Goal: Task Accomplishment & Management: Complete application form

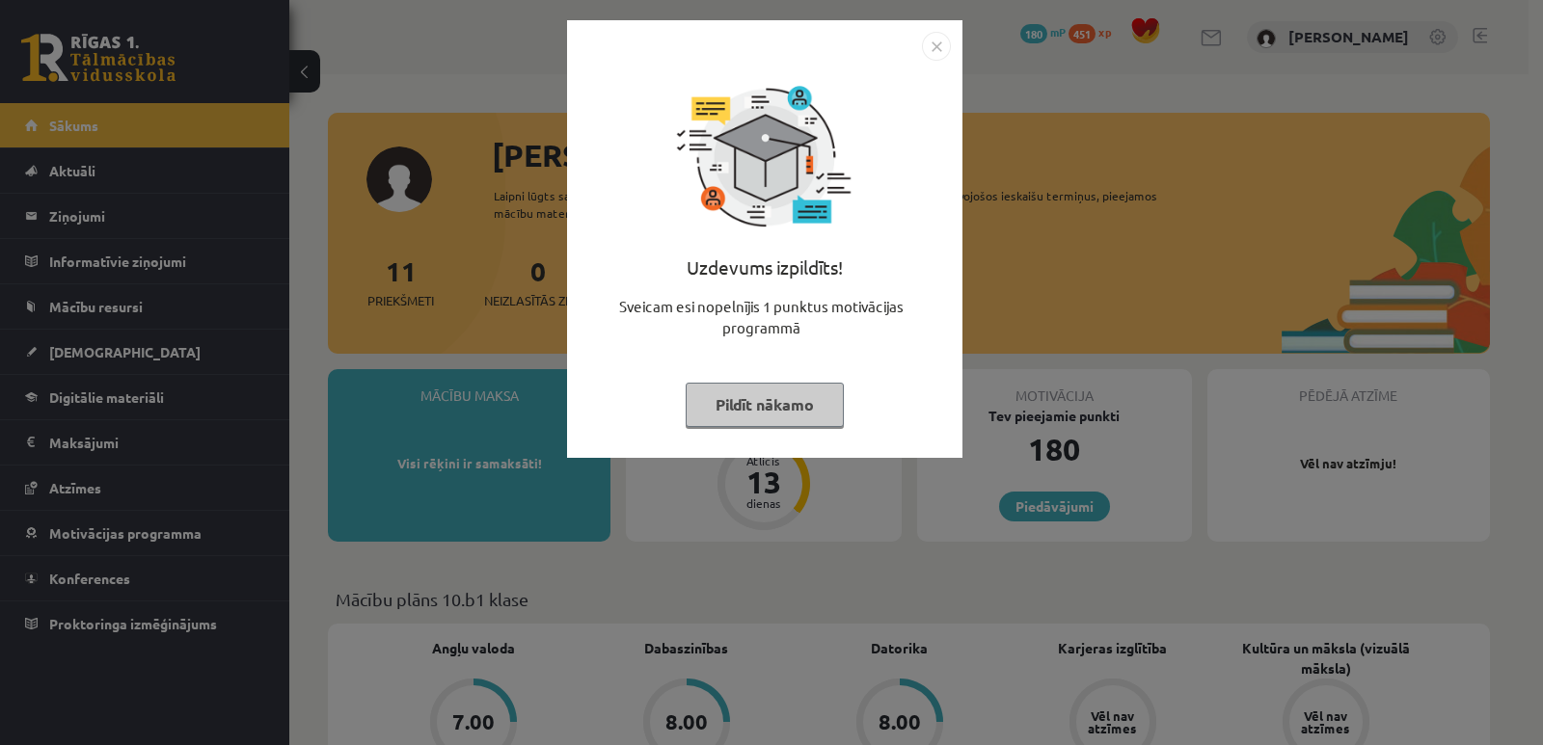
click at [929, 53] on img "Close" at bounding box center [936, 46] width 29 height 29
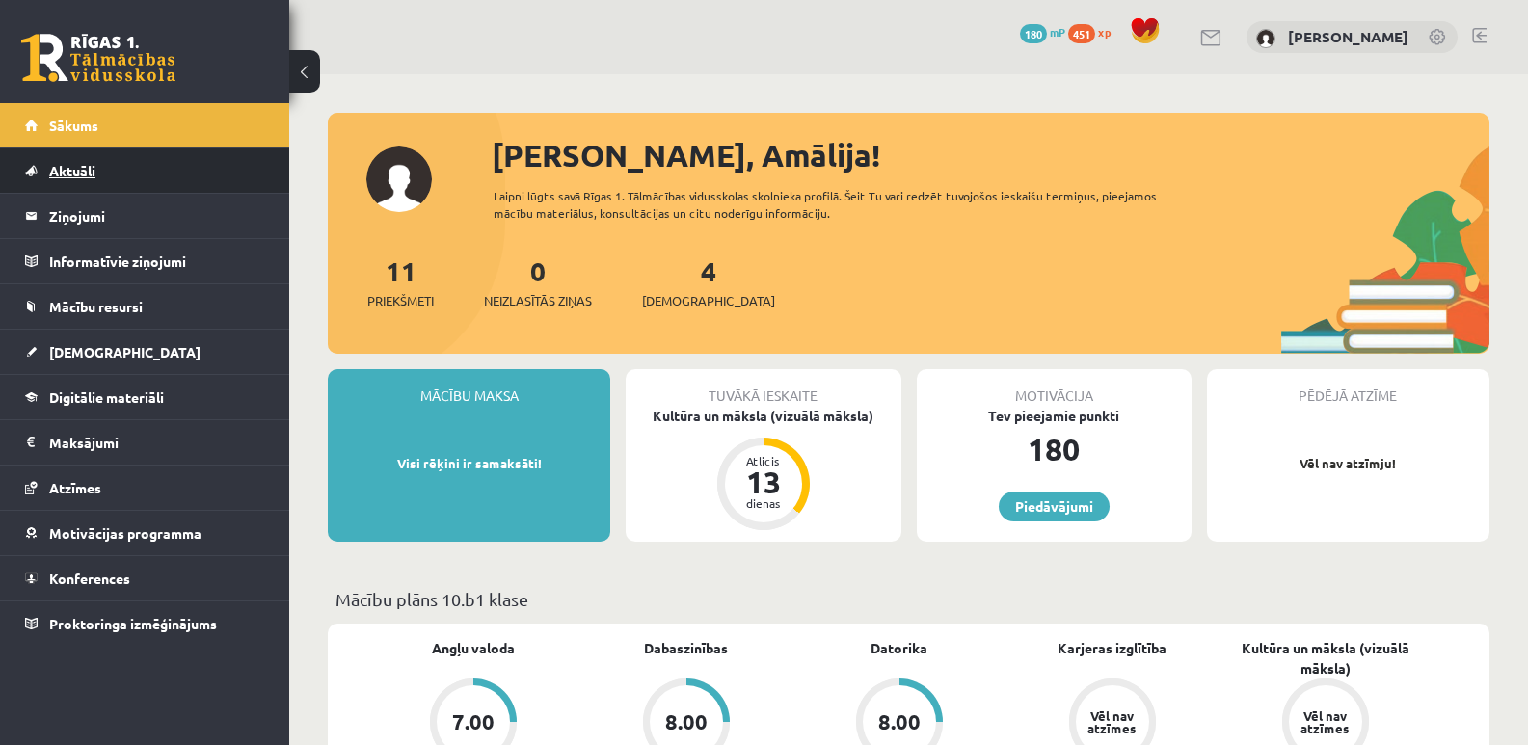
click at [64, 173] on span "Aktuāli" at bounding box center [72, 170] width 46 height 17
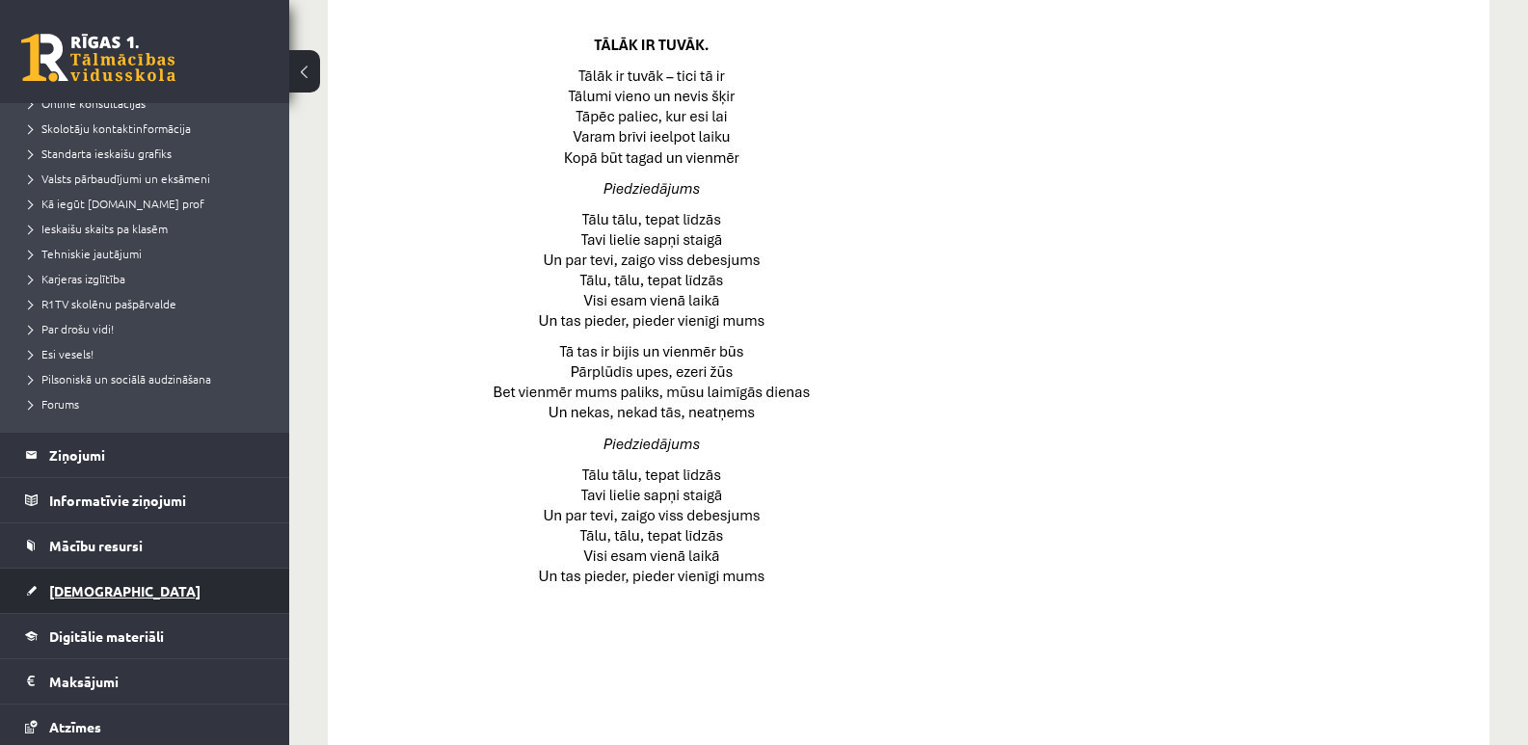
scroll to position [333, 0]
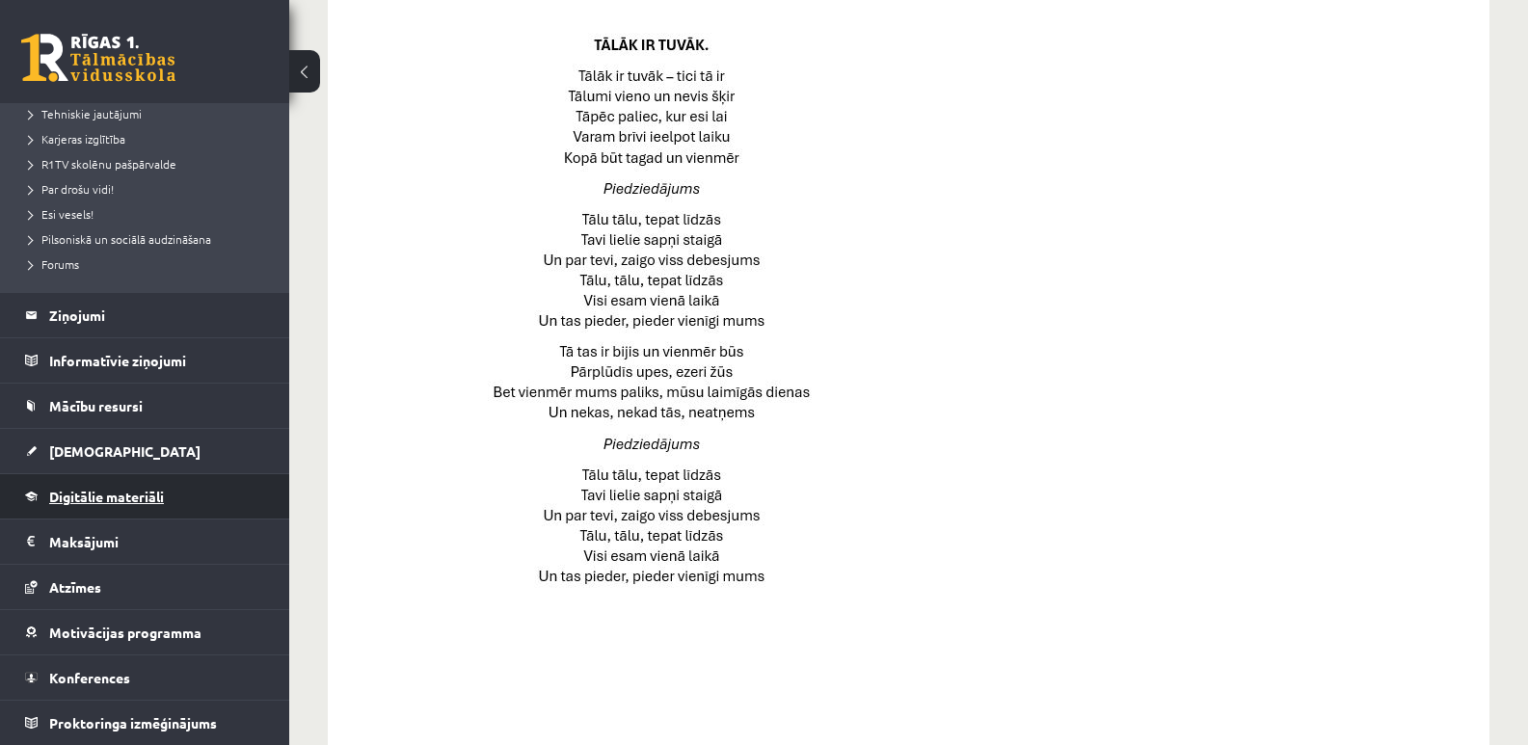
click at [84, 499] on span "Digitālie materiāli" at bounding box center [106, 496] width 115 height 17
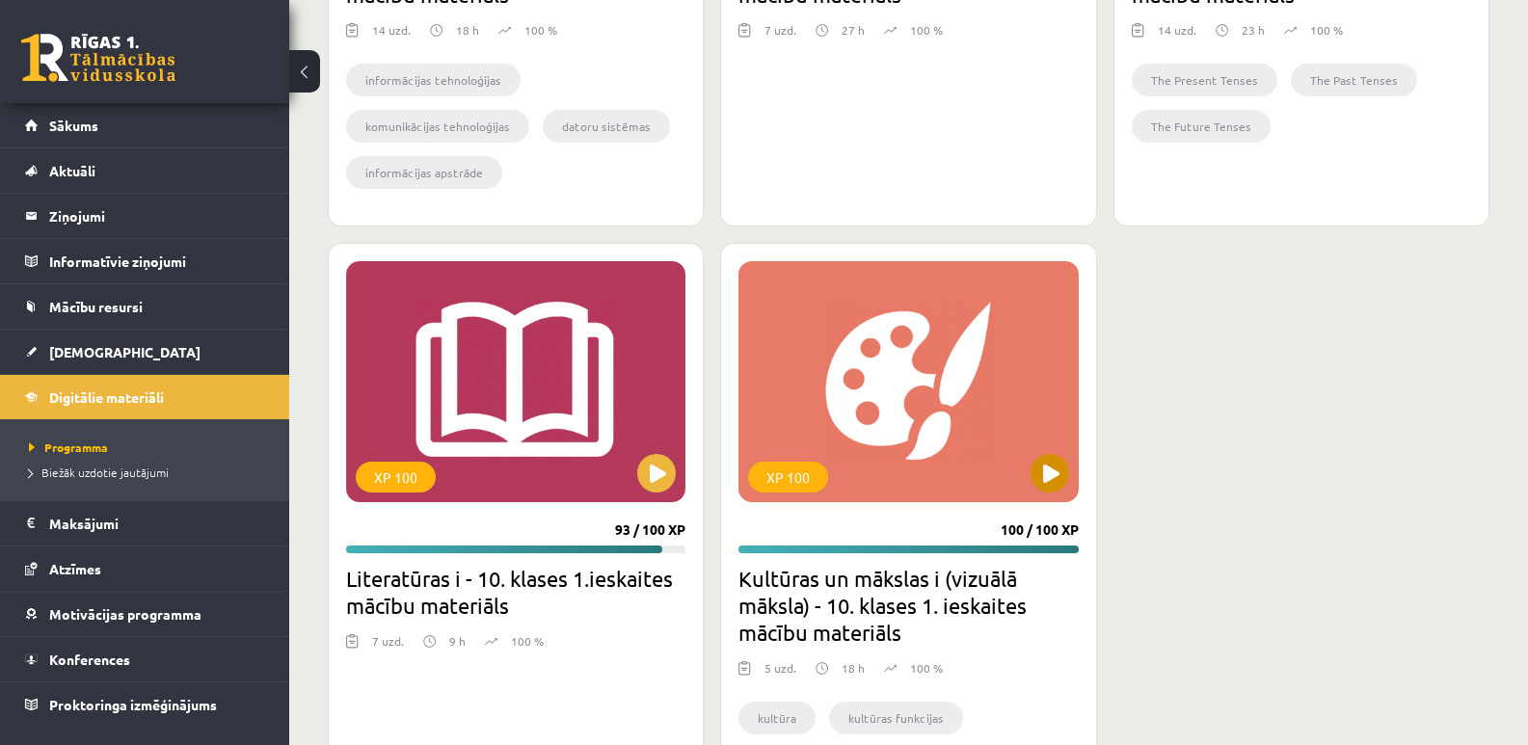
scroll to position [1061, 0]
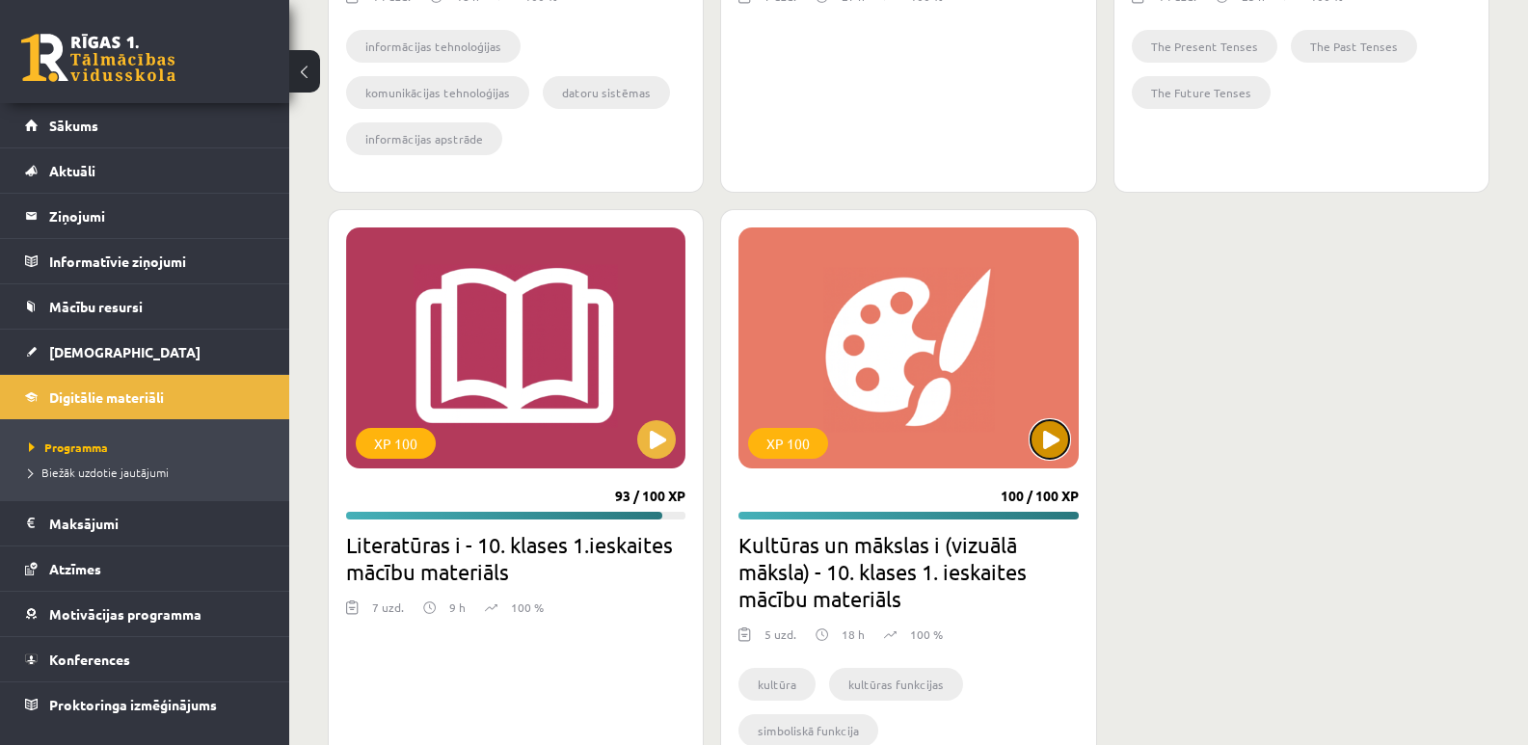
click at [1058, 444] on button at bounding box center [1050, 439] width 39 height 39
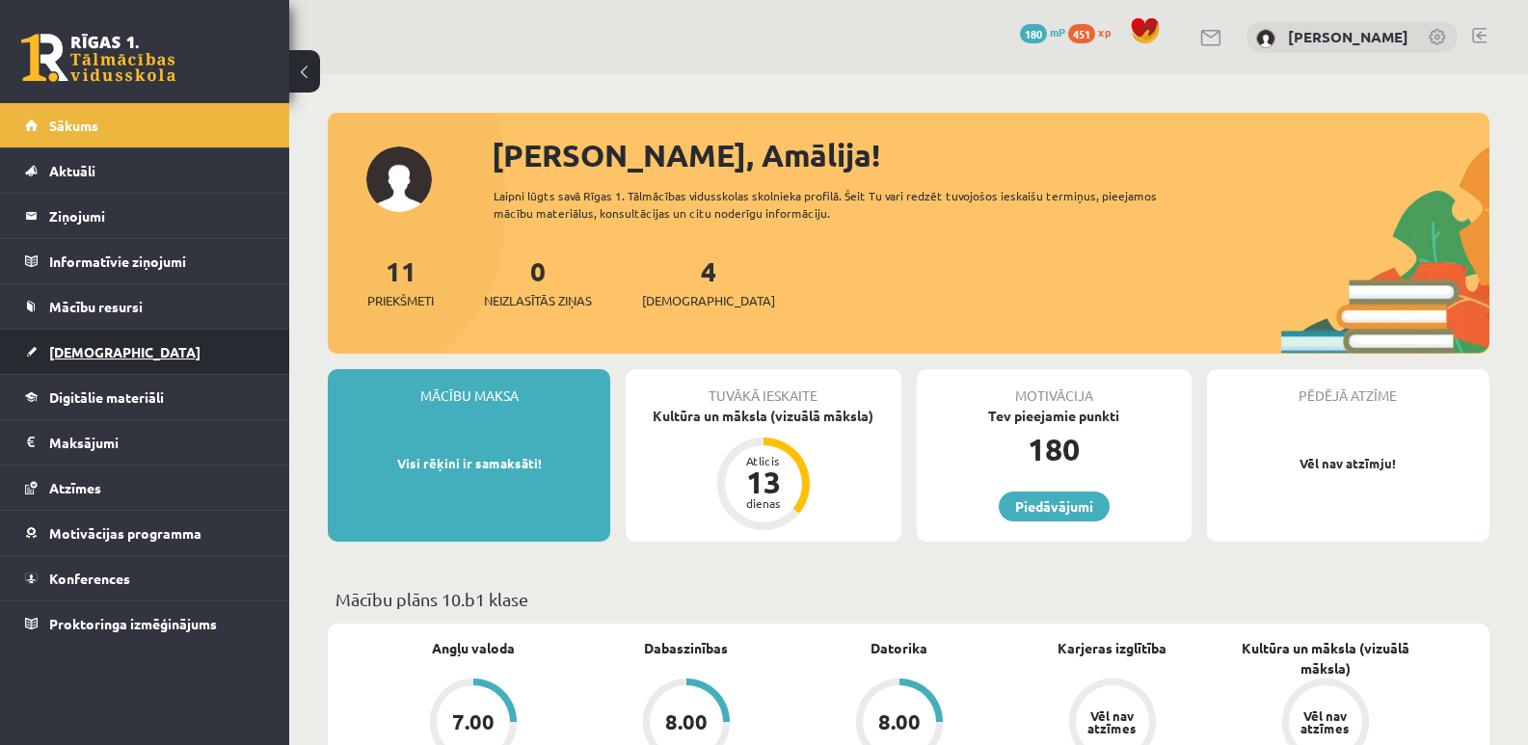
click at [92, 351] on span "[DEMOGRAPHIC_DATA]" at bounding box center [124, 351] width 151 height 17
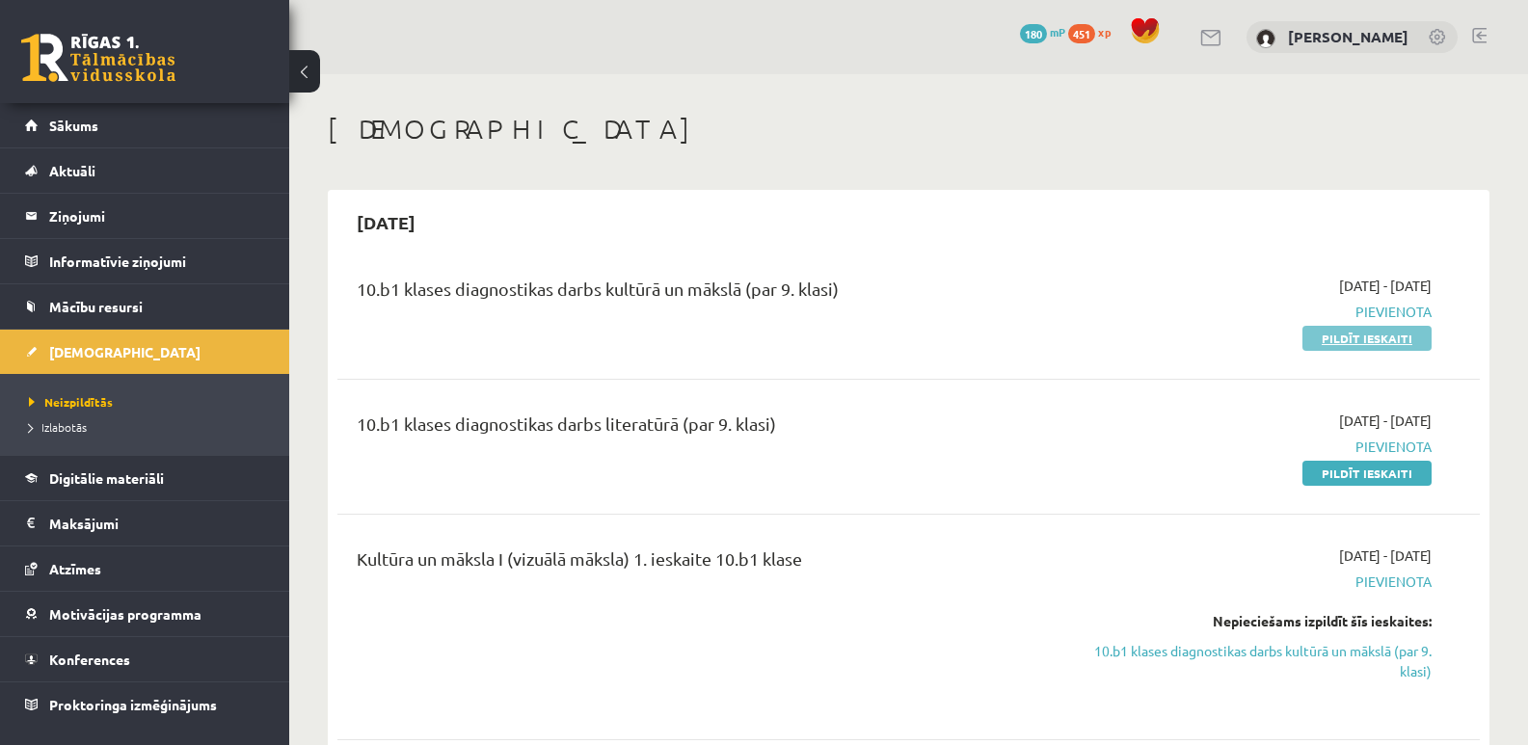
click at [1404, 342] on link "Pildīt ieskaiti" at bounding box center [1367, 338] width 129 height 25
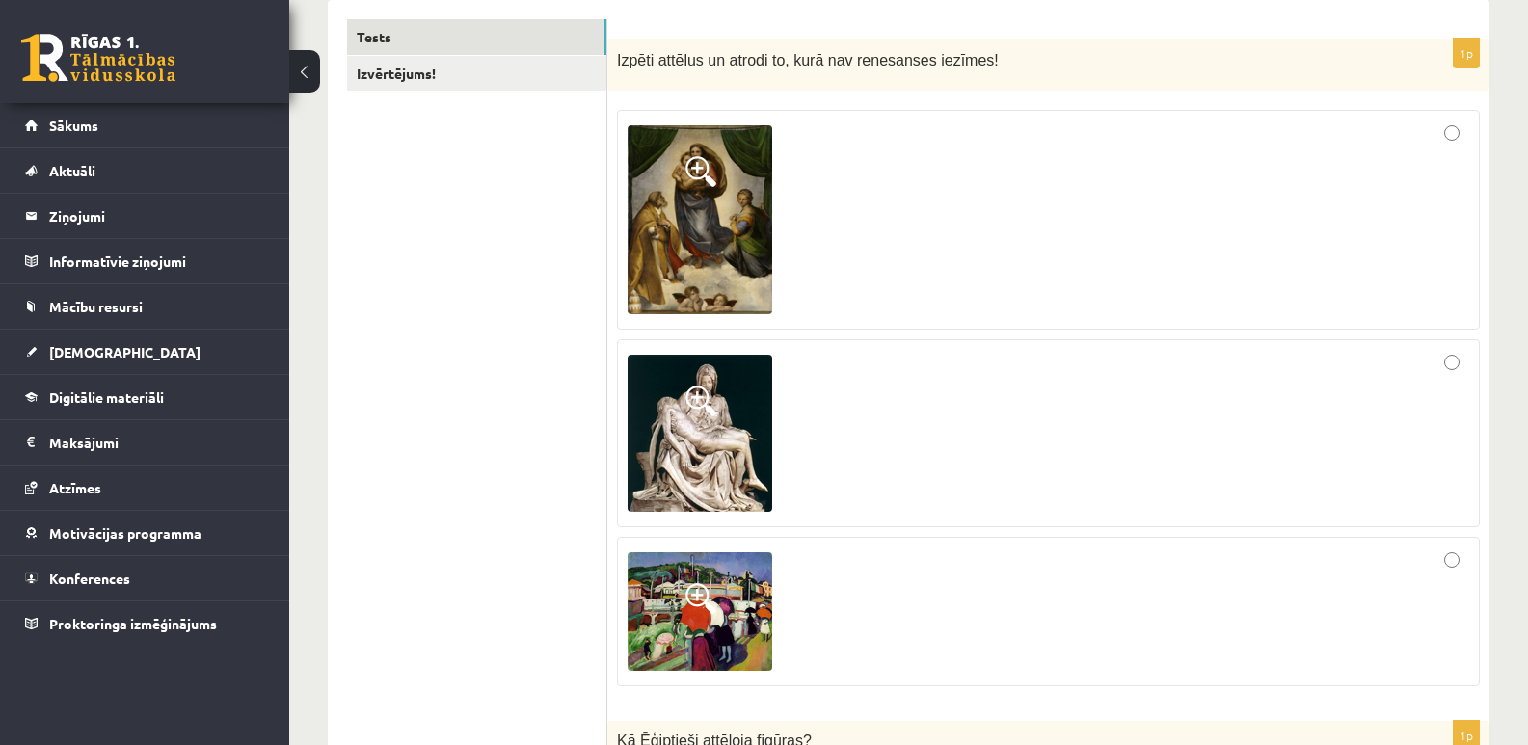
scroll to position [386, 0]
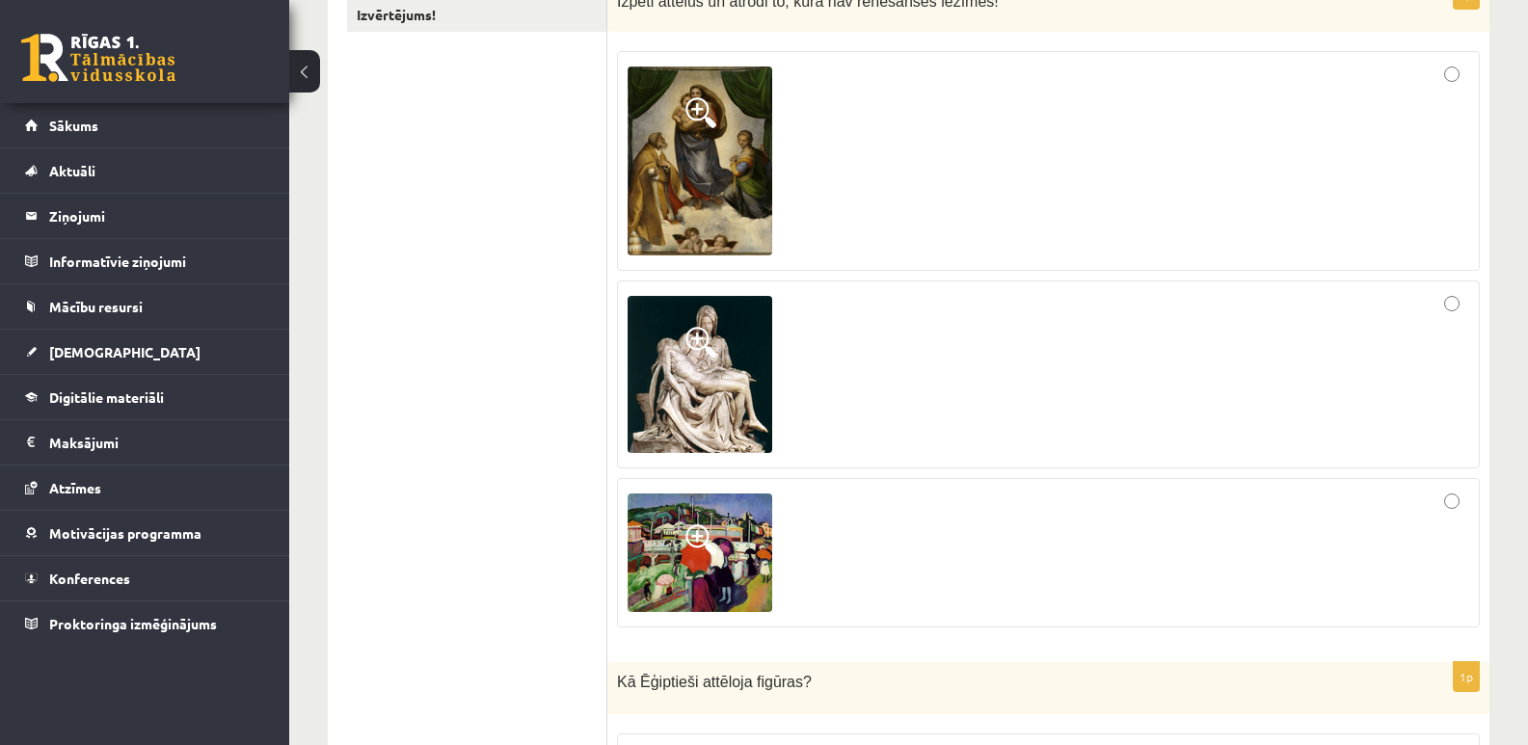
click at [673, 363] on img at bounding box center [700, 374] width 145 height 157
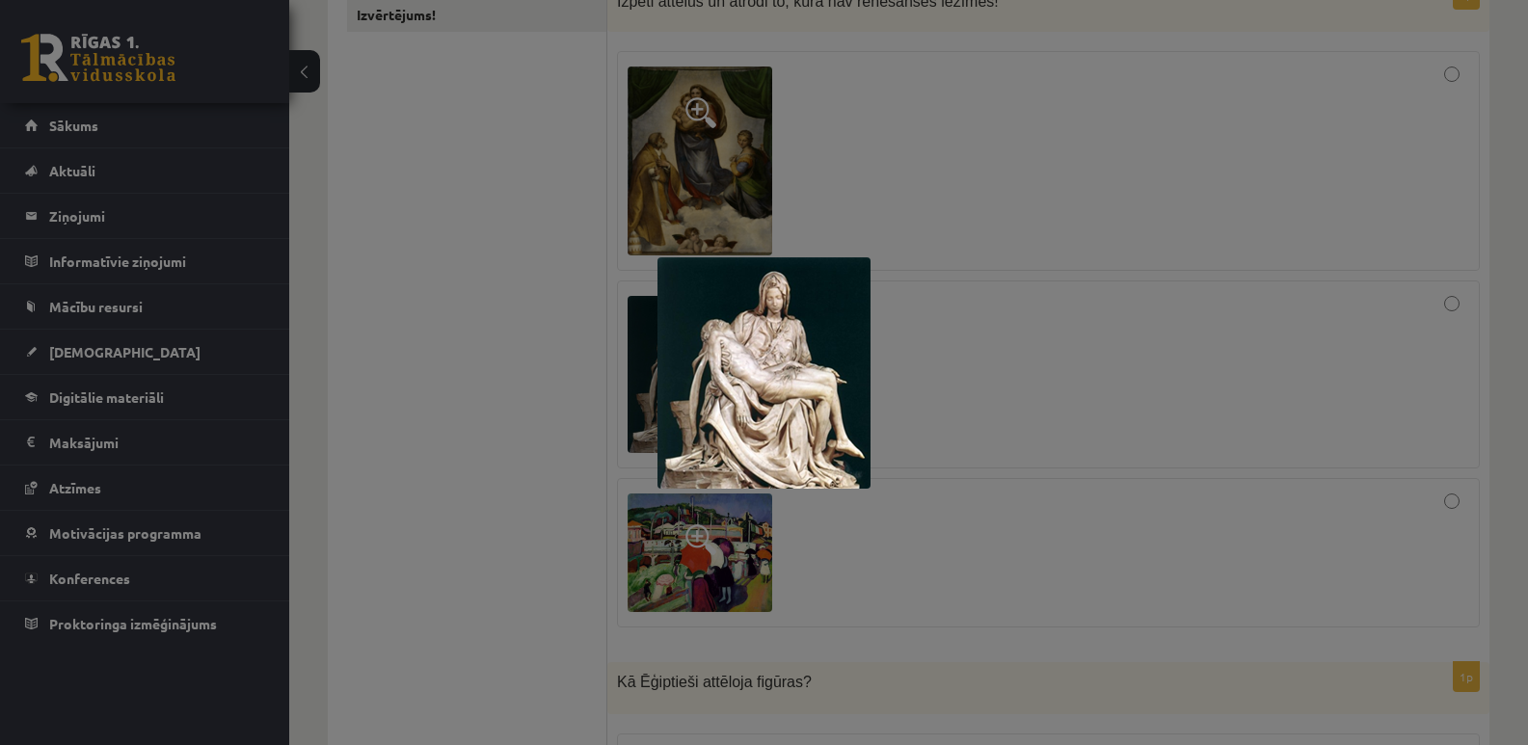
click at [579, 361] on div at bounding box center [764, 372] width 1528 height 745
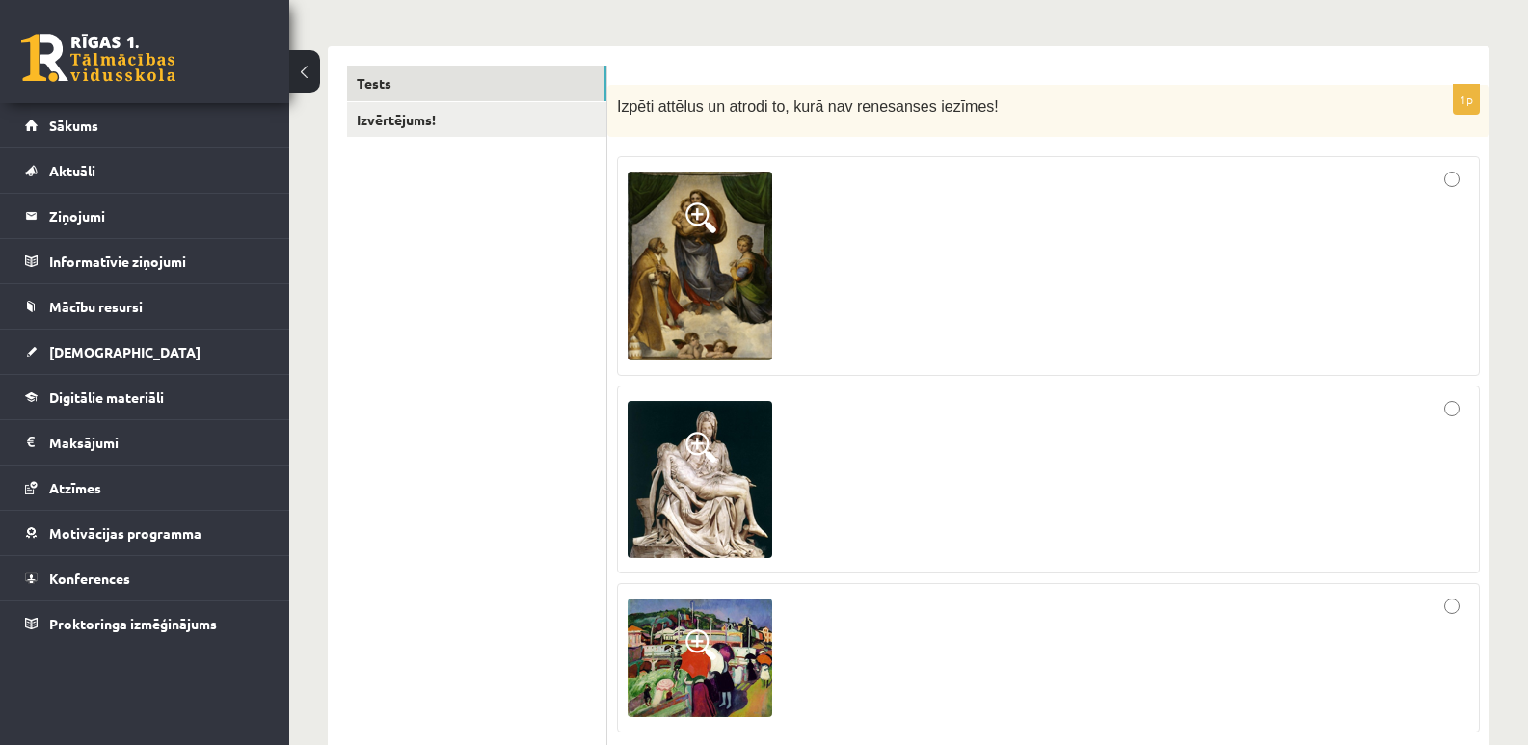
scroll to position [289, 0]
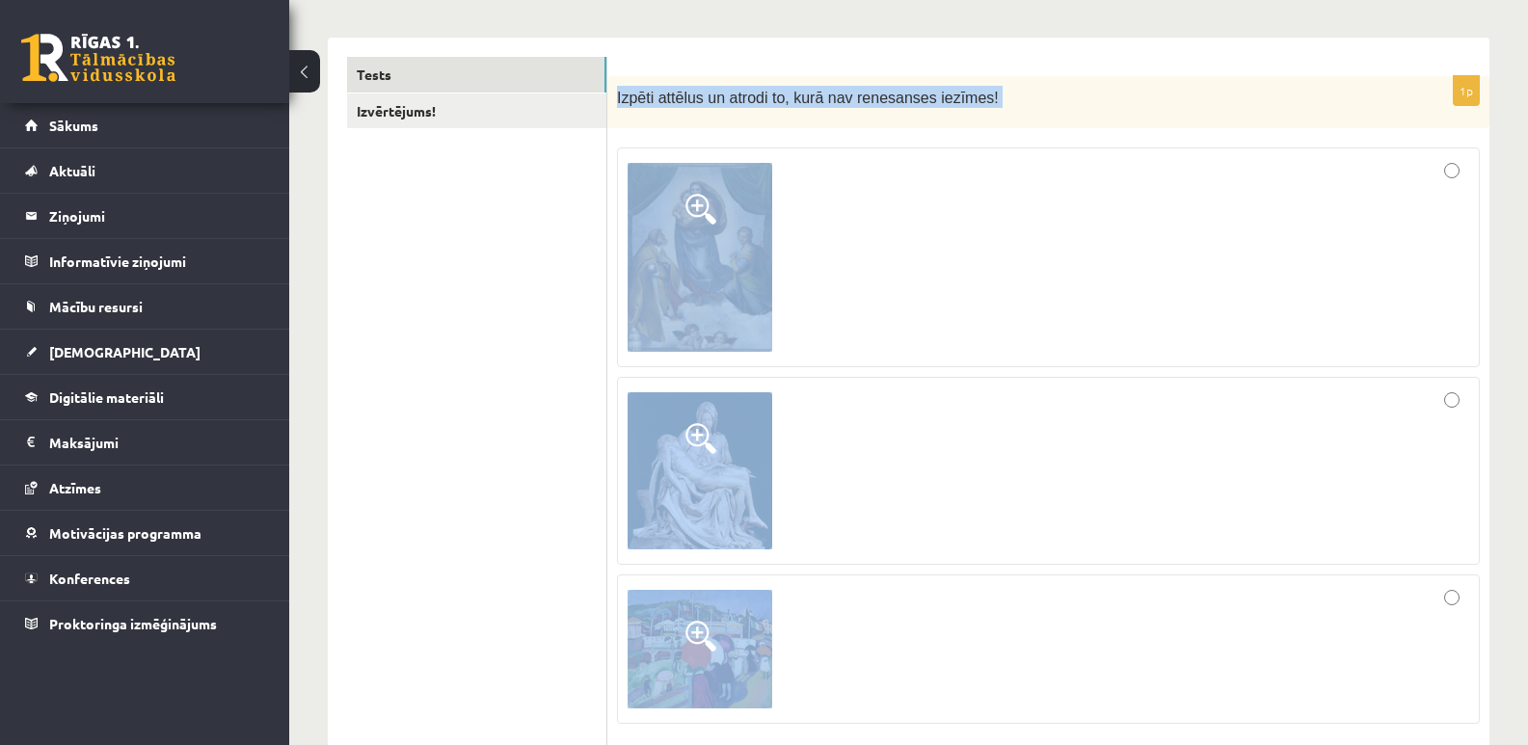
drag, startPoint x: 616, startPoint y: 95, endPoint x: 1485, endPoint y: 655, distance: 1033.2
click at [1485, 655] on div "1p Izpēti attēlus un atrodi to, kurā nav renesanses iezīmes!" at bounding box center [1048, 407] width 882 height 663
copy div "Izpēti attēlus un atrodi to, kurā nav renesanses iezīmes!"
click at [834, 240] on div at bounding box center [1049, 257] width 842 height 198
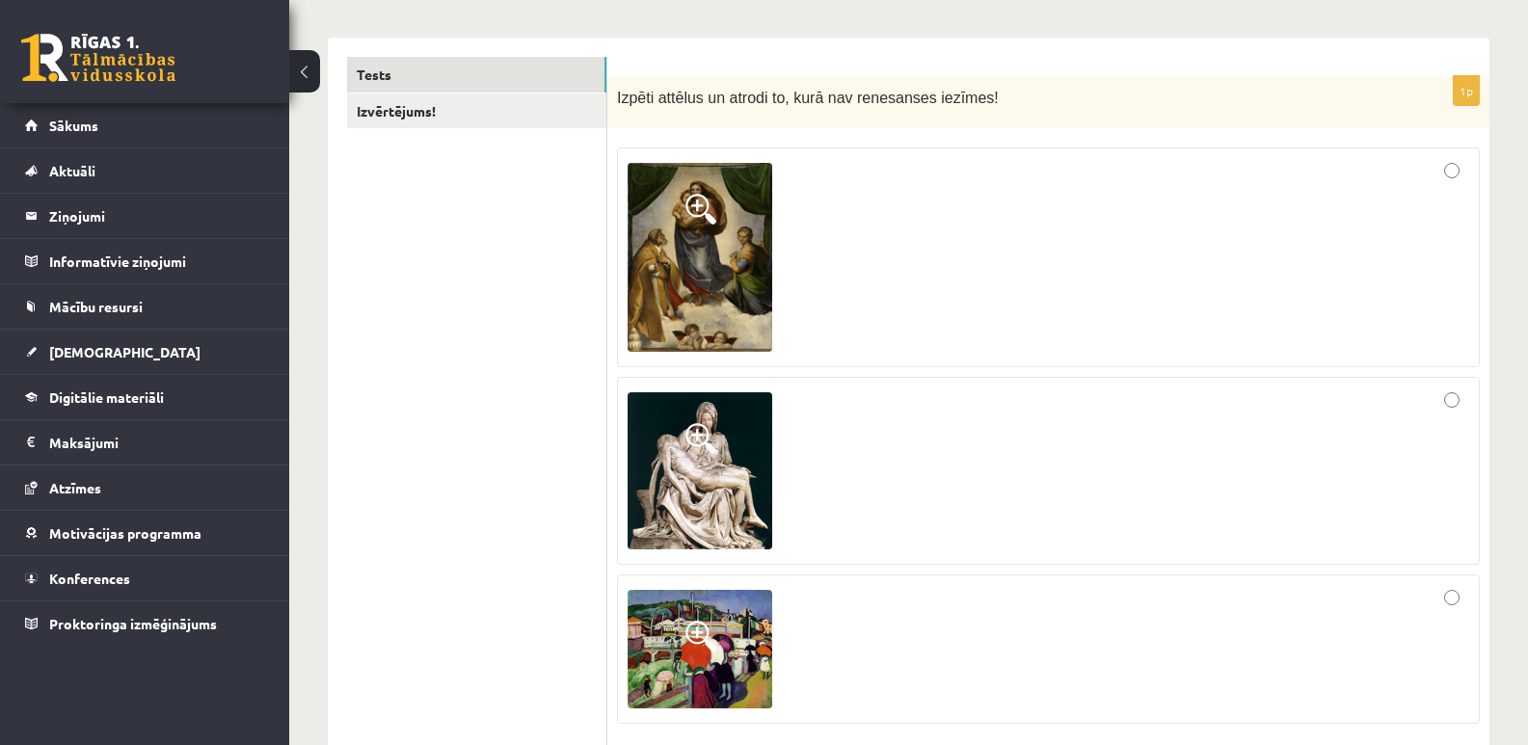
click at [710, 225] on span at bounding box center [701, 209] width 31 height 31
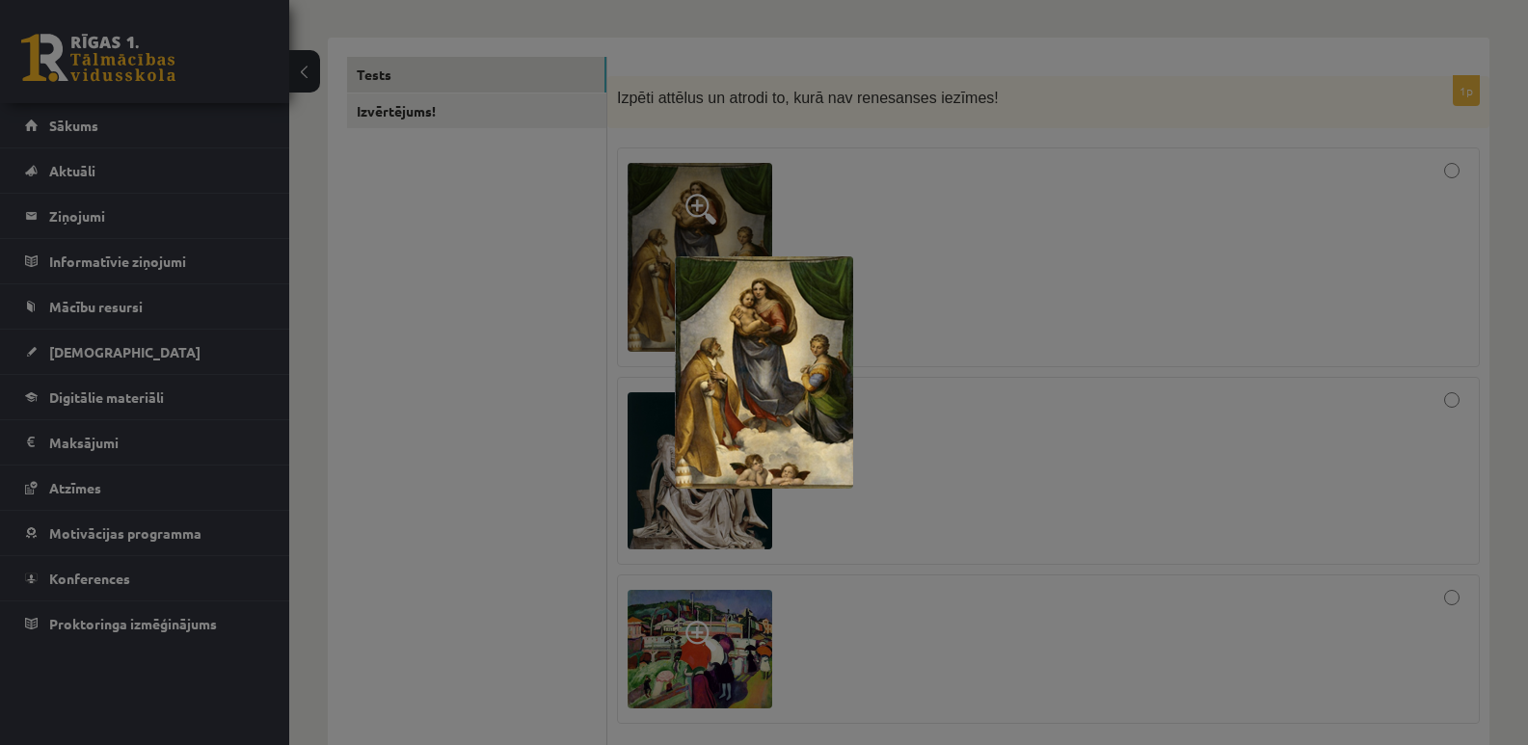
click at [969, 295] on div at bounding box center [764, 372] width 1528 height 745
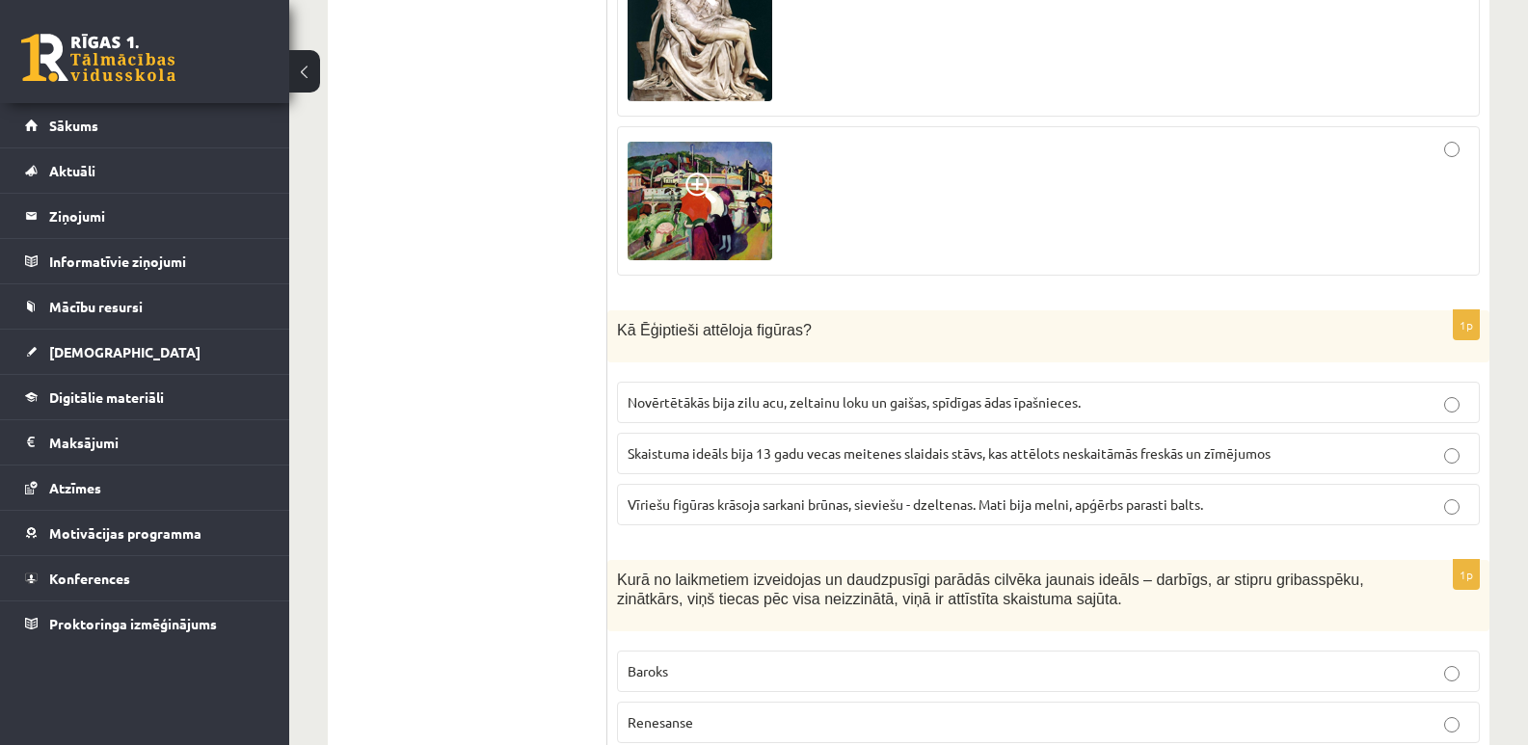
scroll to position [868, 0]
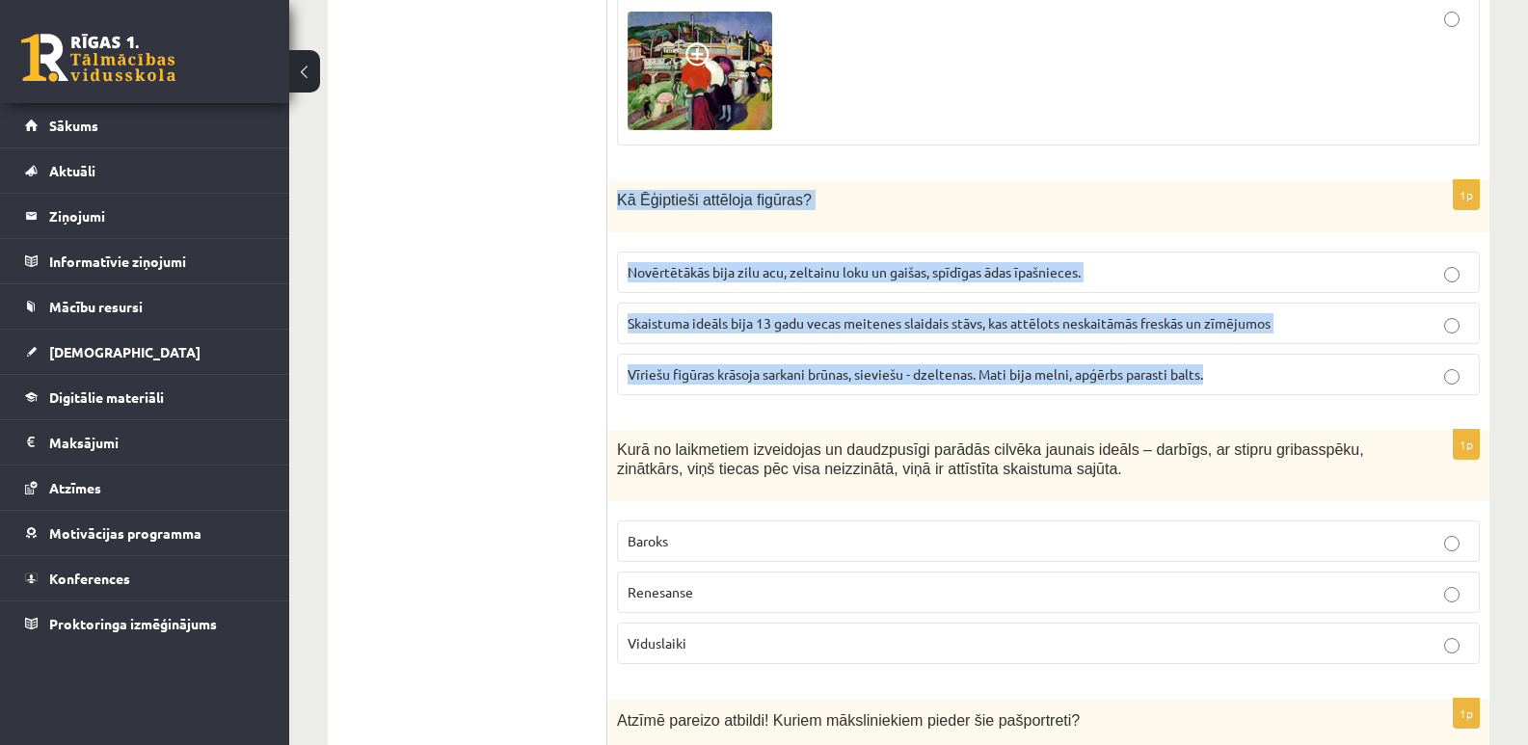
drag, startPoint x: 616, startPoint y: 200, endPoint x: 1256, endPoint y: 387, distance: 667.0
click at [1256, 387] on div "1p Kā Ēģiptieši attēloja figūras? Novērtētākās bija zilu acu, zeltainu loku un …" at bounding box center [1048, 295] width 882 height 230
copy div "Kā Ēģiptieši attēloja figūras? Novērtētākās bija zilu acu, zeltainu loku un gai…"
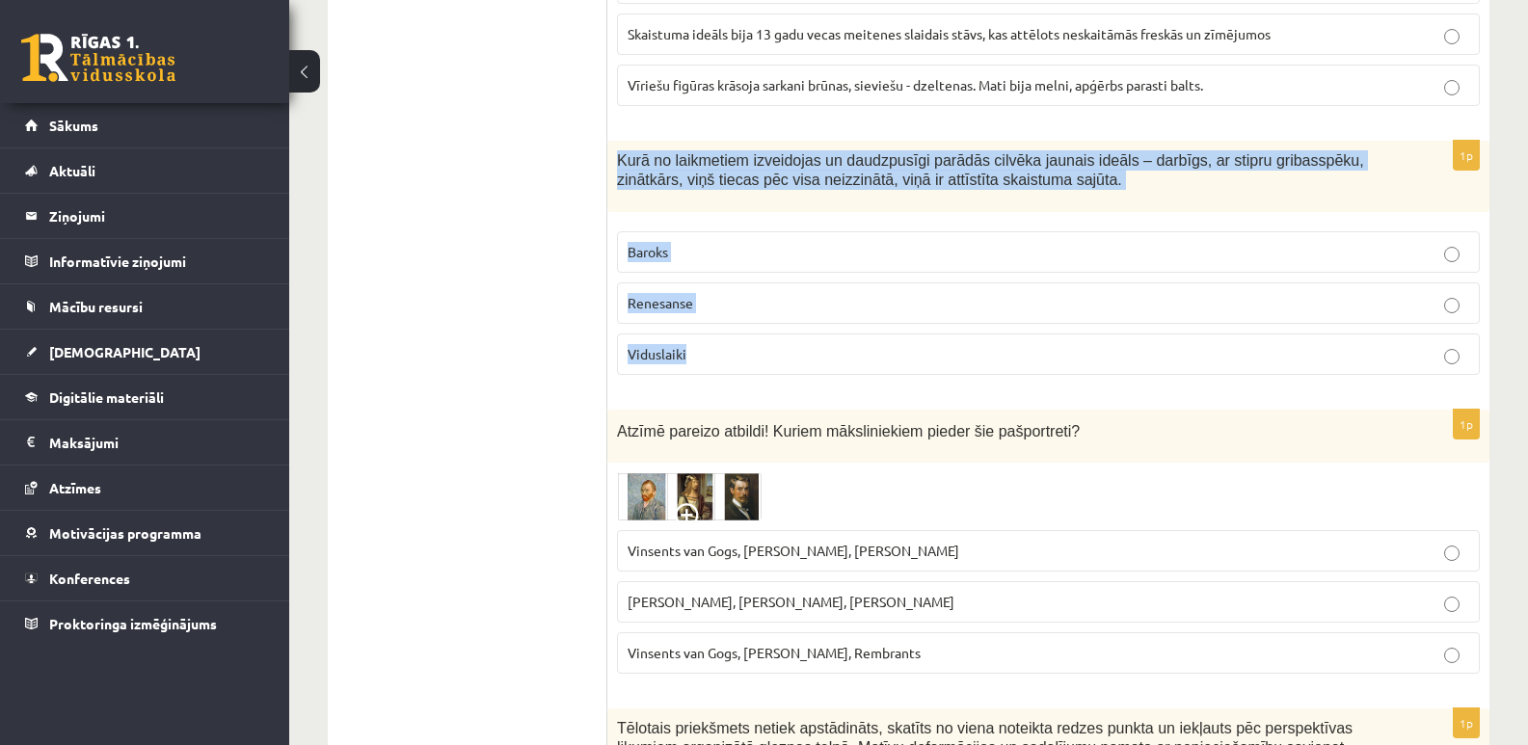
drag, startPoint x: 616, startPoint y: 160, endPoint x: 1467, endPoint y: 380, distance: 879.3
click at [1467, 380] on div "1p Kurā no laikmetiem izveidojas un daudzpusīgi parādās cilvēka jaunais ideāls …" at bounding box center [1048, 266] width 882 height 251
copy div "Kurā no laikmetiem izveidojas un daudzpusīgi parādās cilvēka jaunais ideāls – d…"
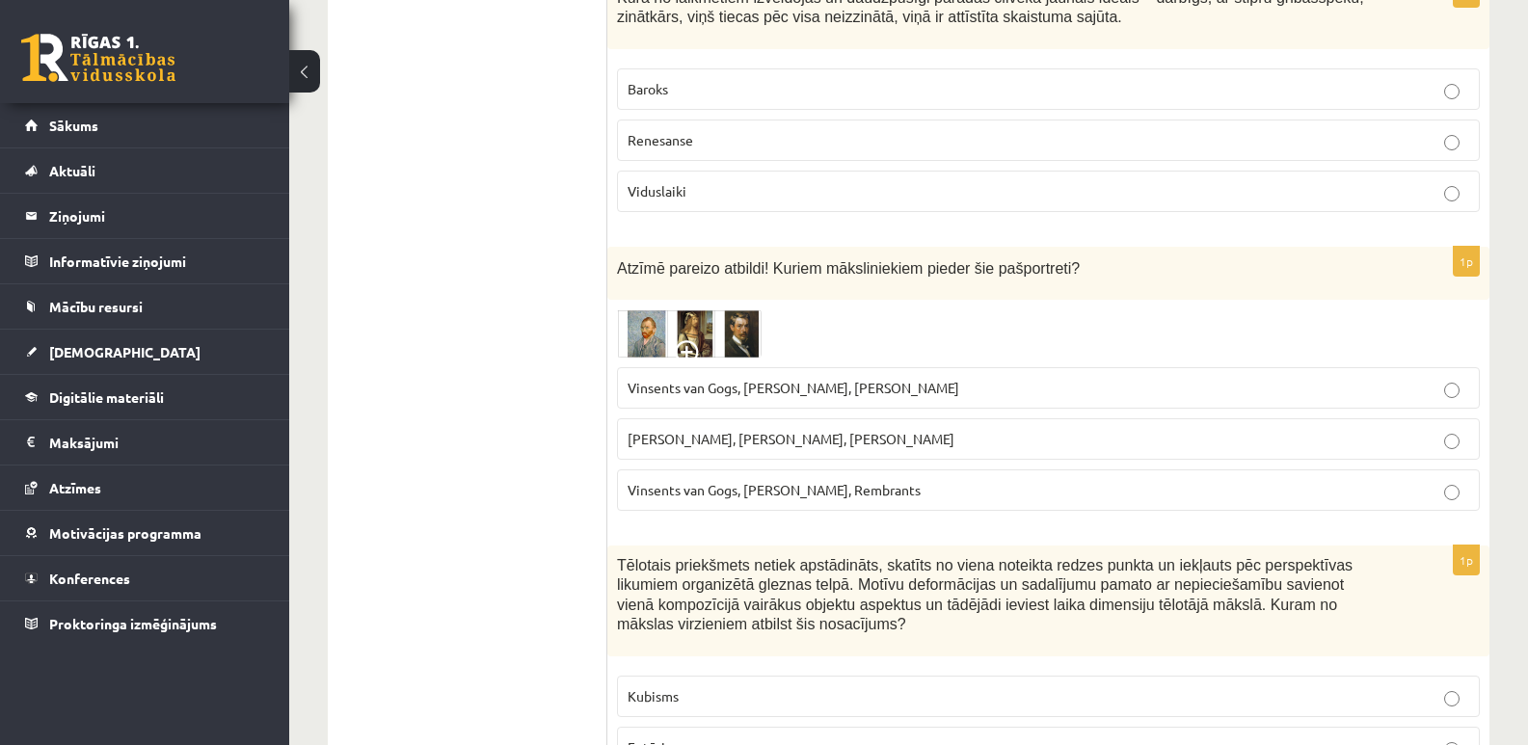
scroll to position [1350, 0]
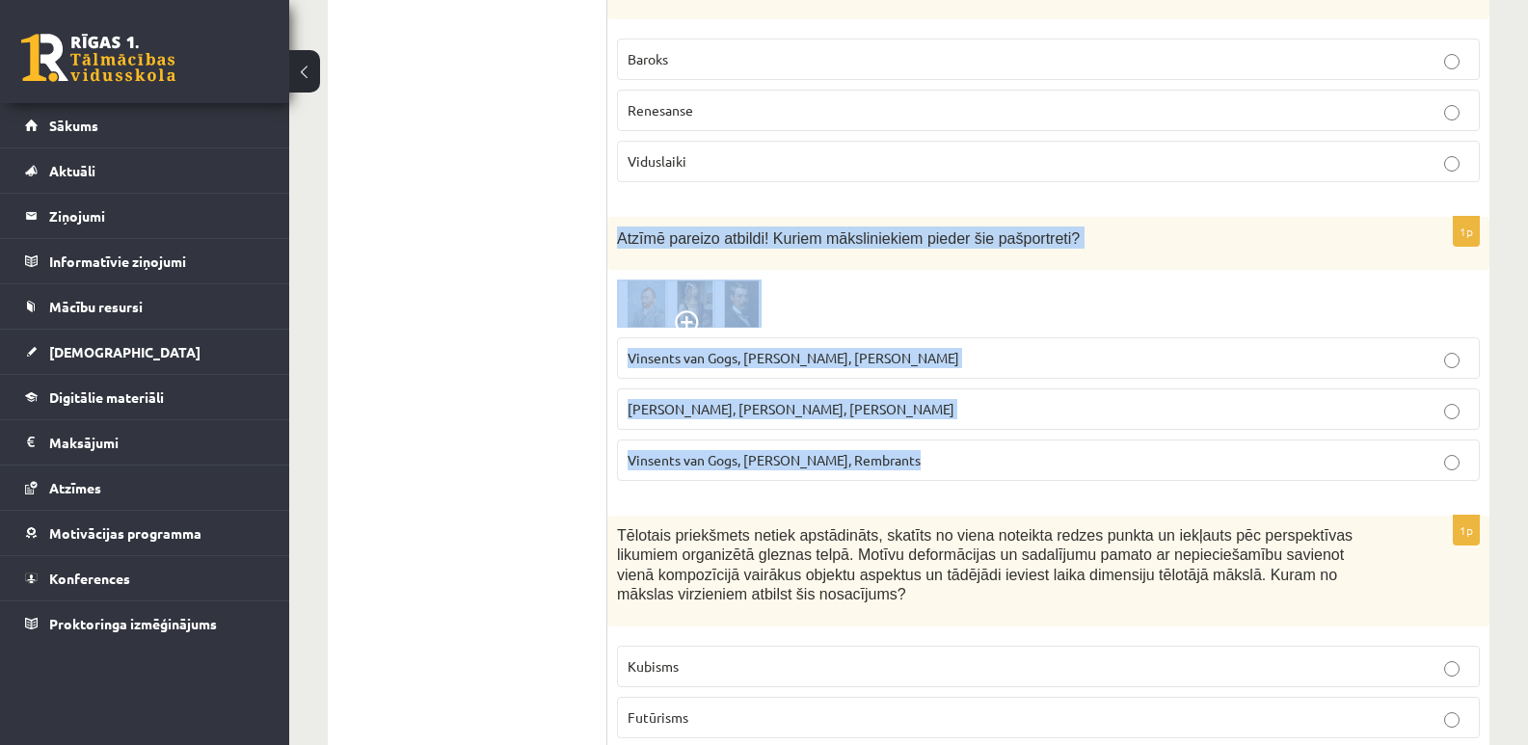
drag, startPoint x: 620, startPoint y: 236, endPoint x: 903, endPoint y: 474, distance: 370.2
click at [903, 474] on div "1p Atzīmē pareizo atbildi! Kuriem māksliniekiem pieder šie pašportreti? Vinsent…" at bounding box center [1048, 357] width 882 height 280
copy div "Atzīmē pareizo atbildi! Kuriem māksliniekiem pieder šie pašportreti? Vinsents v…"
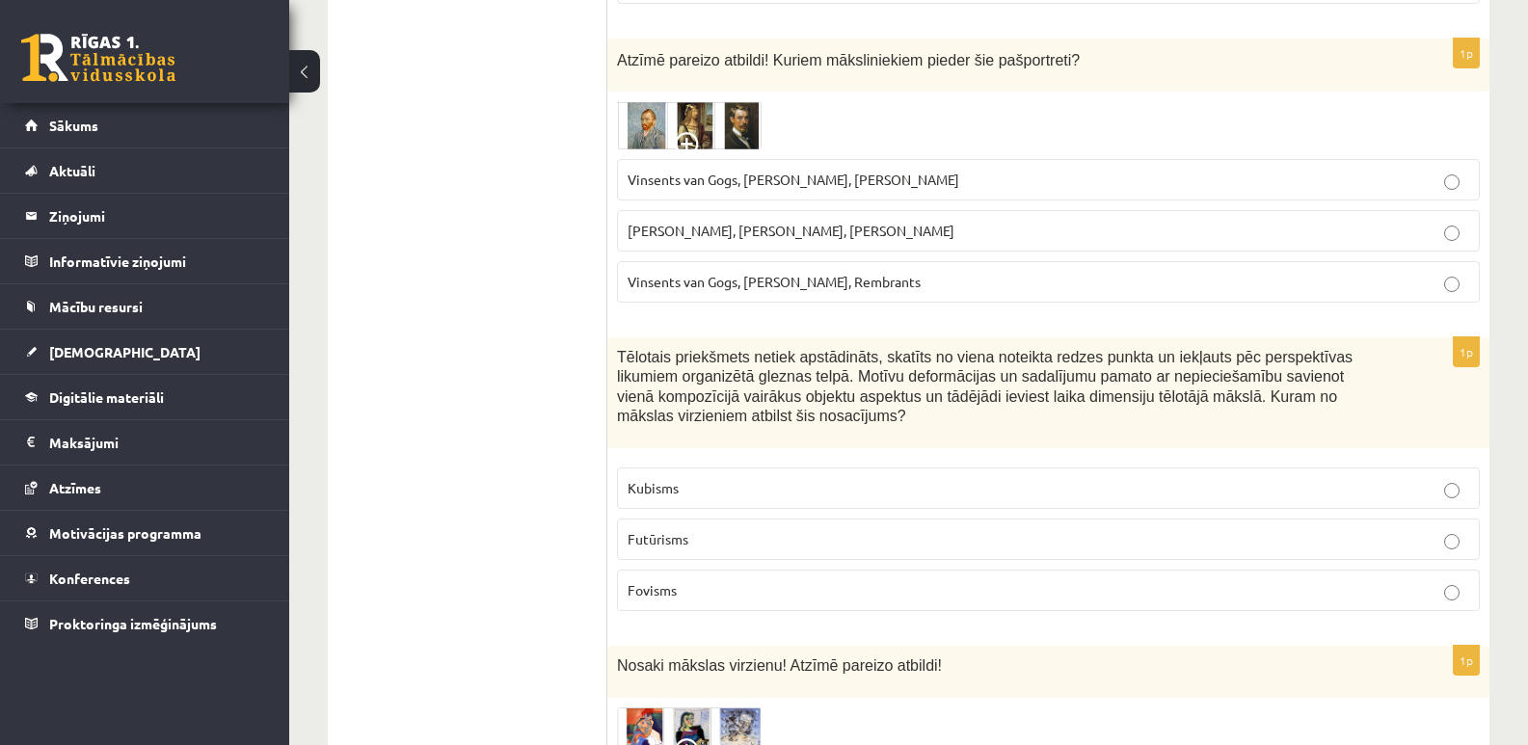
scroll to position [1543, 0]
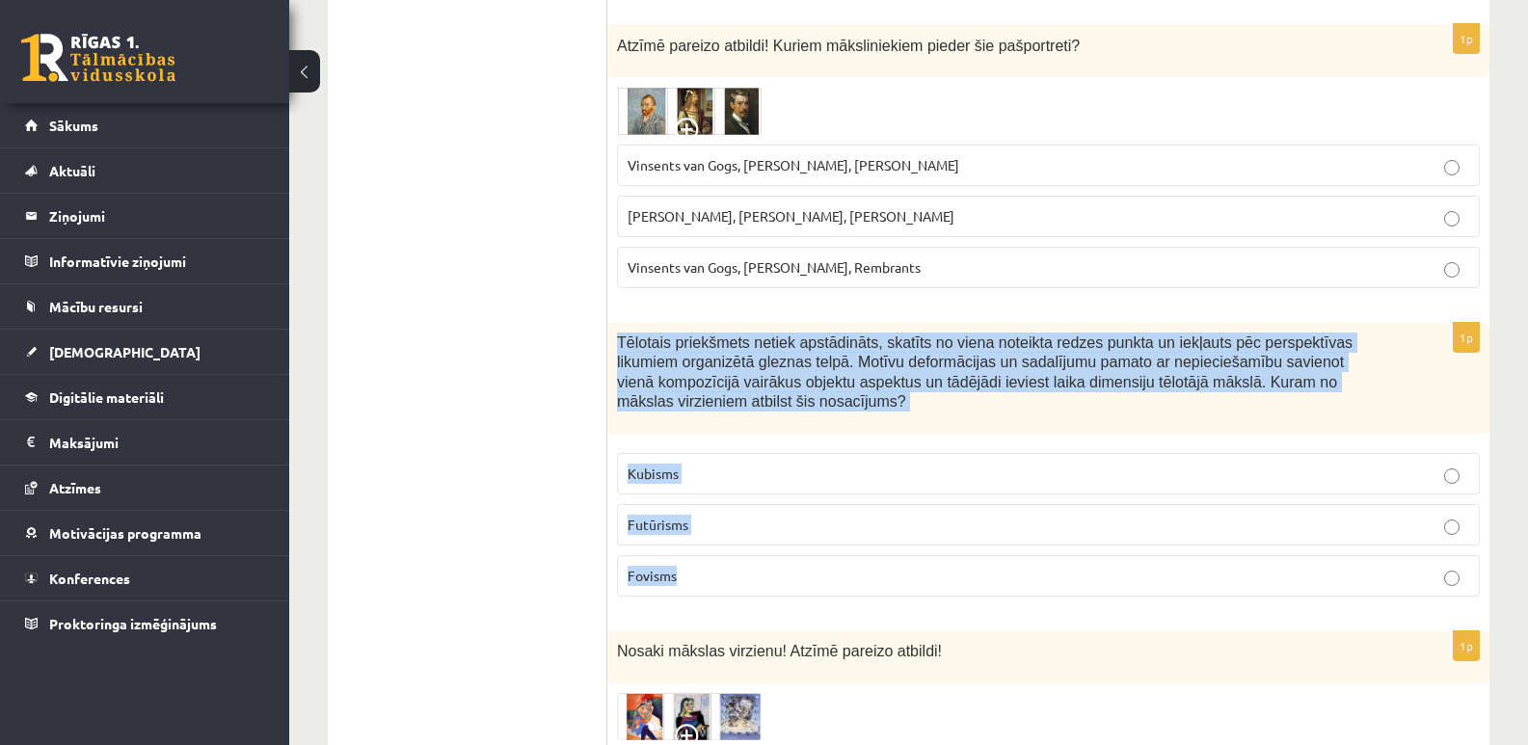
drag, startPoint x: 616, startPoint y: 340, endPoint x: 789, endPoint y: 589, distance: 302.8
click at [789, 589] on div "1p Tēlotais priekšmets netiek apstādināts, skatīts no viena noteikta redzes pun…" at bounding box center [1048, 468] width 882 height 290
copy div "Tēlotais priekšmets netiek apstādināts, skatīts no viena noteikta redzes punkta…"
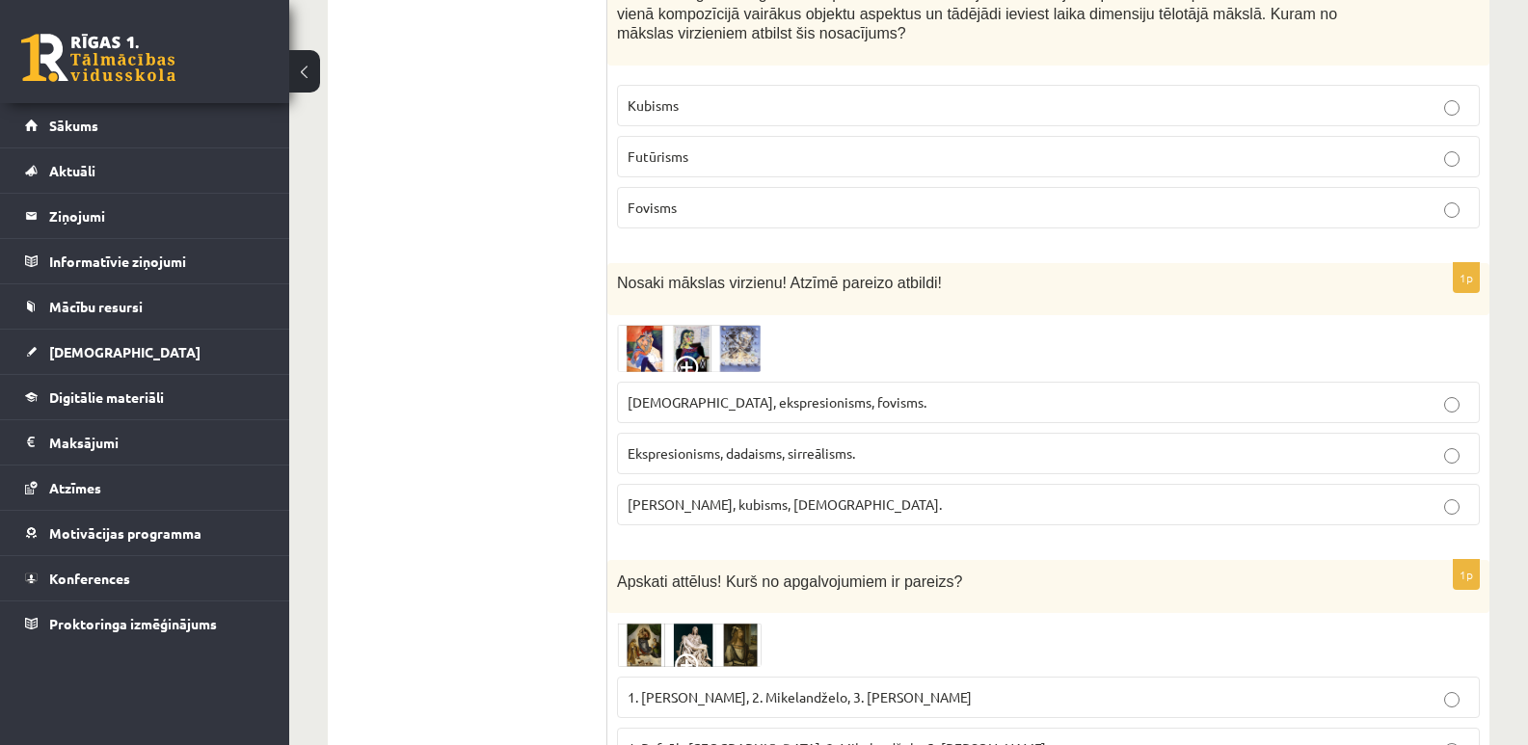
scroll to position [1928, 0]
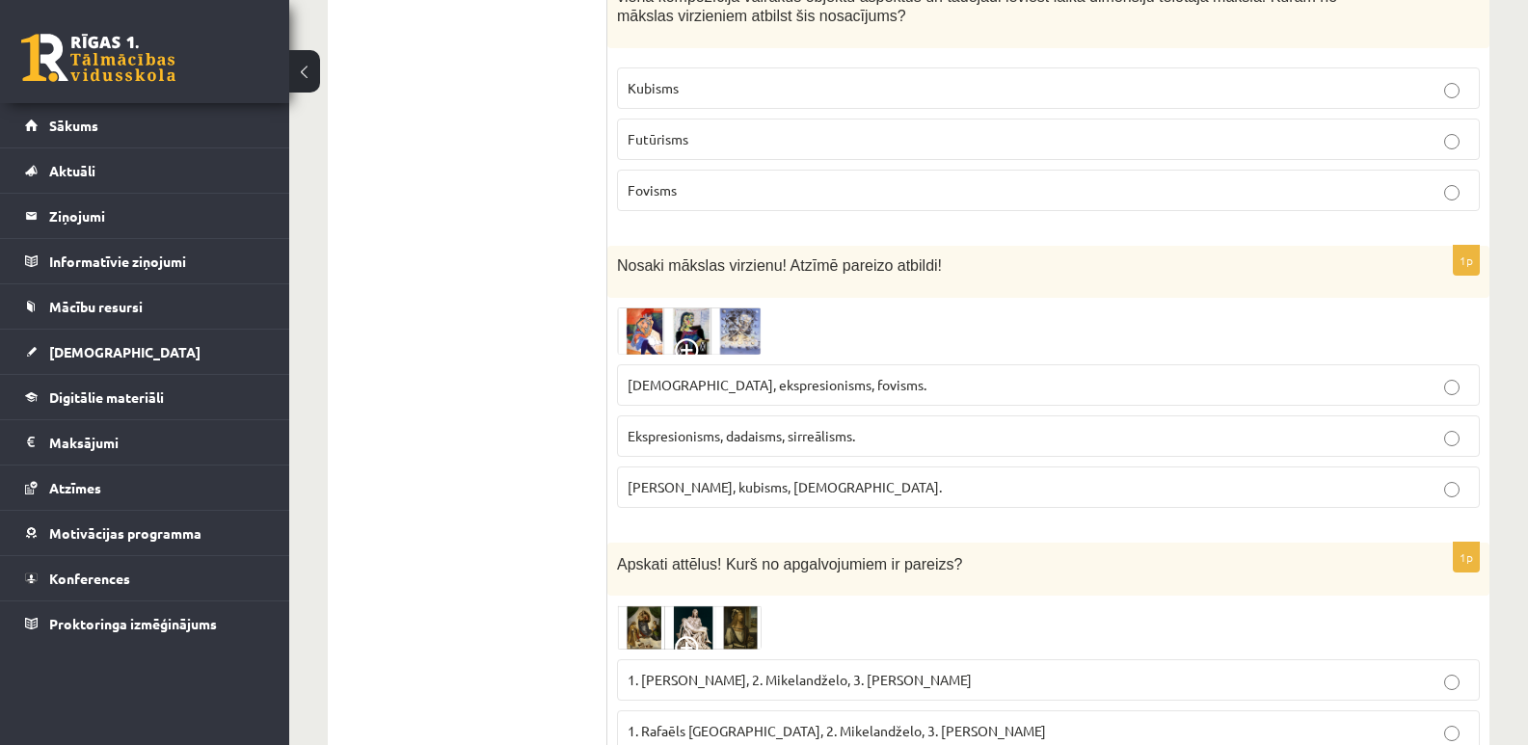
click at [693, 341] on span at bounding box center [690, 353] width 31 height 31
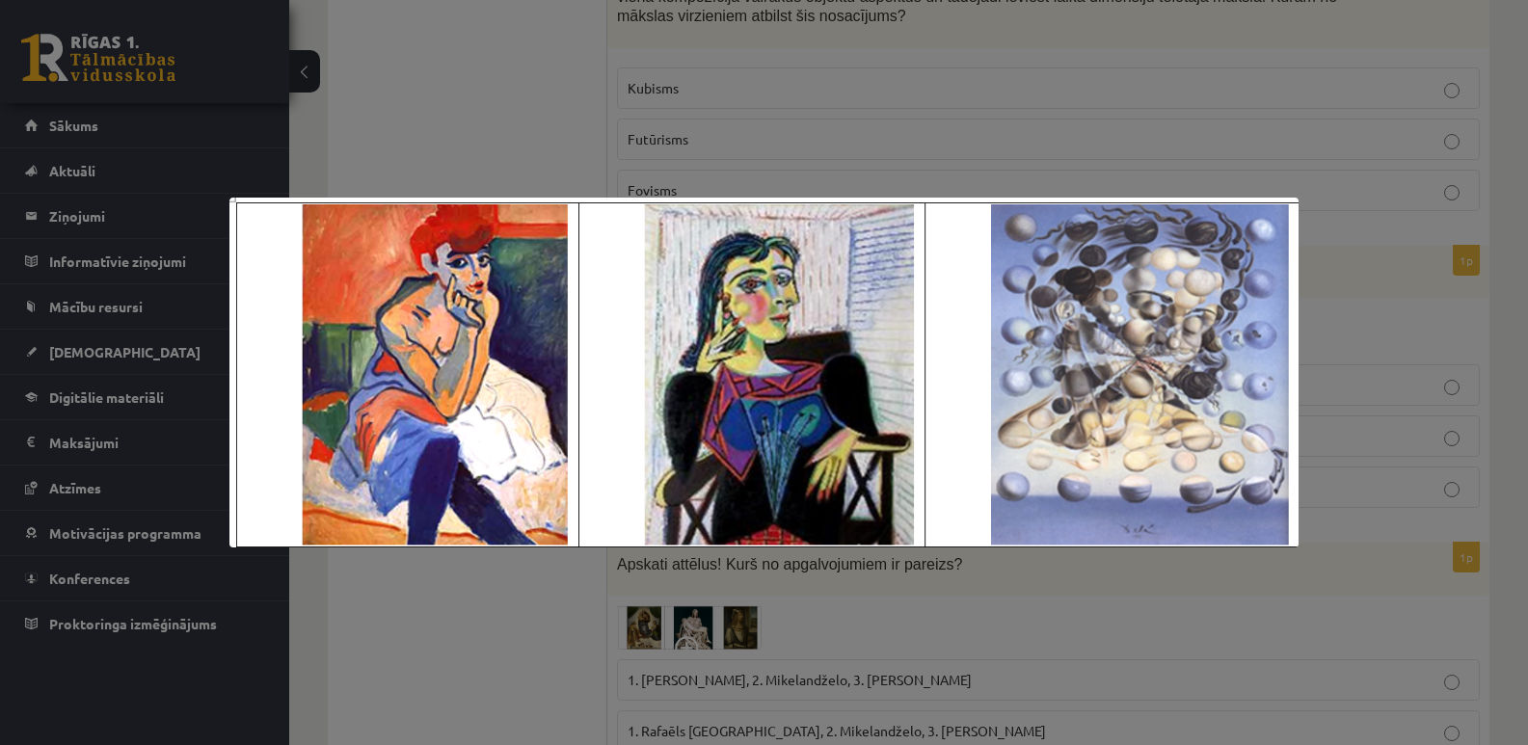
click at [484, 97] on div at bounding box center [764, 372] width 1528 height 745
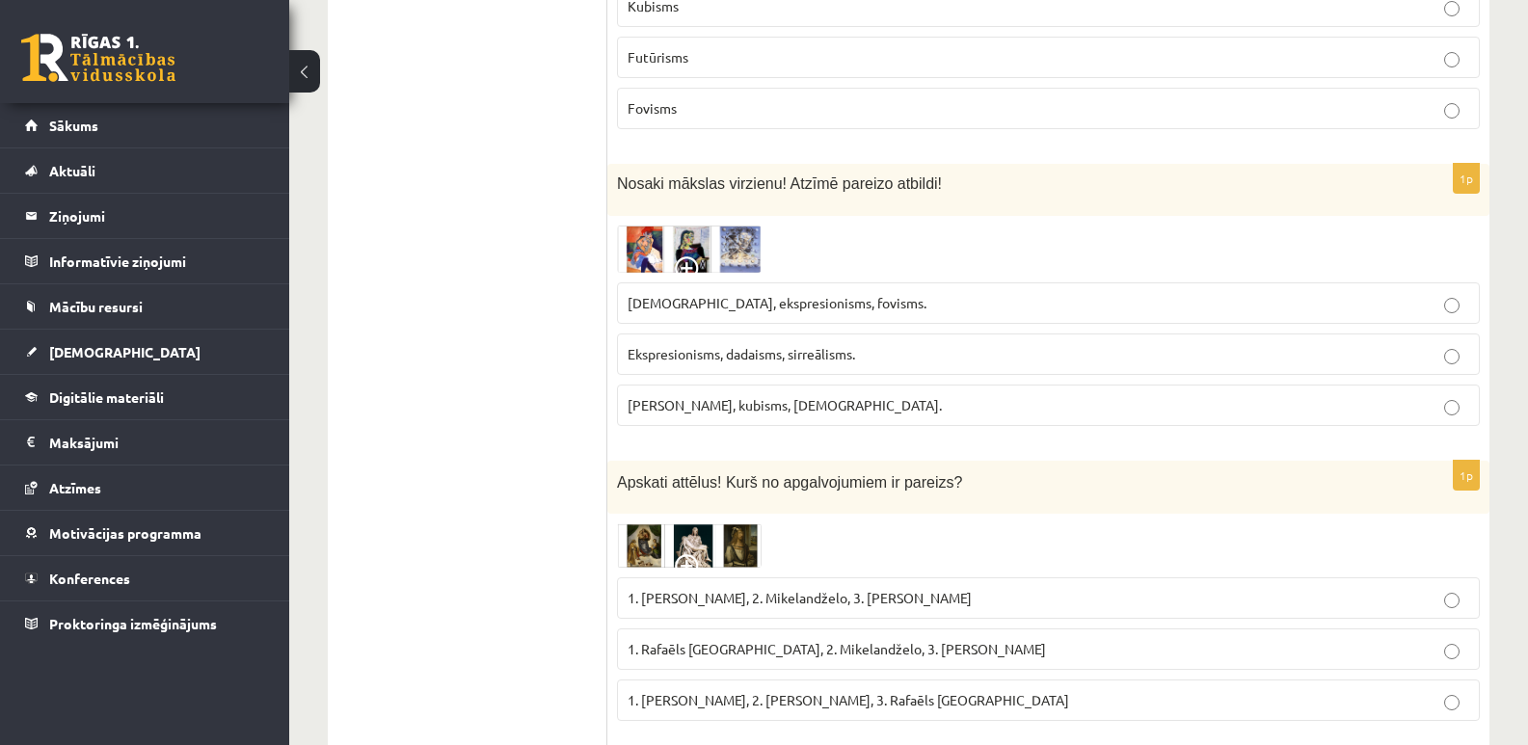
scroll to position [2121, 0]
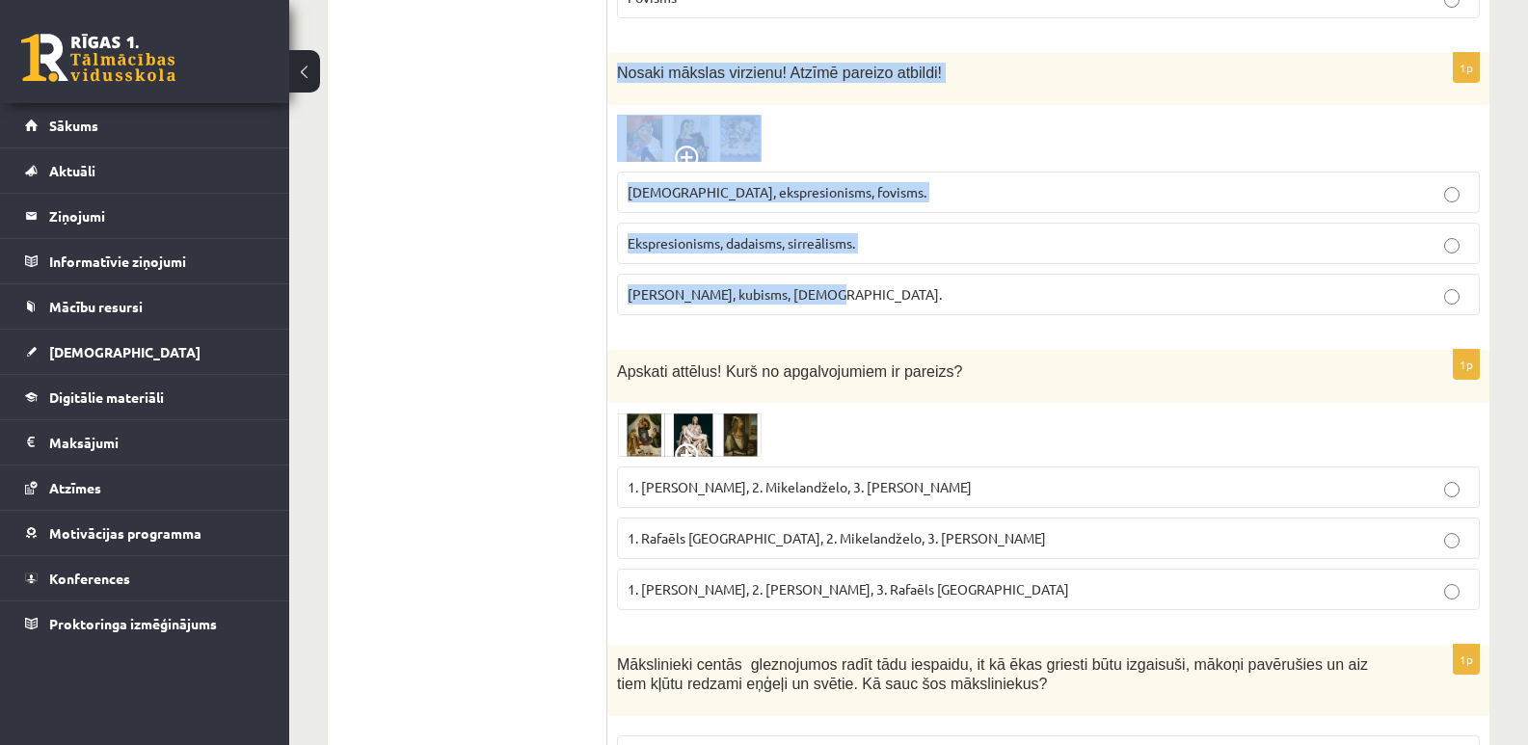
drag, startPoint x: 618, startPoint y: 71, endPoint x: 863, endPoint y: 295, distance: 331.7
click at [863, 295] on div "1p Nosaki mākslas virzienu! Atzīmē pareizo atbildi! Sirreālisms, ekspresionisms…" at bounding box center [1048, 192] width 882 height 278
copy div "Nosaki mākslas virzienu! Atzīmē pareizo atbildi! Sirreālisms, ekspresionisms, f…"
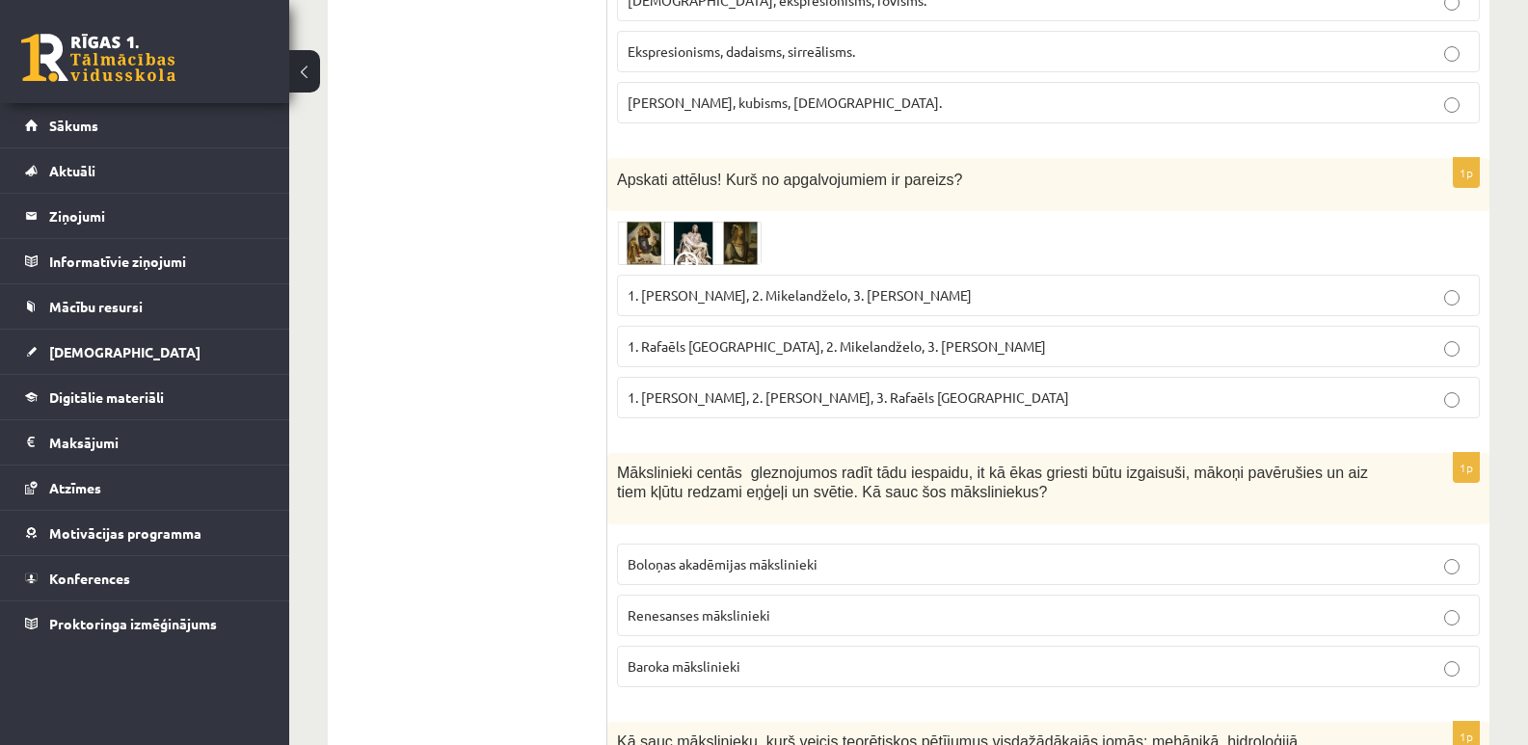
scroll to position [2314, 0]
click at [620, 178] on span "Apskati attēlus! Kurš no apgalvojumiem ir pareizs?" at bounding box center [789, 179] width 345 height 16
drag, startPoint x: 620, startPoint y: 177, endPoint x: 1050, endPoint y: 409, distance: 488.3
click at [1050, 409] on div "1p Apskati attēlus! Kurš no apgalvojumiem ir pareizs? 1. Leonardo da Vinči, 2. …" at bounding box center [1048, 294] width 882 height 275
copy div "Apskati attēlus! Kurš no apgalvojumiem ir pareizs? 1. Leonardo da Vinči, 2. Mik…"
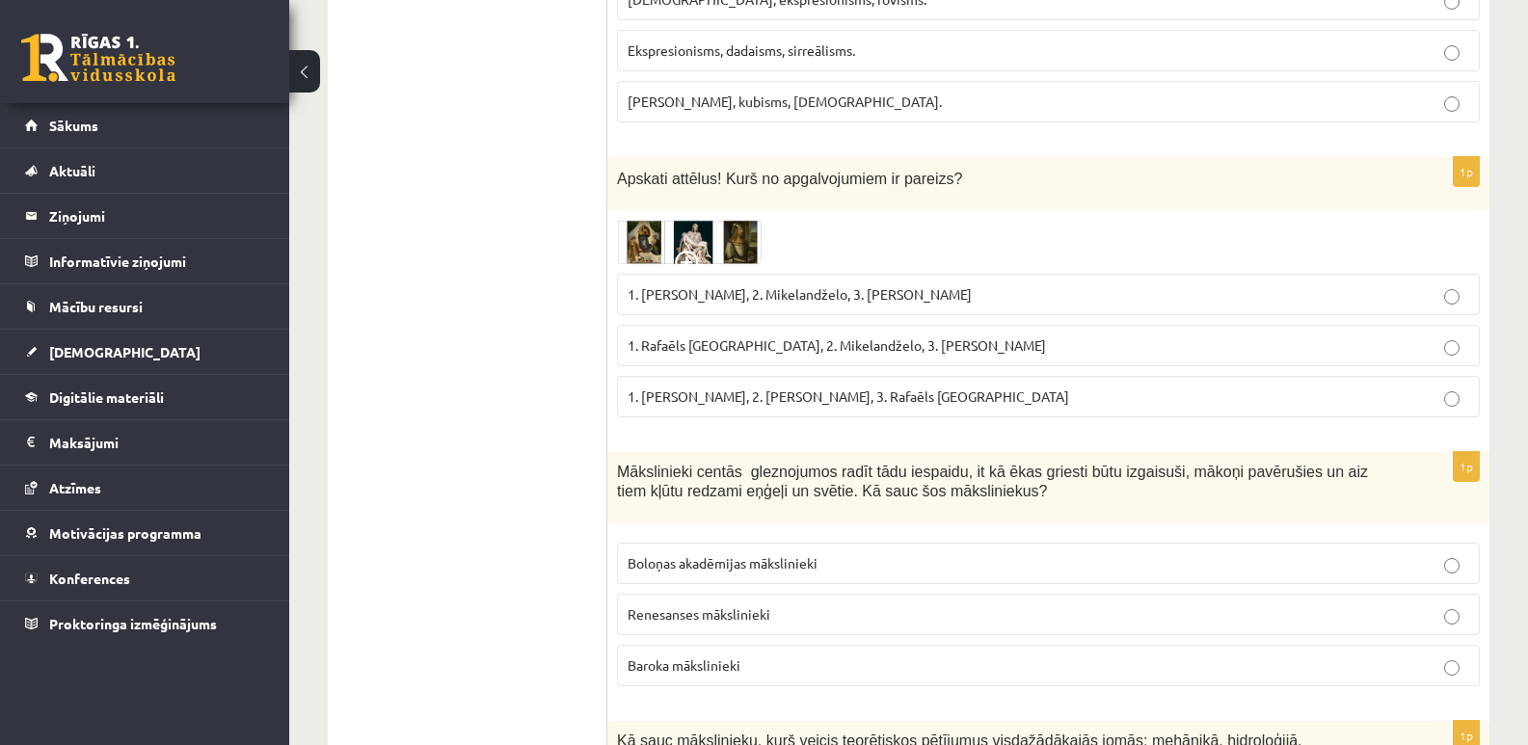
click at [663, 241] on img at bounding box center [689, 242] width 145 height 44
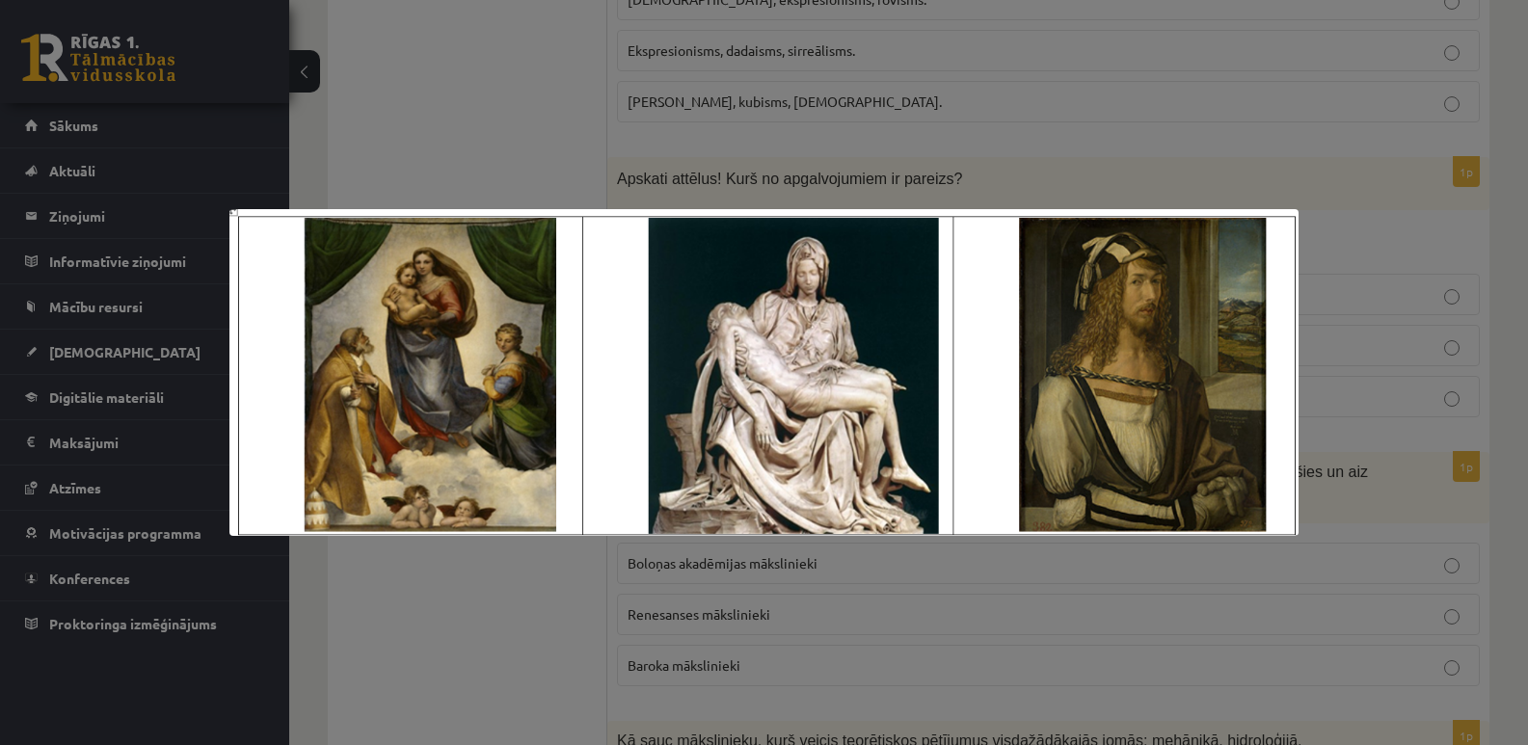
click at [400, 139] on div at bounding box center [764, 372] width 1528 height 745
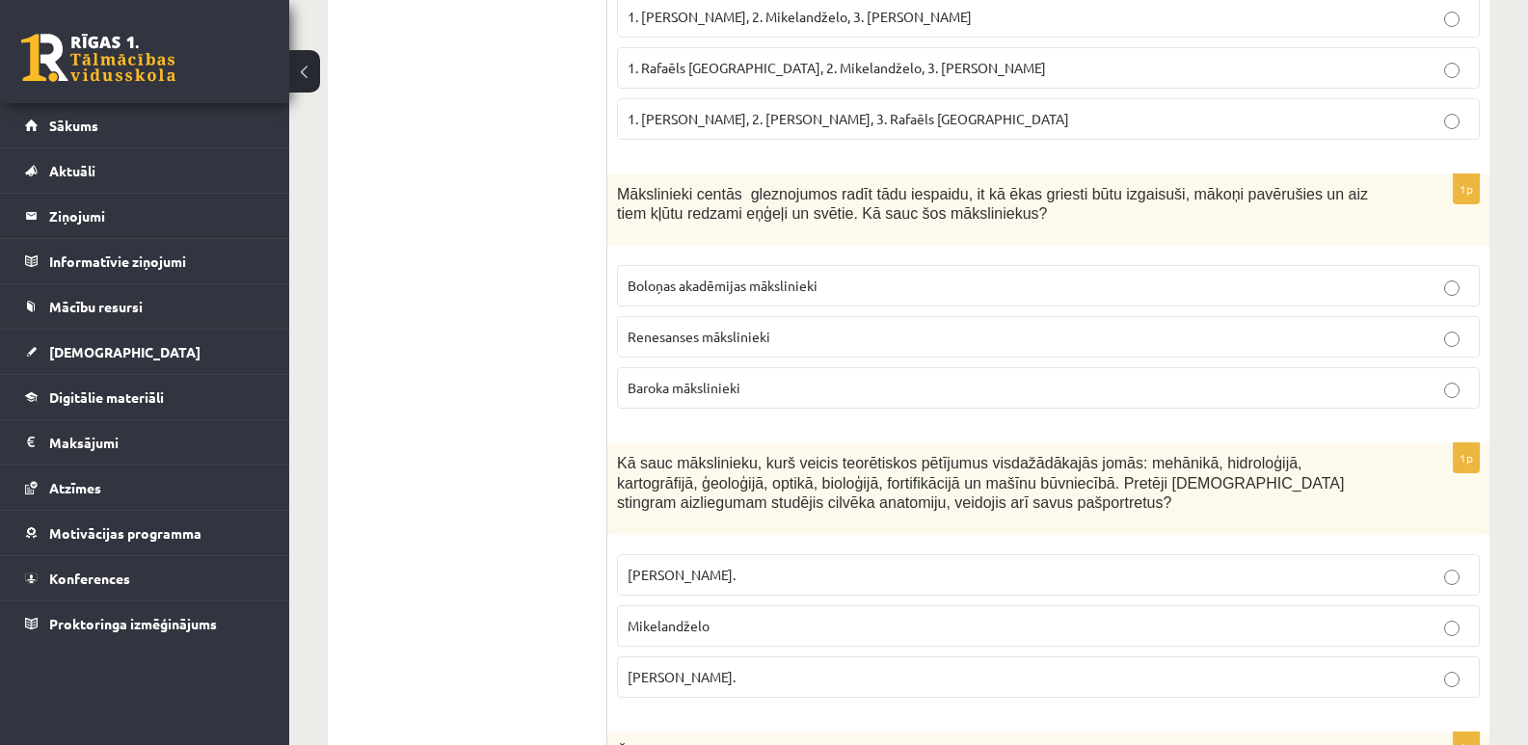
scroll to position [2603, 0]
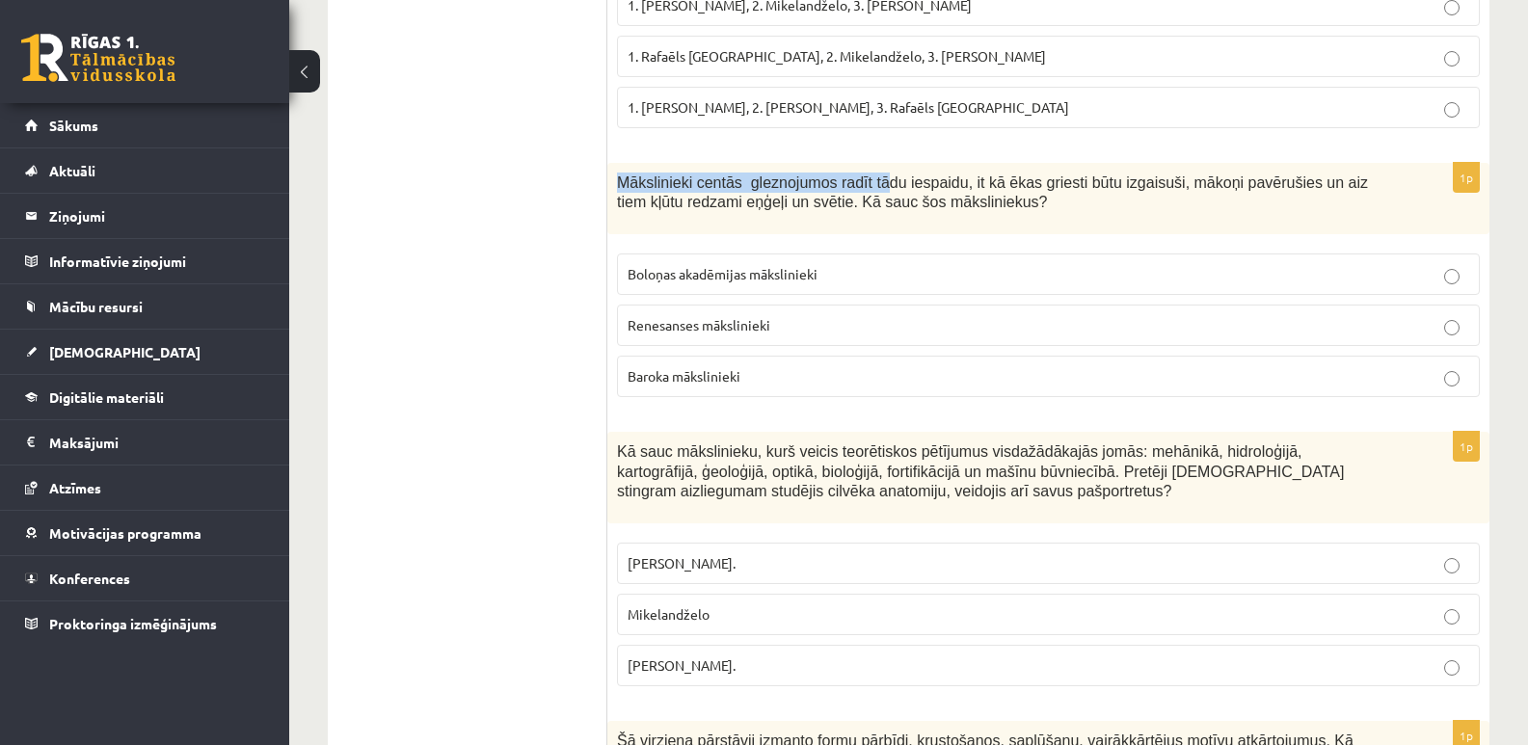
drag, startPoint x: 617, startPoint y: 181, endPoint x: 866, endPoint y: 190, distance: 248.9
click at [866, 190] on span "Mākslinieki centās gleznojumos radīt tādu iespaidu, it kā ēkas griesti būtu izg…" at bounding box center [992, 193] width 751 height 37
click at [977, 212] on p "Mākslinieki centās gleznojumos radīt tādu iespaidu, it kā ēkas griesti būtu izg…" at bounding box center [1000, 193] width 767 height 40
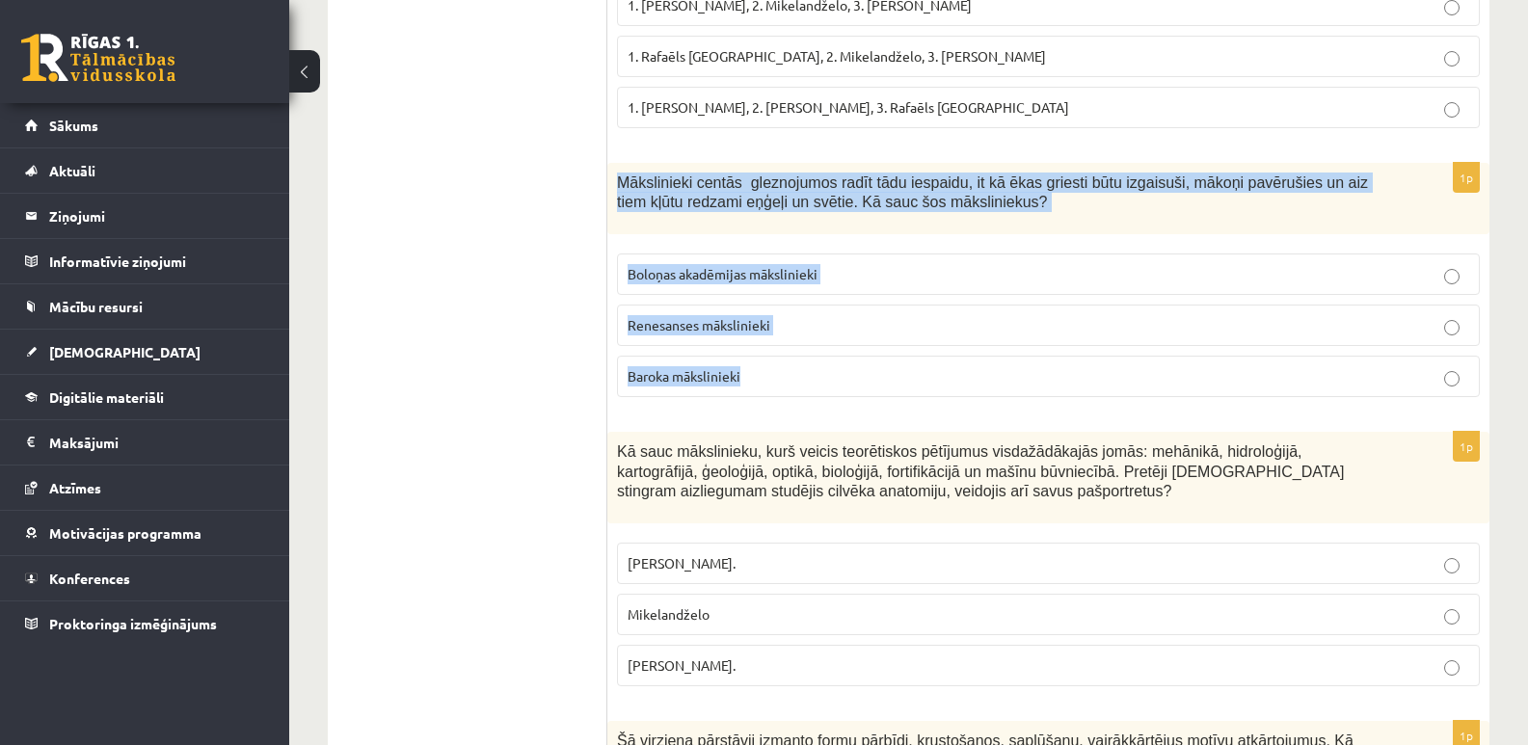
drag, startPoint x: 616, startPoint y: 181, endPoint x: 787, endPoint y: 400, distance: 277.5
click at [787, 400] on div "1p Mākslinieki centās gleznojumos radīt tādu iespaidu, it kā ēkas griesti būtu …" at bounding box center [1048, 288] width 882 height 251
copy div "Mākslinieki centās gleznojumos radīt tādu iespaidu, it kā ēkas griesti būtu izg…"
click at [833, 405] on div "1p Mākslinieki centās gleznojumos radīt tādu iespaidu, it kā ēkas griesti būtu …" at bounding box center [1048, 288] width 882 height 251
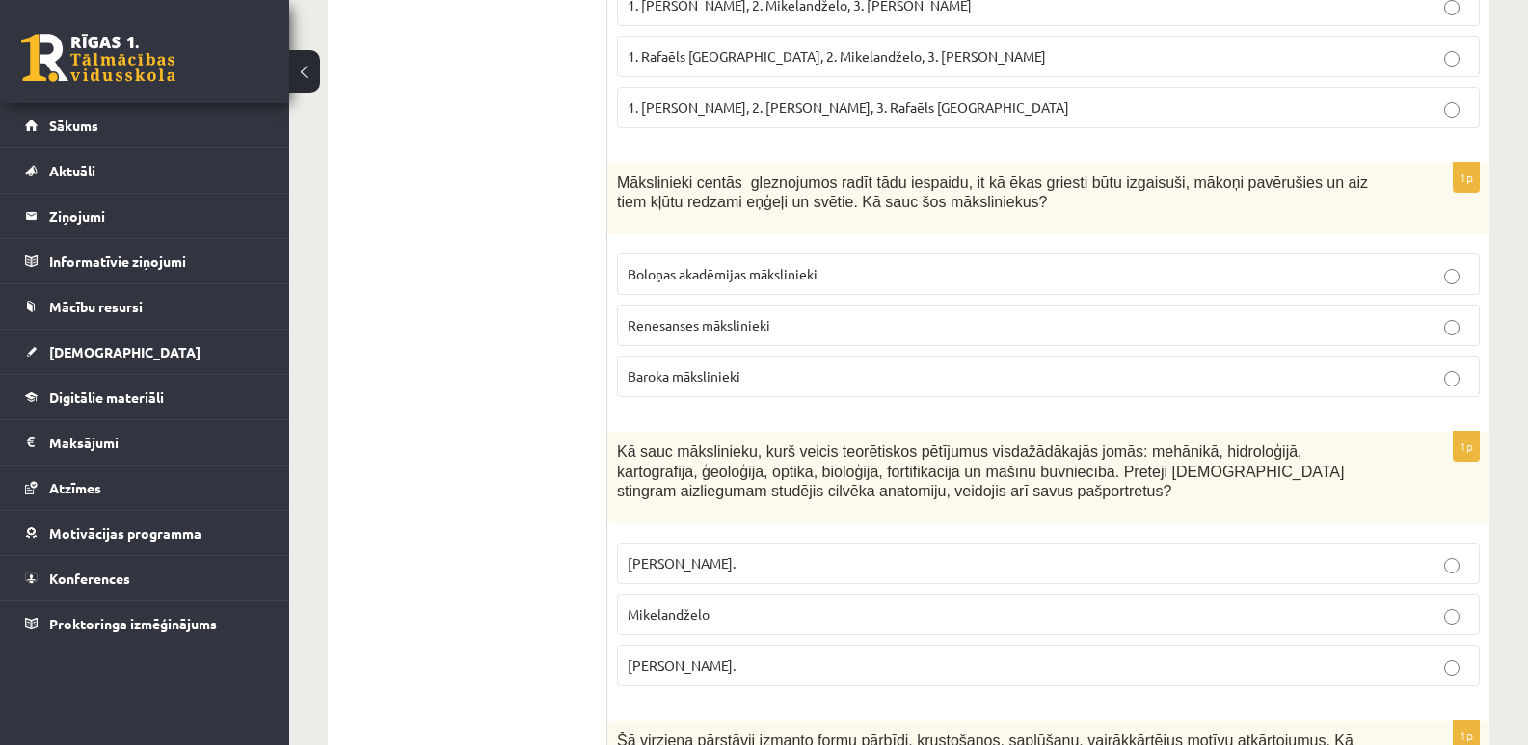
click at [1442, 382] on p "Baroka mākslinieki" at bounding box center [1049, 376] width 842 height 20
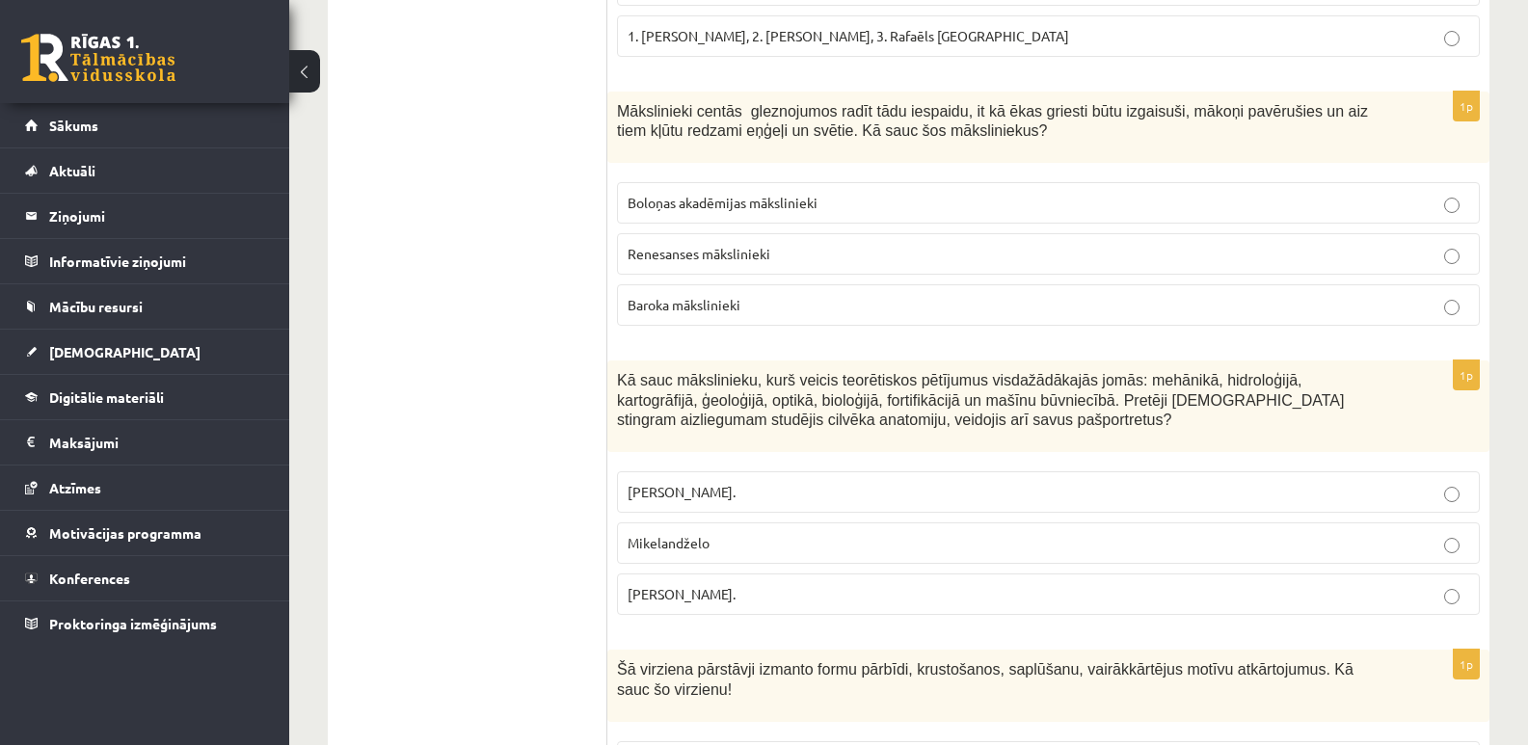
scroll to position [2796, 0]
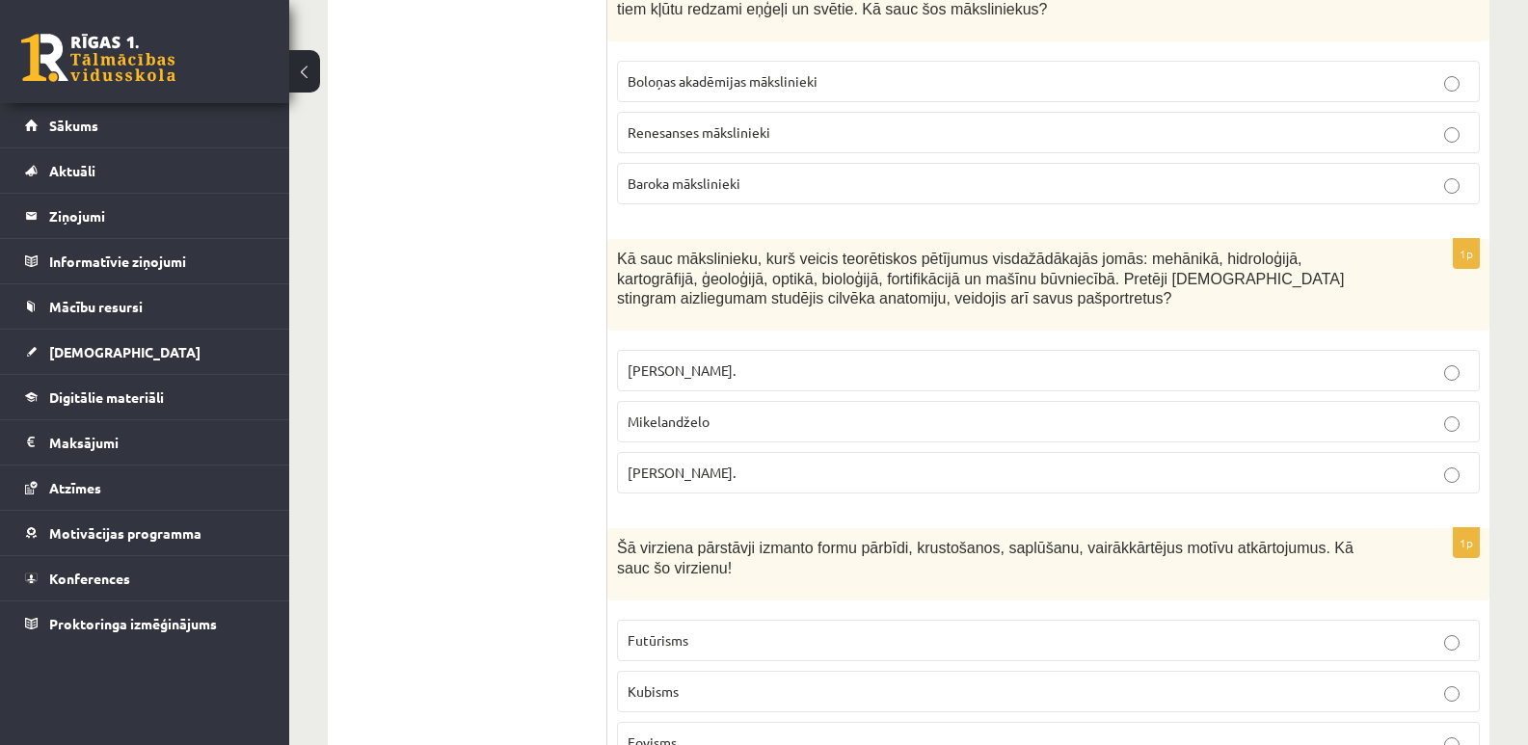
drag, startPoint x: 617, startPoint y: 259, endPoint x: 823, endPoint y: 476, distance: 299.4
click at [823, 476] on div "1p Kā sauc mākslinieku, kurš veicis teorētiskos pētījumus visdažādākajās jomās:…" at bounding box center [1048, 374] width 882 height 270
copy div "Kā sauc mākslinieku, kurš veicis teorētiskos pētījumus visdažādākajās jomās: me…"
click at [1465, 476] on p "Leonardo da Vinči." at bounding box center [1049, 473] width 842 height 20
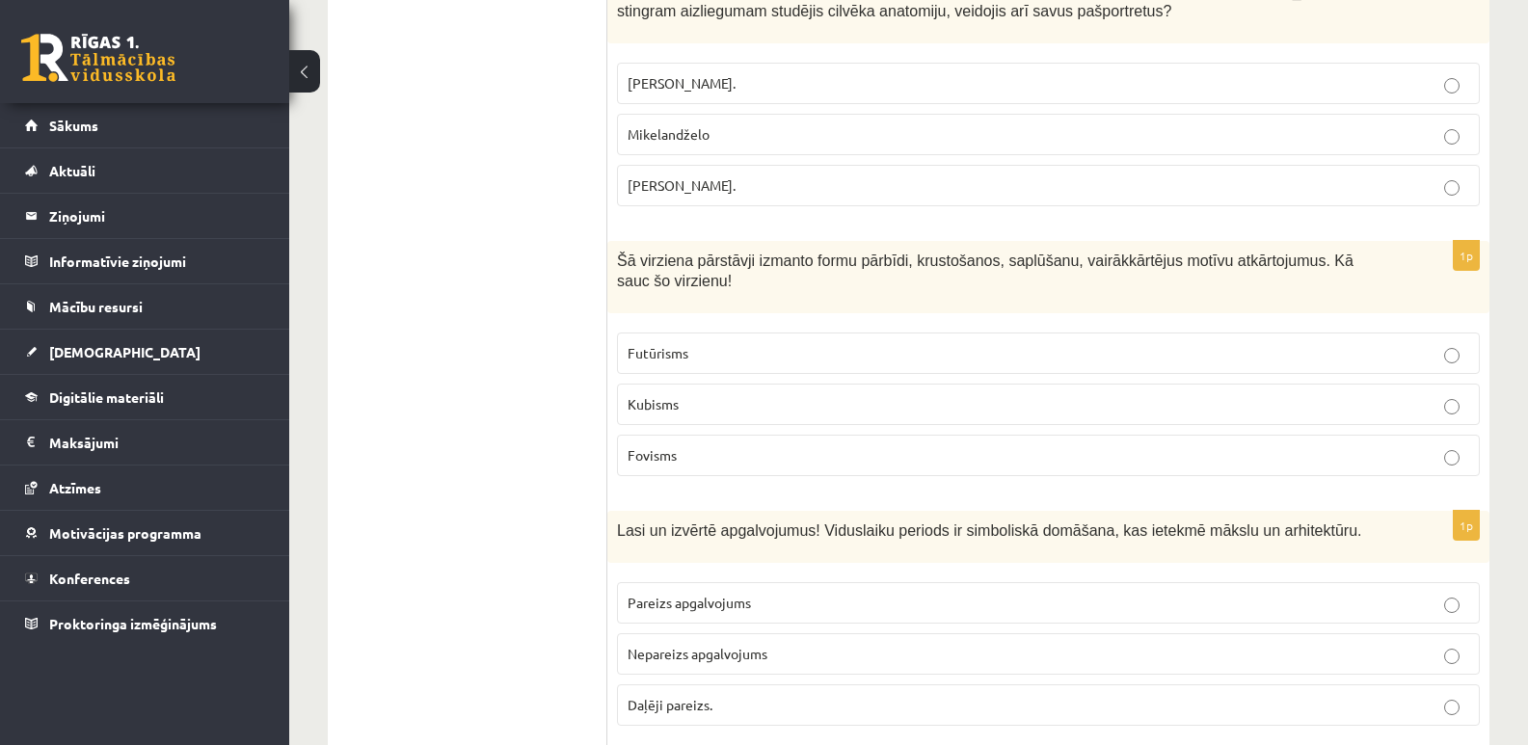
scroll to position [3085, 0]
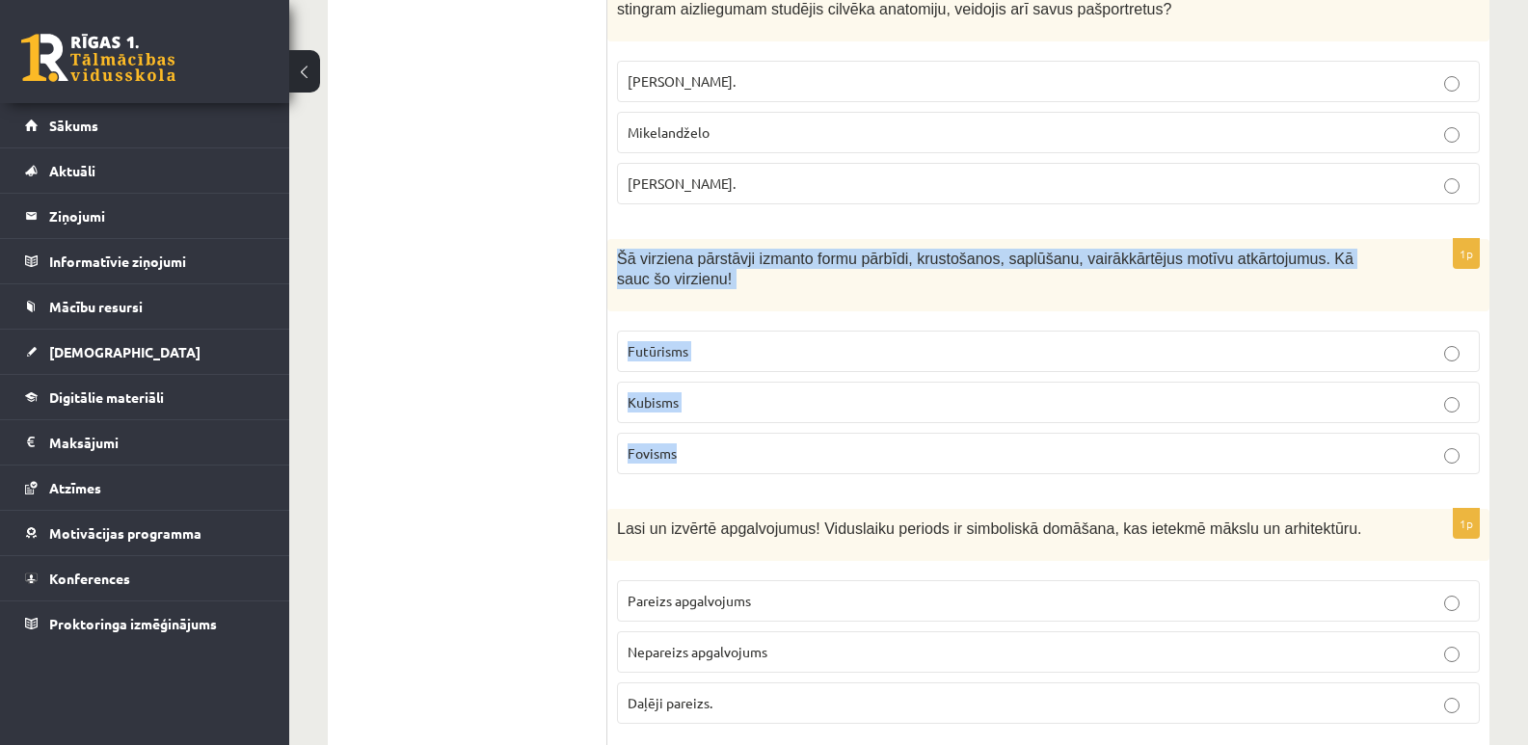
drag, startPoint x: 620, startPoint y: 257, endPoint x: 752, endPoint y: 468, distance: 248.3
click at [752, 468] on div "1p Šā virziena pārstāvji izmanto formu pārbīdi, krustošanos, saplūšanu, vairākk…" at bounding box center [1048, 364] width 882 height 251
copy div "Šā virziena pārstāvji izmanto formu pārbīdi, krustošanos, saplūšanu, vairākkārt…"
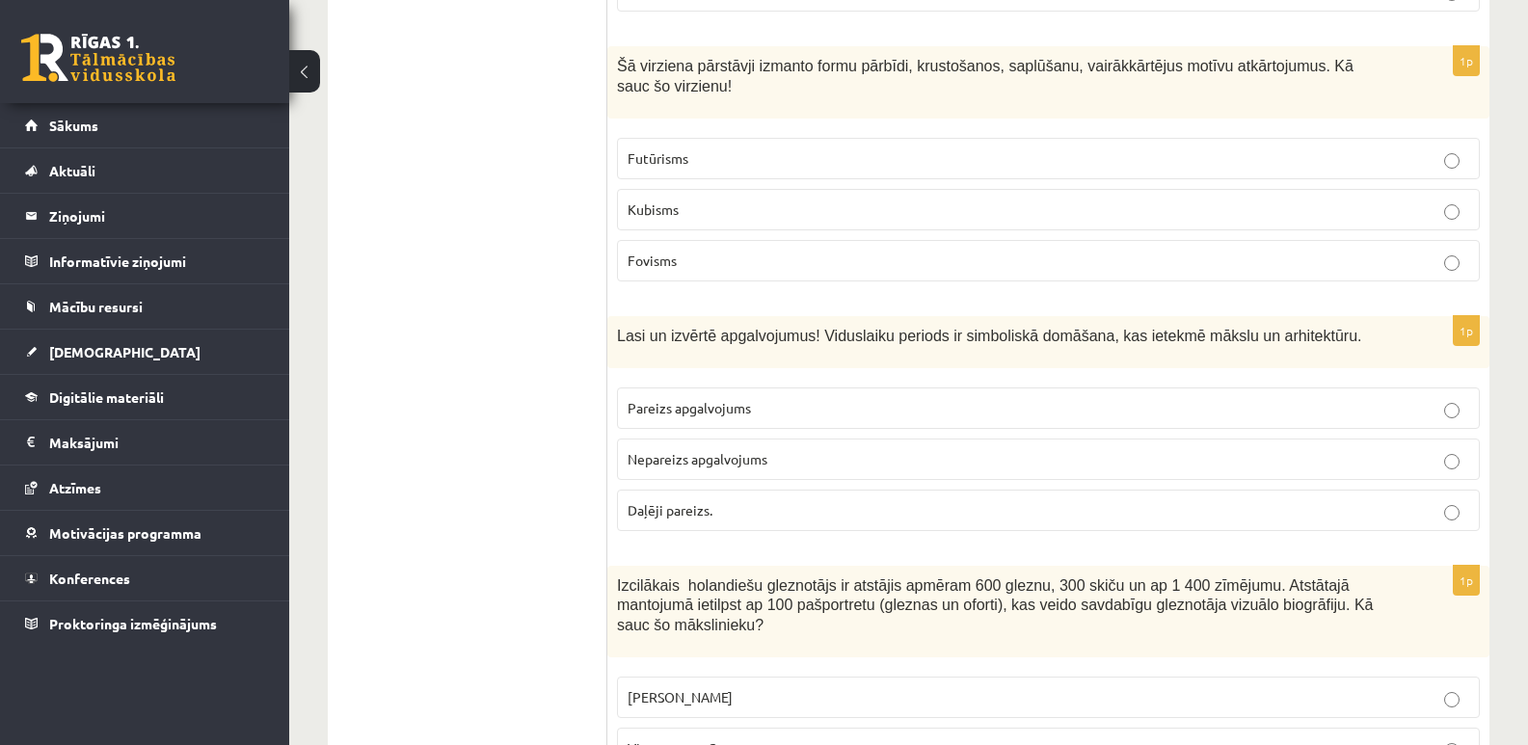
scroll to position [3375, 0]
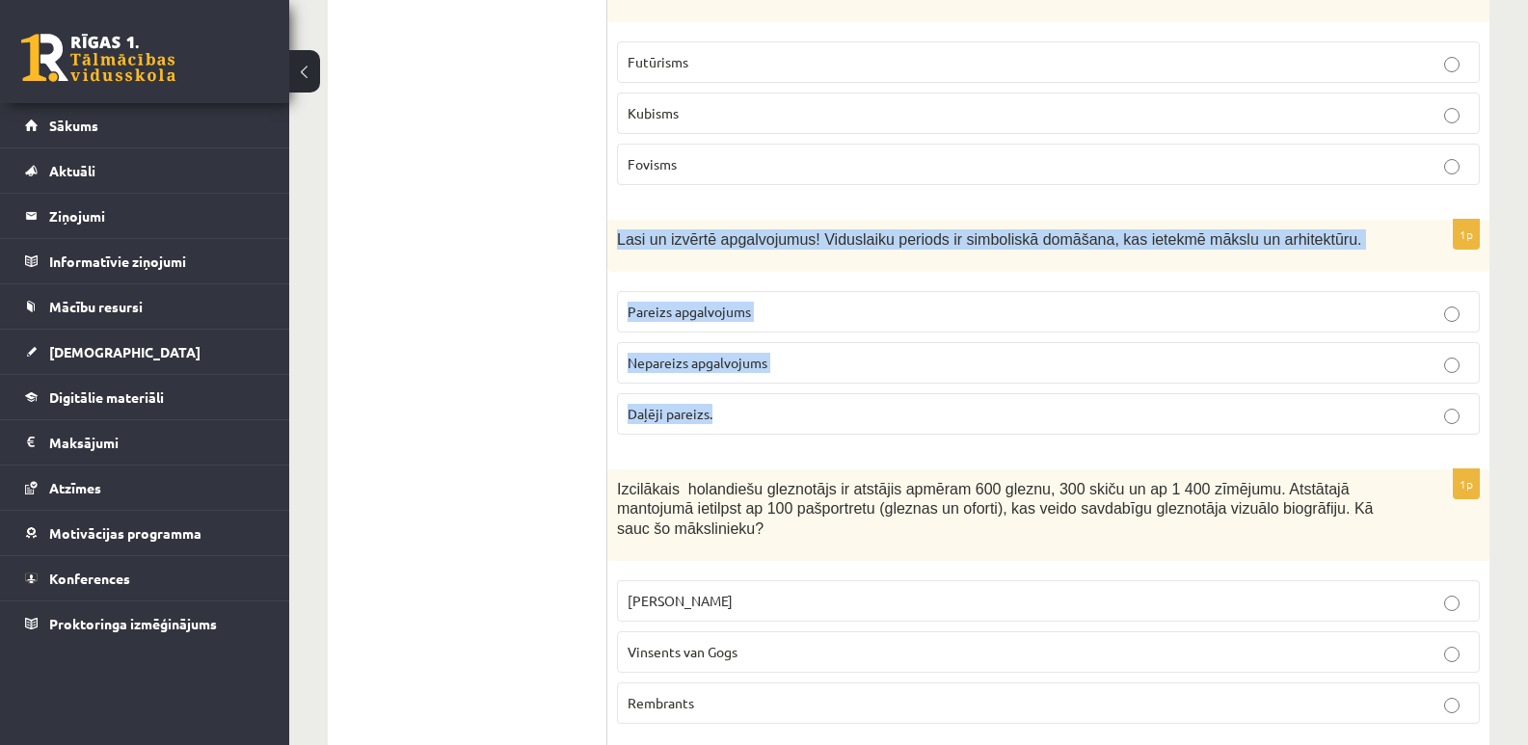
drag, startPoint x: 619, startPoint y: 239, endPoint x: 829, endPoint y: 413, distance: 272.6
click at [829, 413] on div "1p Lasi un izvērtē apgalvojumus! Viduslaiku periods ir simboliskā domāšana, kas…" at bounding box center [1048, 335] width 882 height 230
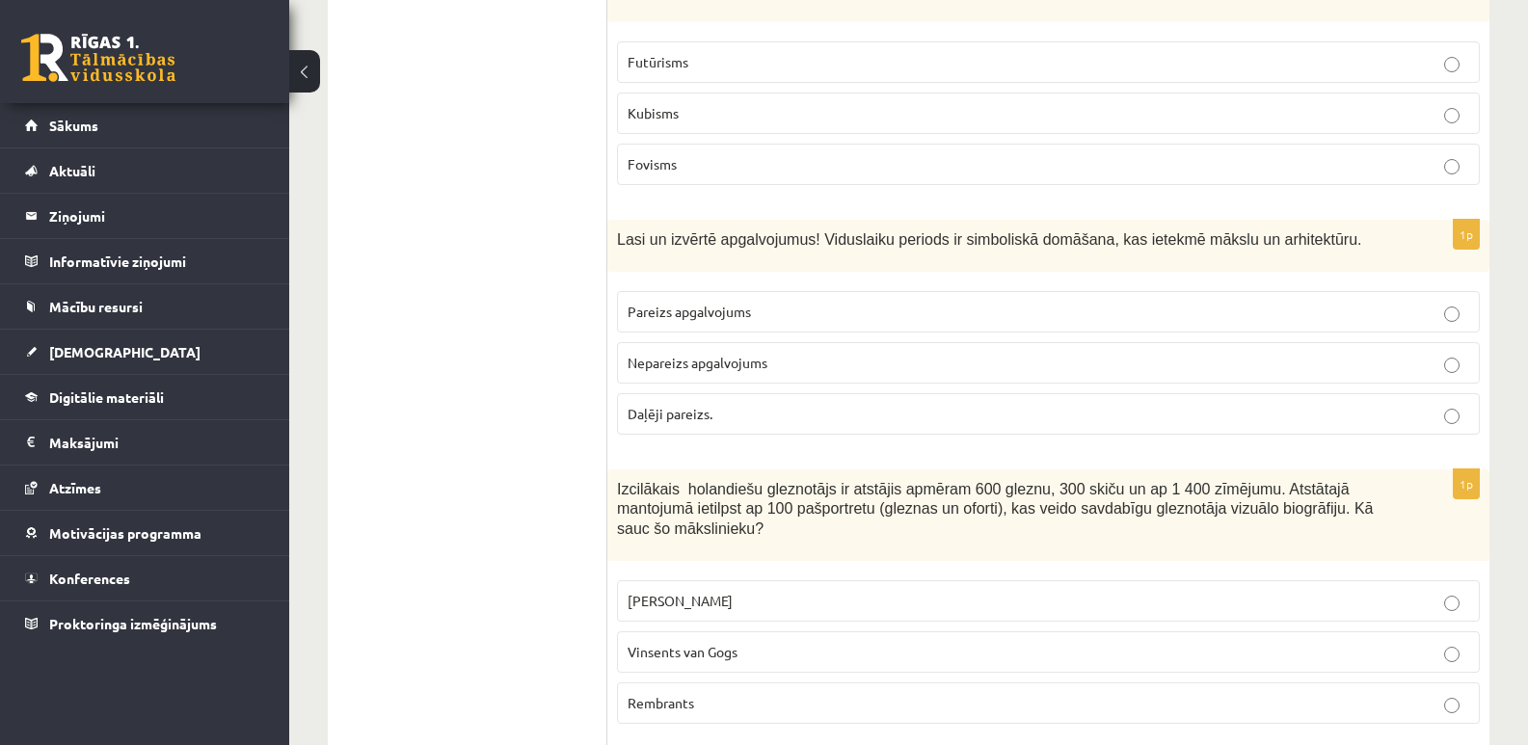
click at [1464, 420] on p "Daļēji pareizs." at bounding box center [1049, 414] width 842 height 20
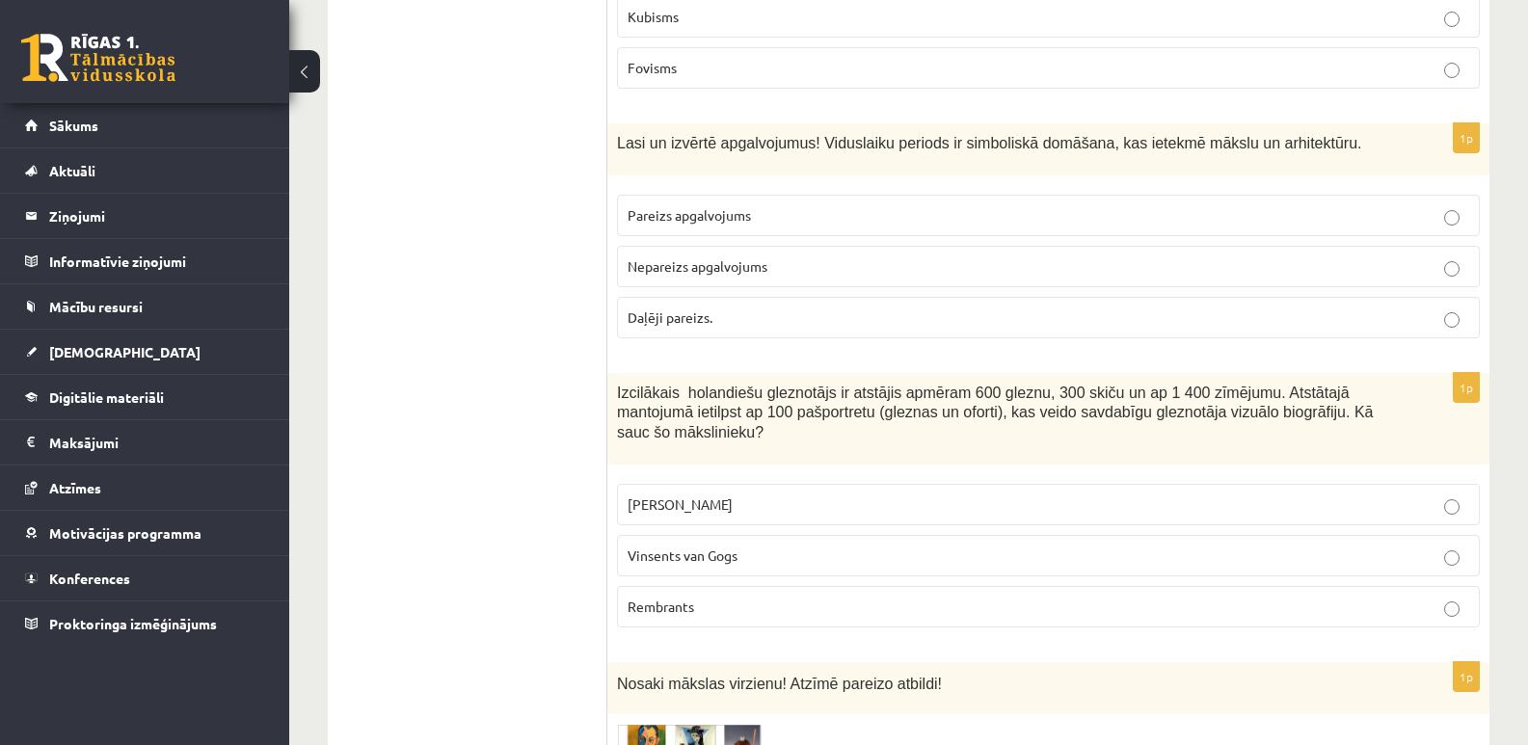
scroll to position [3567, 0]
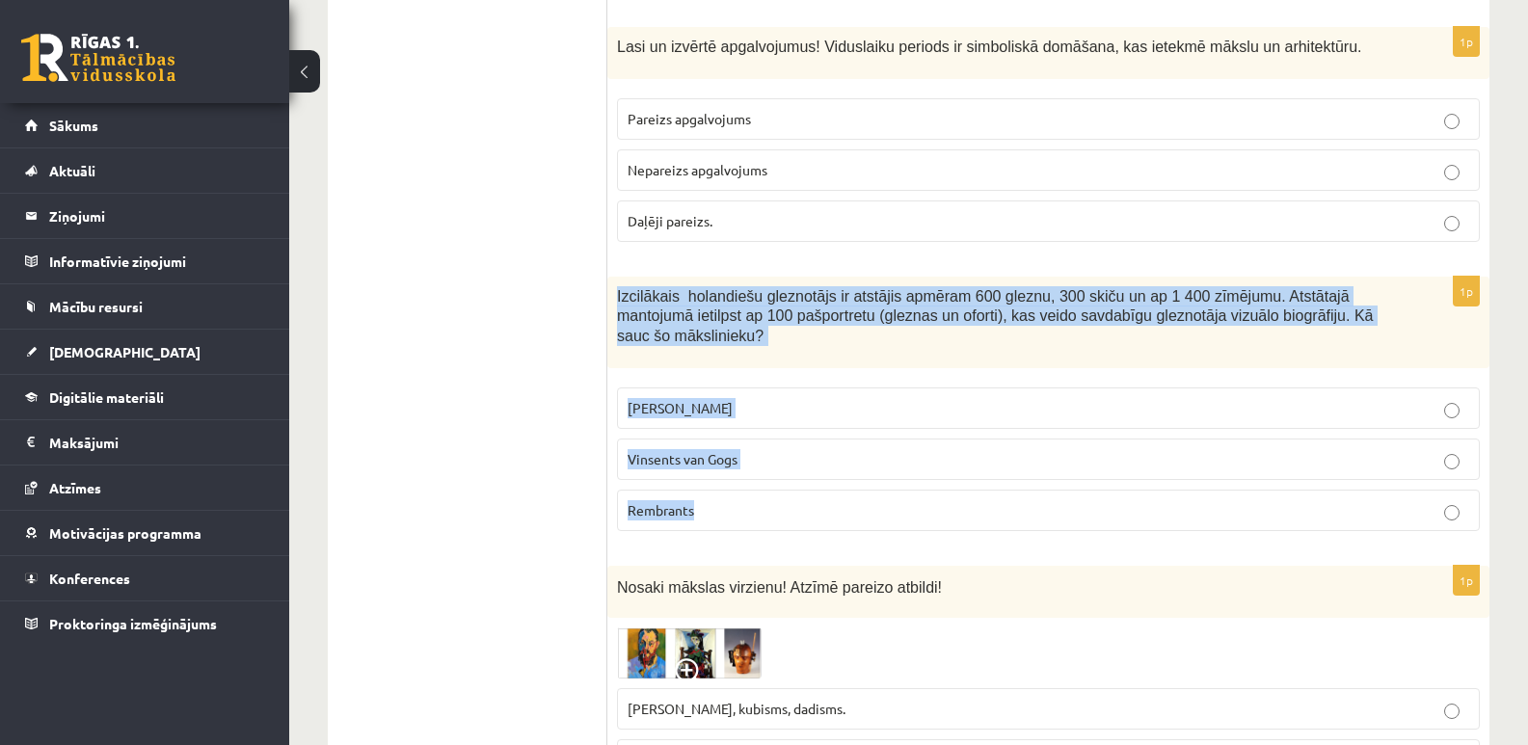
drag, startPoint x: 617, startPoint y: 294, endPoint x: 763, endPoint y: 418, distance: 191.5
click at [798, 505] on div "1p Izcilākais holandiešu gleznotājs ir atstājis apmēram 600 gleznu, 300 skiču u…" at bounding box center [1048, 412] width 882 height 270
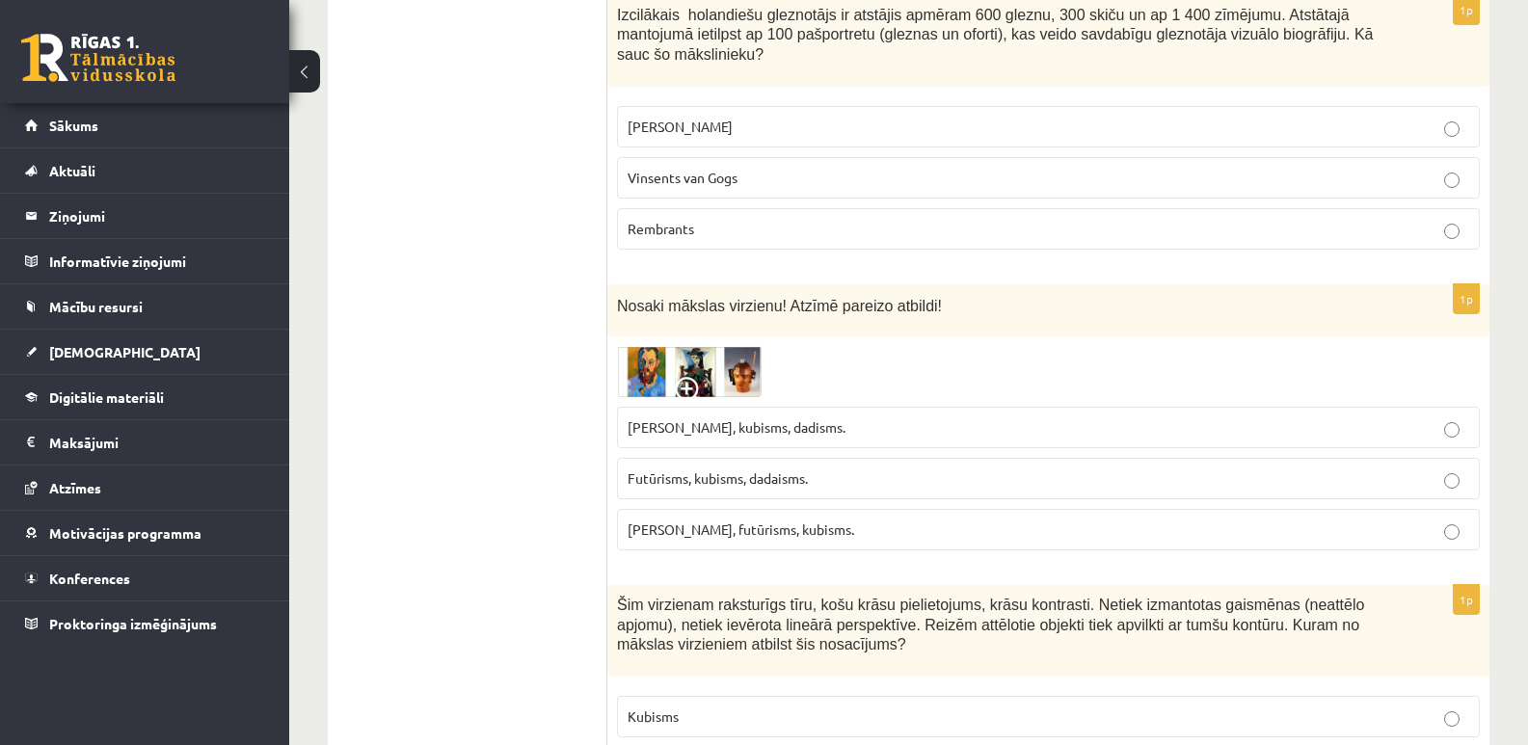
scroll to position [3857, 0]
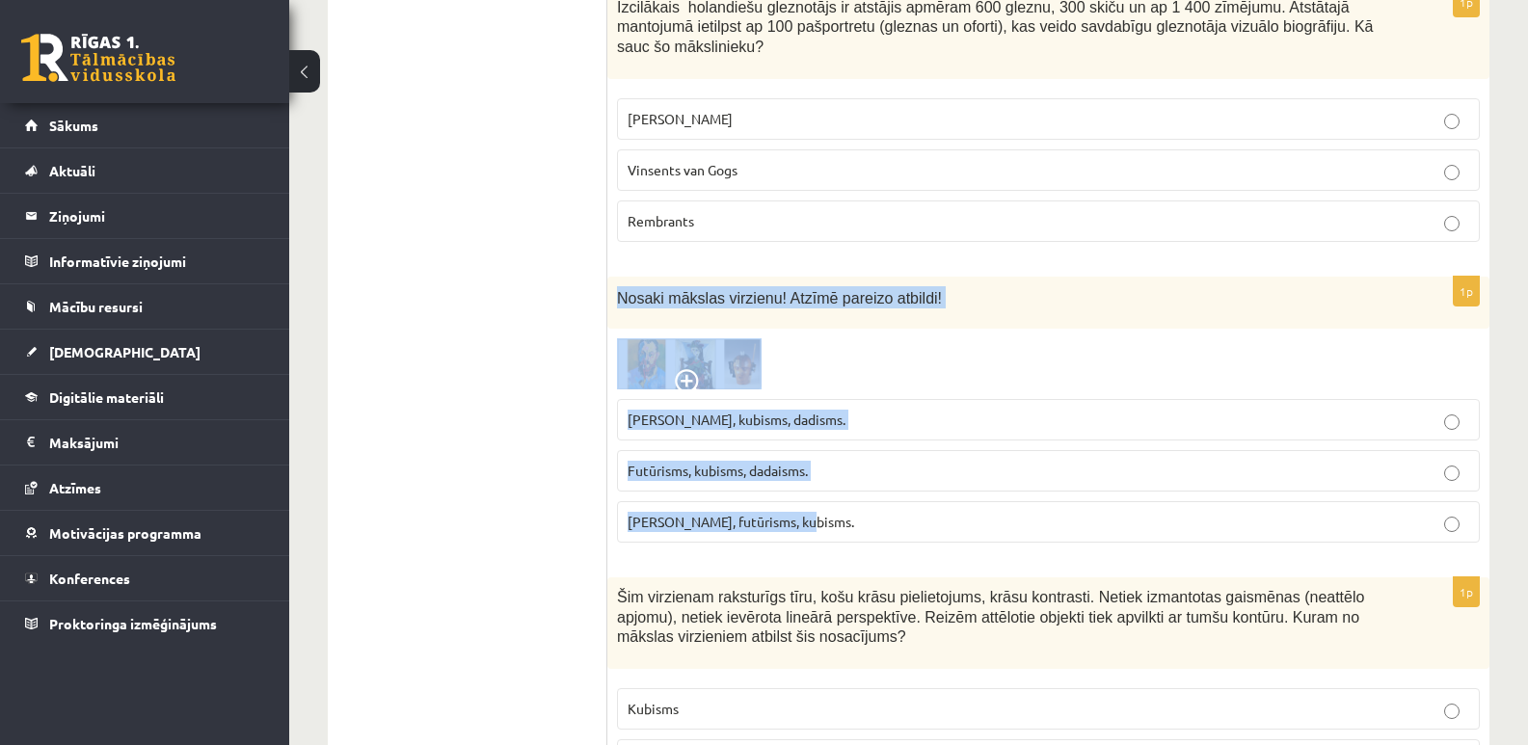
drag, startPoint x: 619, startPoint y: 266, endPoint x: 916, endPoint y: 518, distance: 389.3
click at [916, 518] on div "1p Nosaki mākslas virzienu! Atzīmē pareizo atbildi! Fovisms, kubisms, dadisms. …" at bounding box center [1048, 418] width 882 height 282
drag, startPoint x: 763, startPoint y: 267, endPoint x: 736, endPoint y: 307, distance: 47.9
click at [736, 307] on div "Nosaki mākslas virzienu! Atzīmē pareizo atbildi!" at bounding box center [1048, 303] width 882 height 53
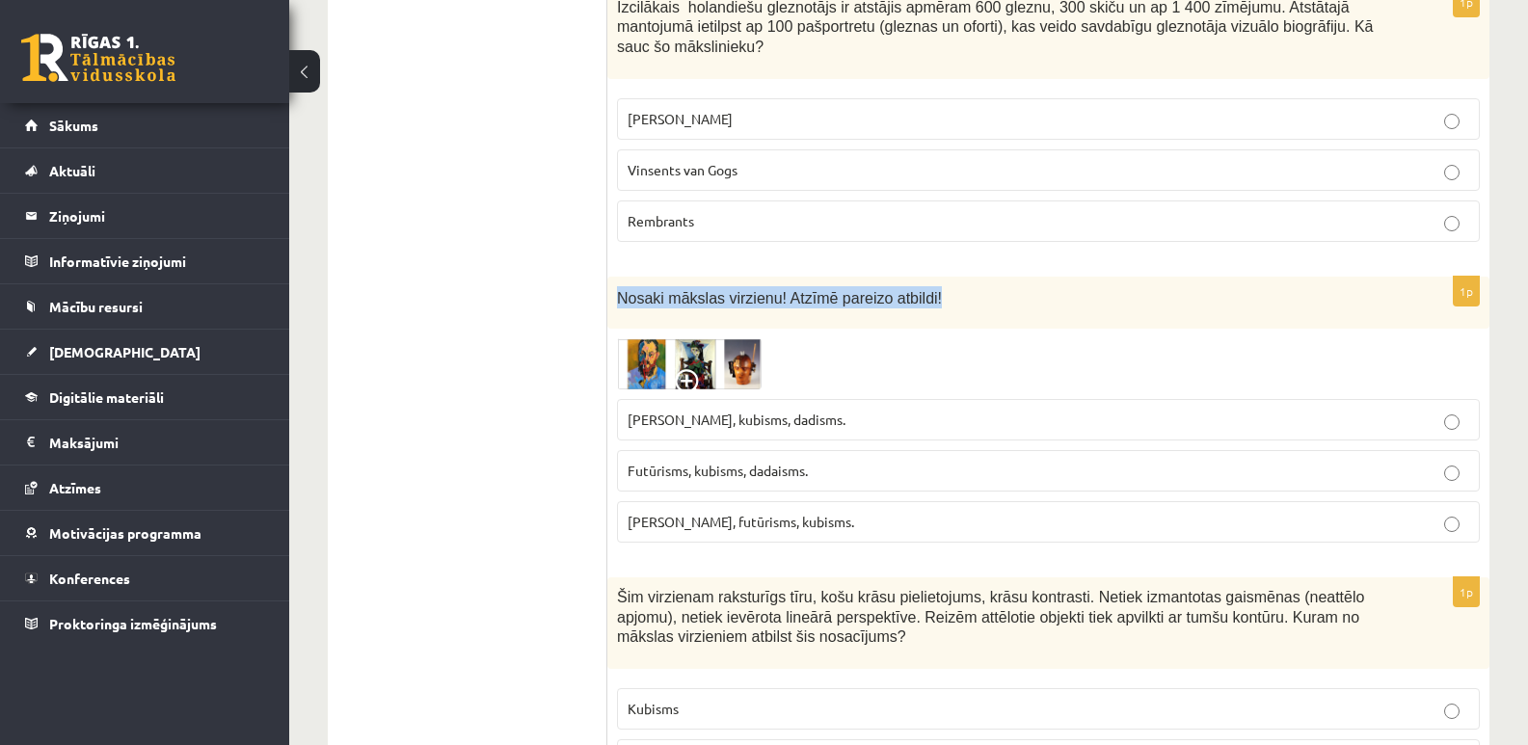
drag, startPoint x: 615, startPoint y: 276, endPoint x: 929, endPoint y: 293, distance: 313.8
click at [929, 293] on div "Nosaki mākslas virzienu! Atzīmē pareizo atbildi!" at bounding box center [1048, 303] width 882 height 53
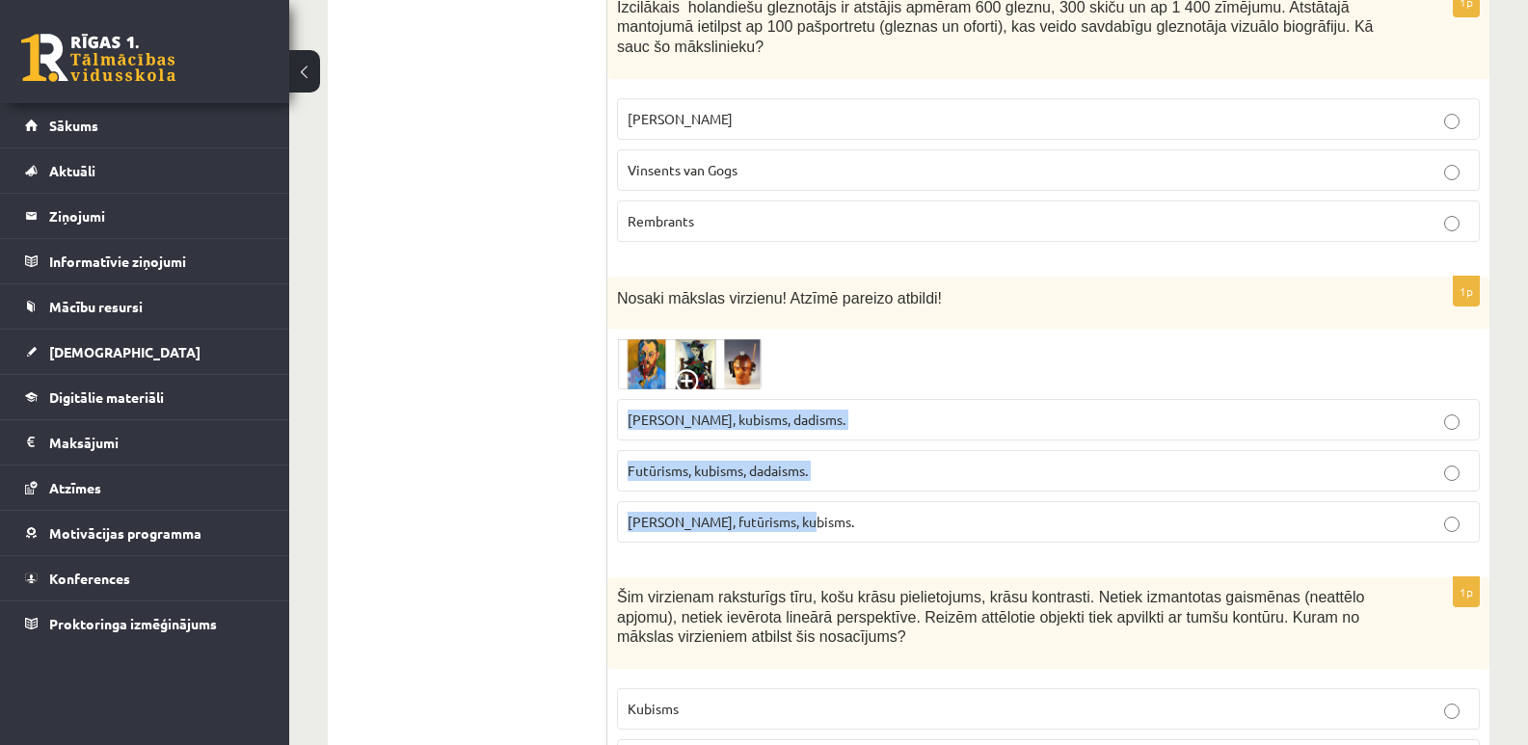
drag, startPoint x: 672, startPoint y: 411, endPoint x: 807, endPoint y: 509, distance: 167.0
click at [807, 509] on fieldset "Fovisms, kubisms, dadisms. Futūrisms, kubisms, dadaisms. Fovisms, futūrisms, ku…" at bounding box center [1048, 469] width 863 height 159
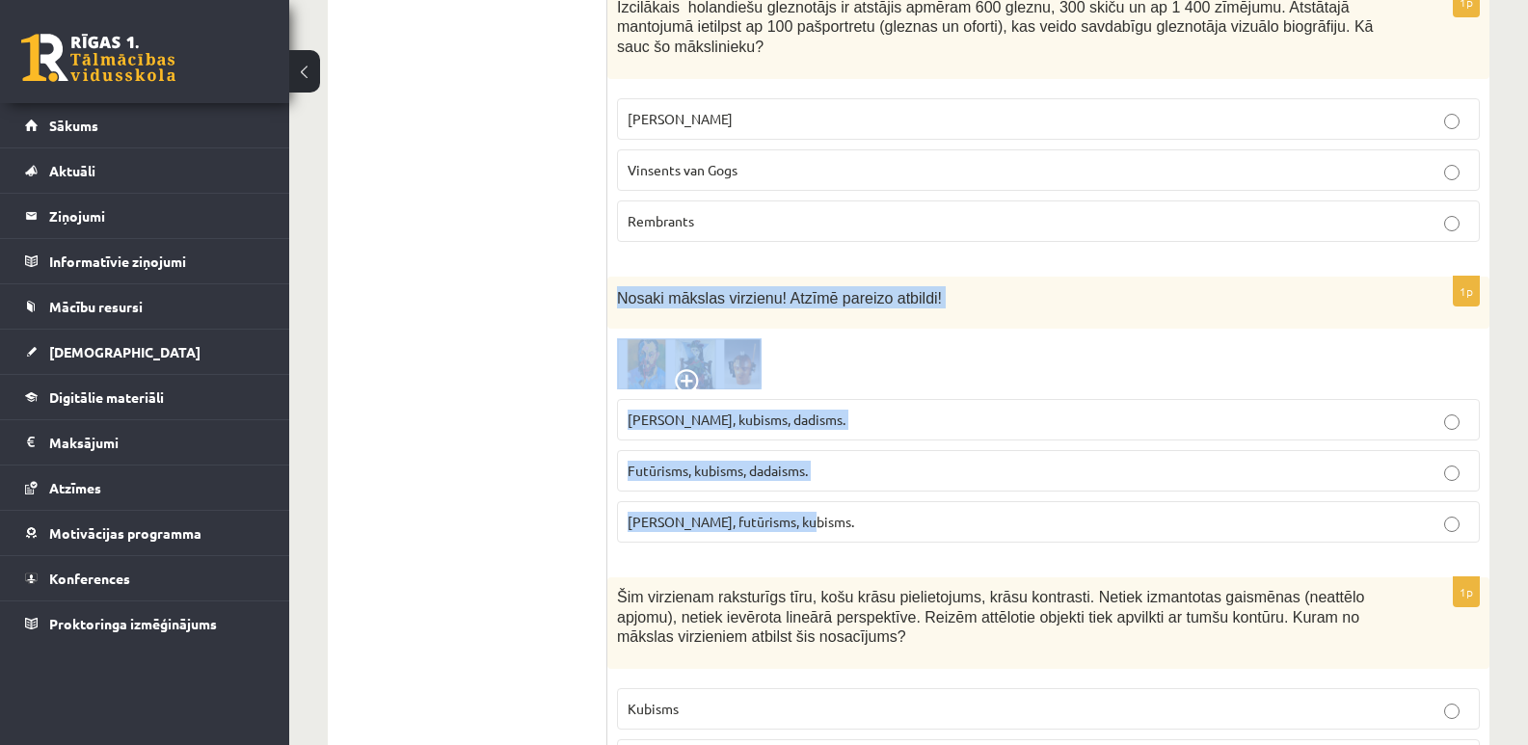
drag, startPoint x: 620, startPoint y: 273, endPoint x: 842, endPoint y: 512, distance: 326.1
click at [842, 512] on div "1p Nosaki mākslas virzienu! Atzīmē pareizo atbildi! Fovisms, kubisms, dadisms. …" at bounding box center [1048, 418] width 882 height 282
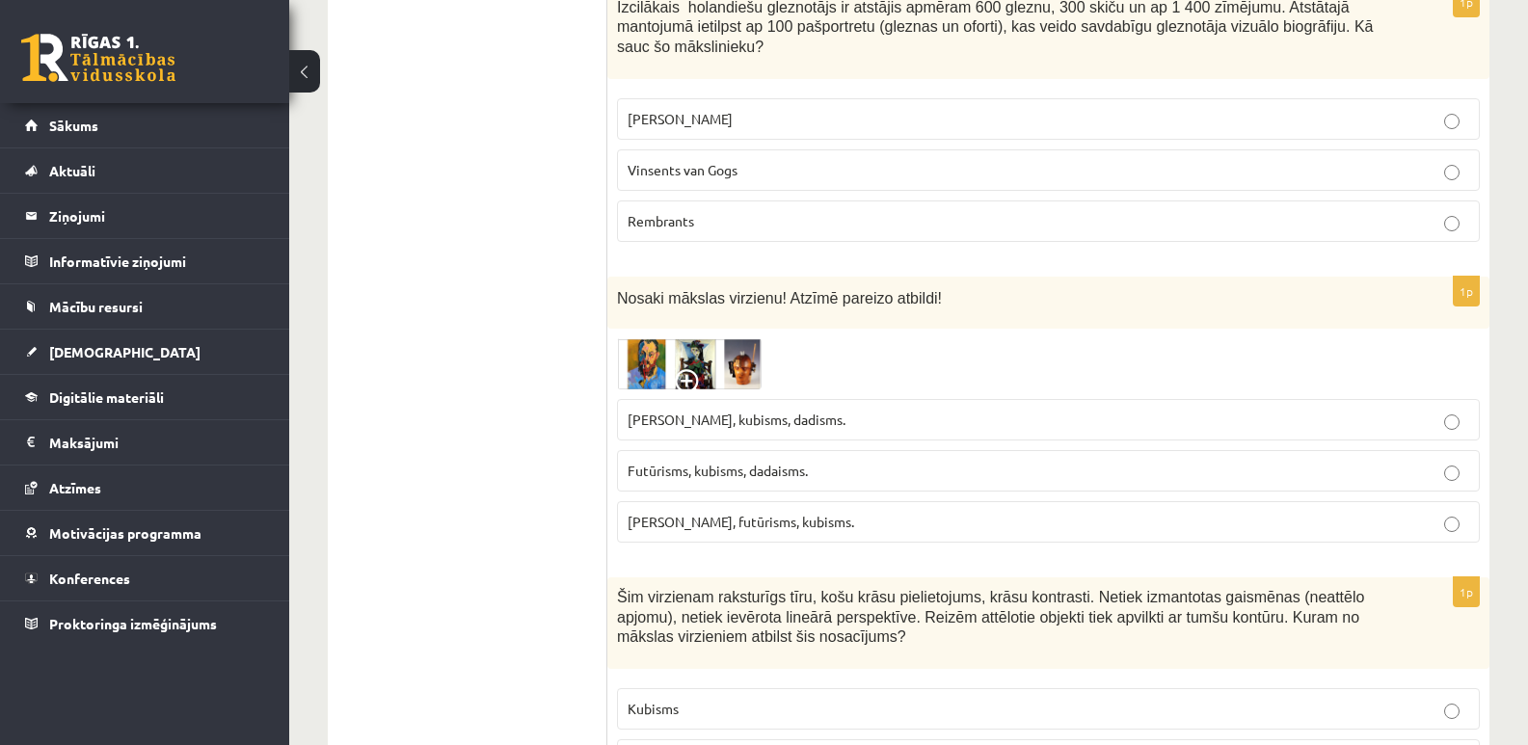
click at [1462, 512] on p "Fovisms, futūrisms, kubisms." at bounding box center [1049, 522] width 842 height 20
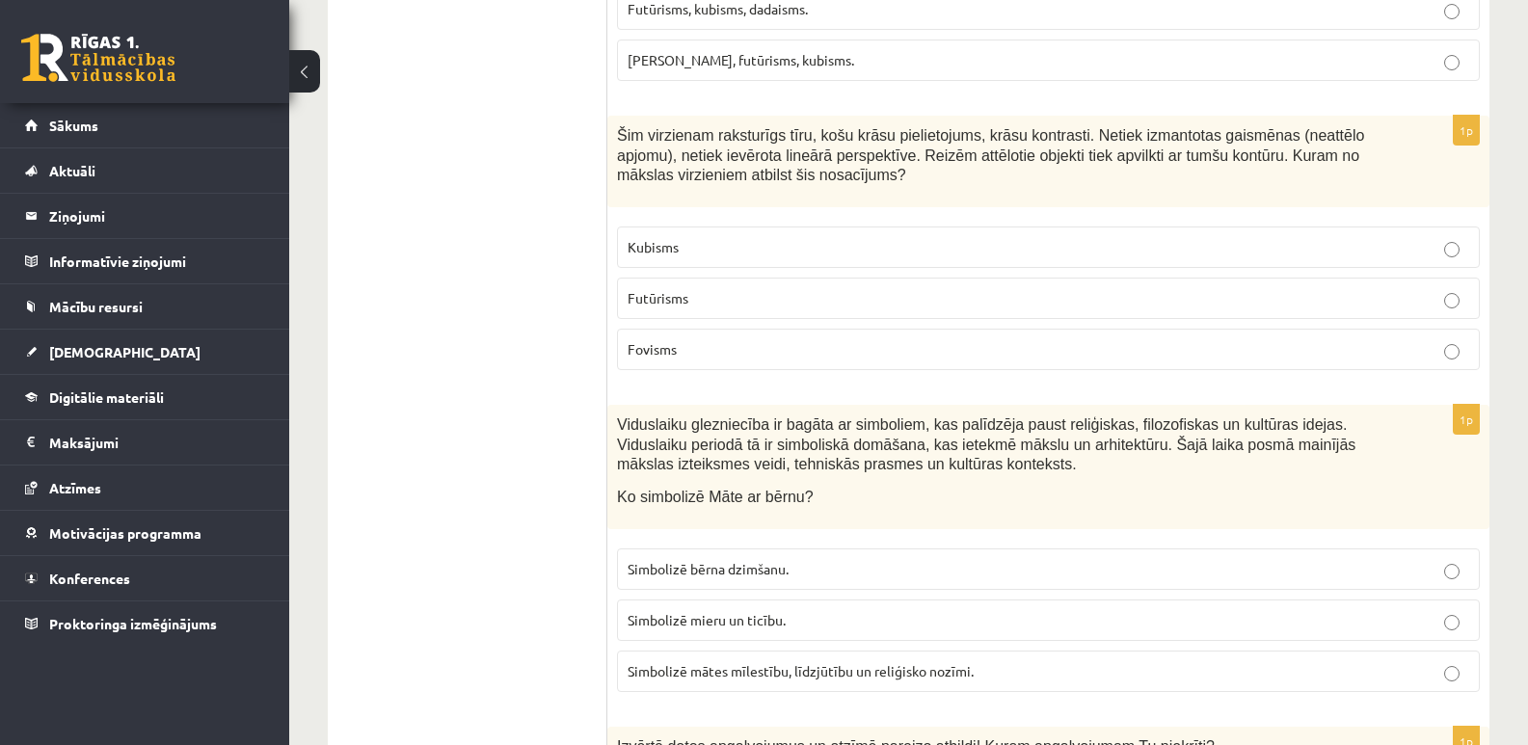
scroll to position [4339, 0]
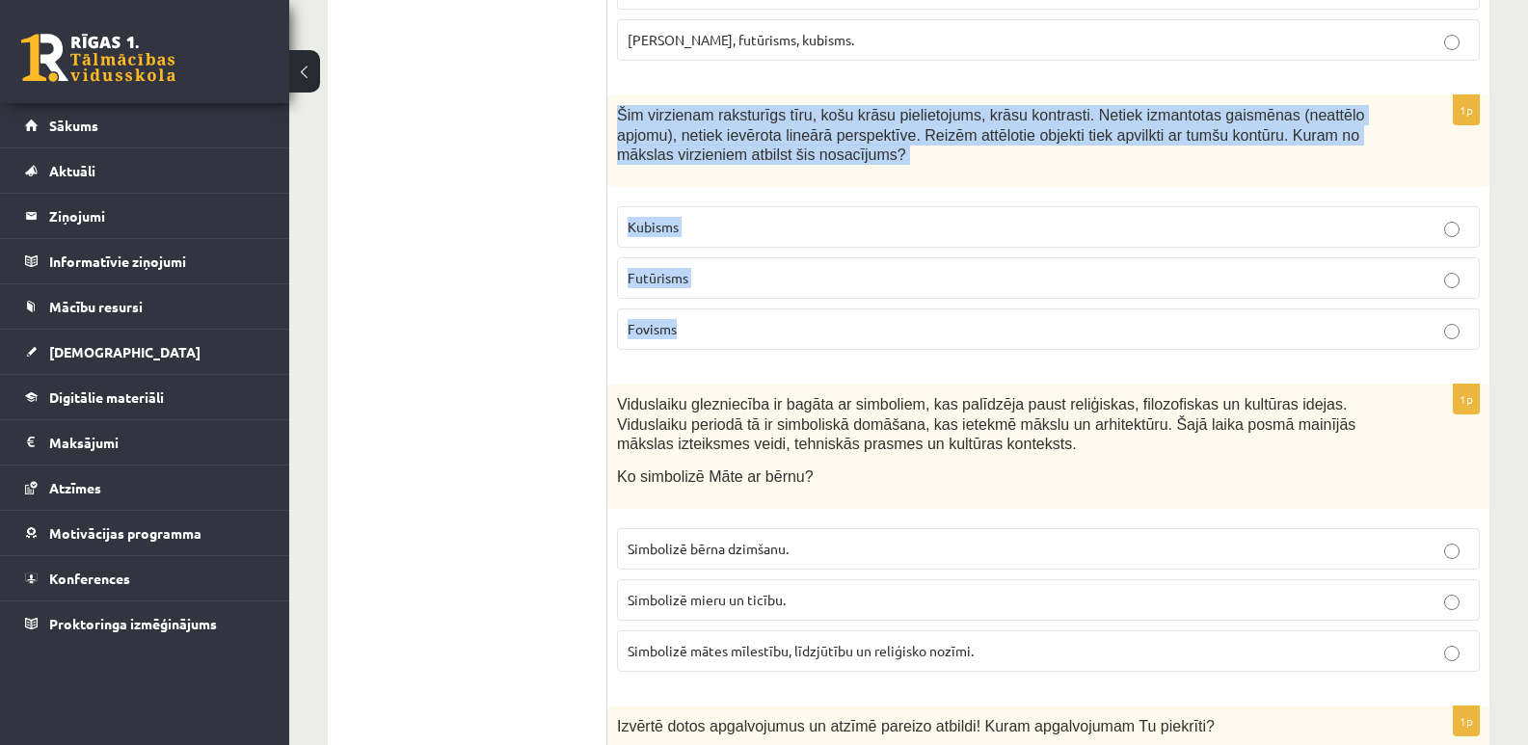
drag, startPoint x: 619, startPoint y: 92, endPoint x: 831, endPoint y: 323, distance: 313.9
click at [831, 323] on div "1p Šim virzienam raksturīgs tīru, košu krāsu pielietojums, krāsu kontrasti. Net…" at bounding box center [1048, 230] width 882 height 270
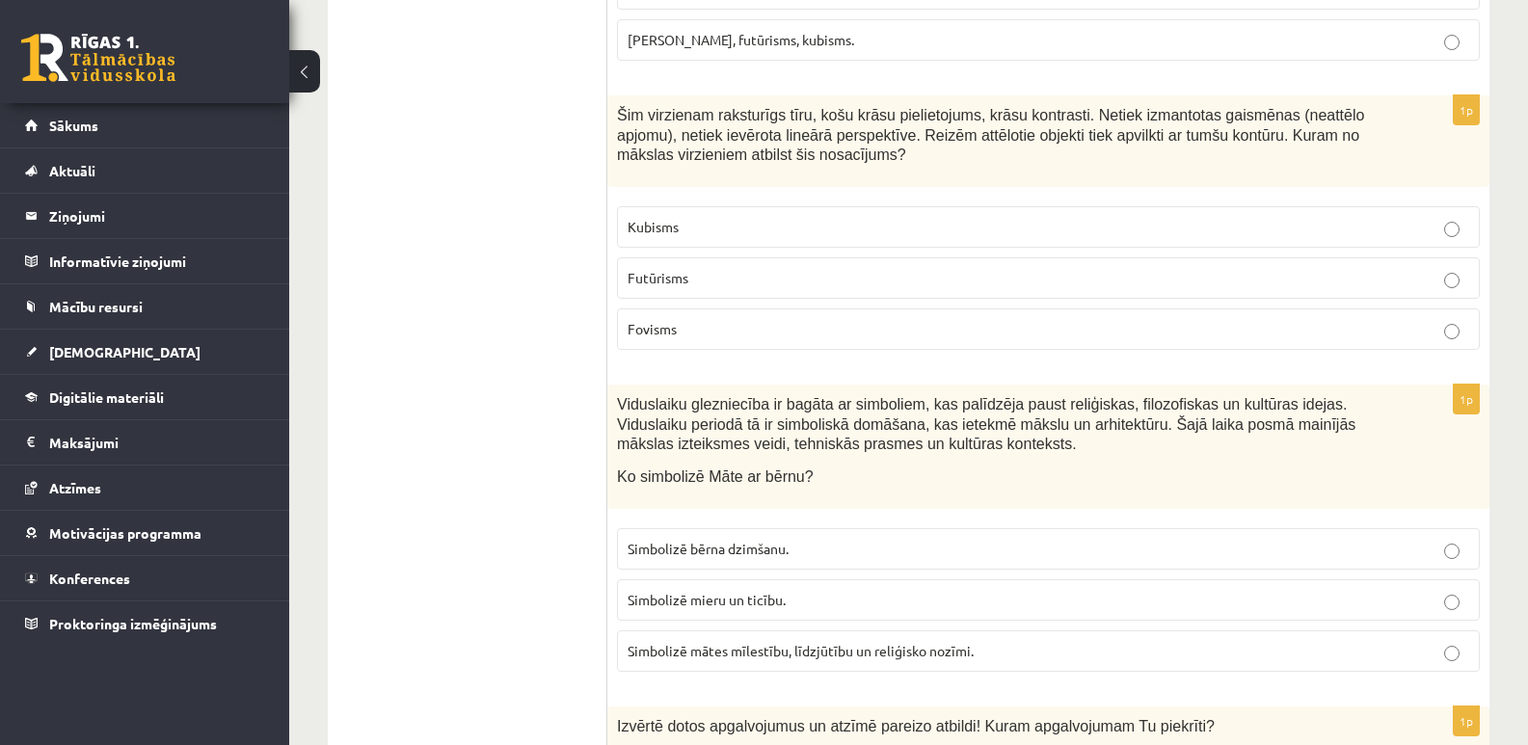
click at [579, 277] on ul "Tests Izvērtējums!" at bounding box center [477, 539] width 260 height 9064
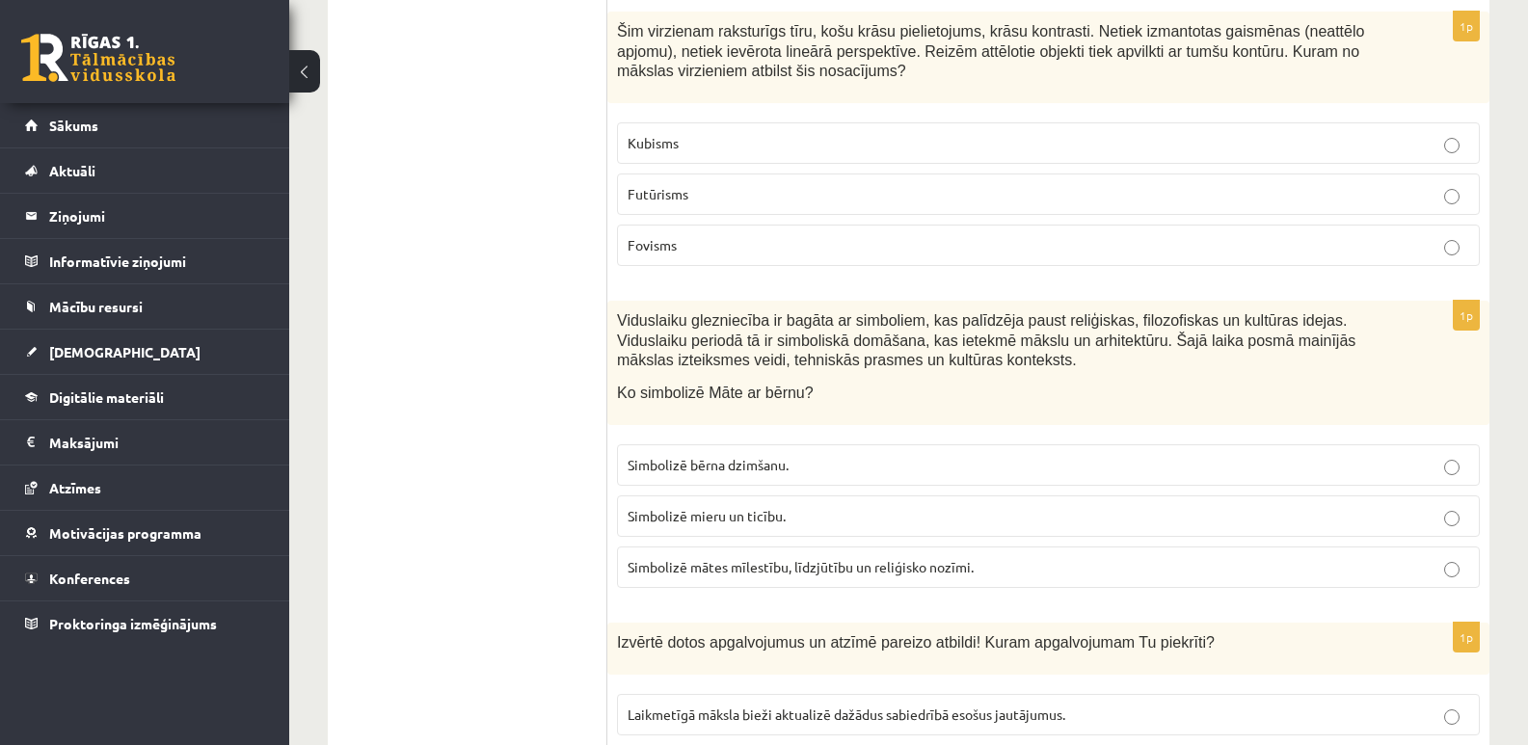
scroll to position [4532, 0]
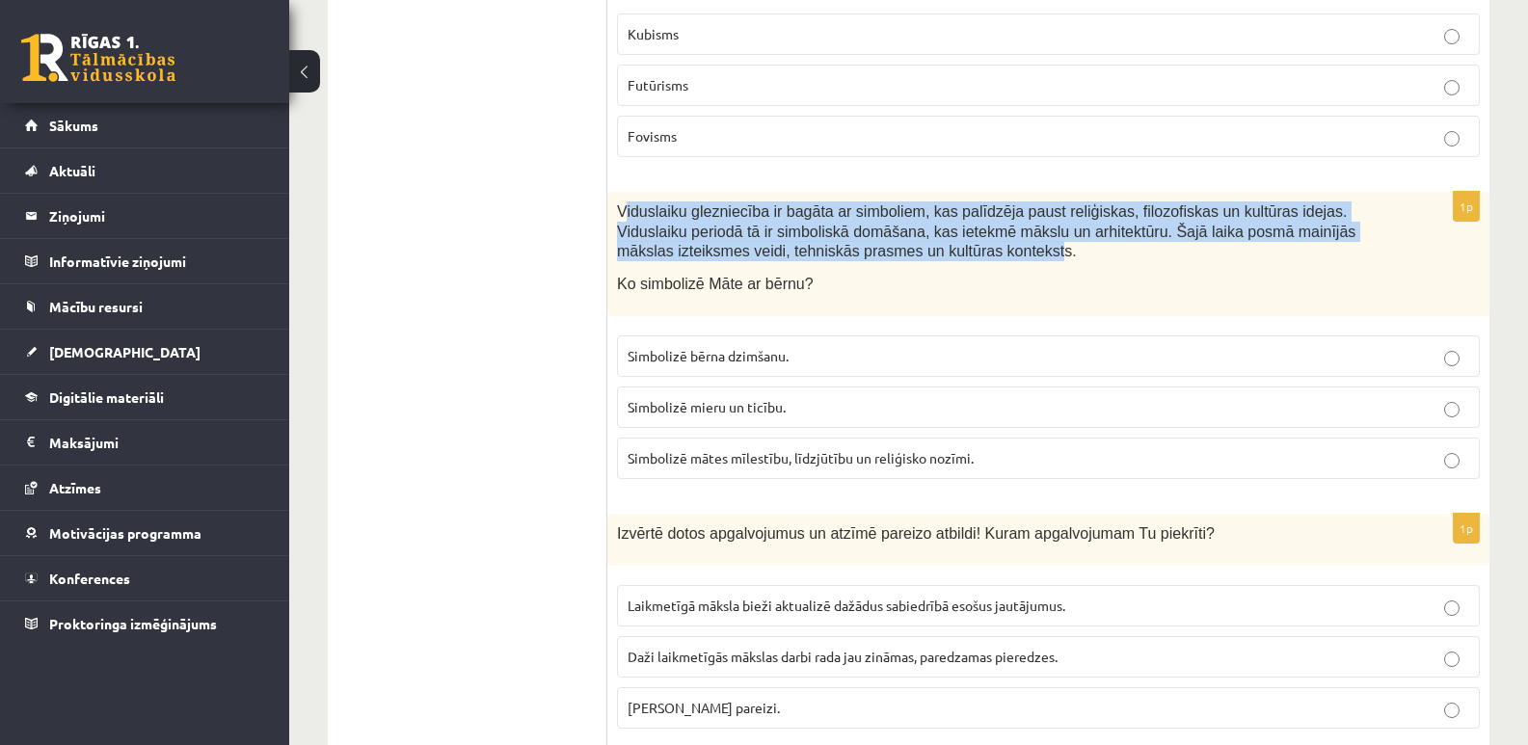
drag, startPoint x: 622, startPoint y: 181, endPoint x: 868, endPoint y: 234, distance: 251.5
click at [868, 233] on div "Viduslaiku glezniecība ir bagāta ar simboliem, kas palīdzēja paust reliģiskas, …" at bounding box center [1048, 254] width 882 height 124
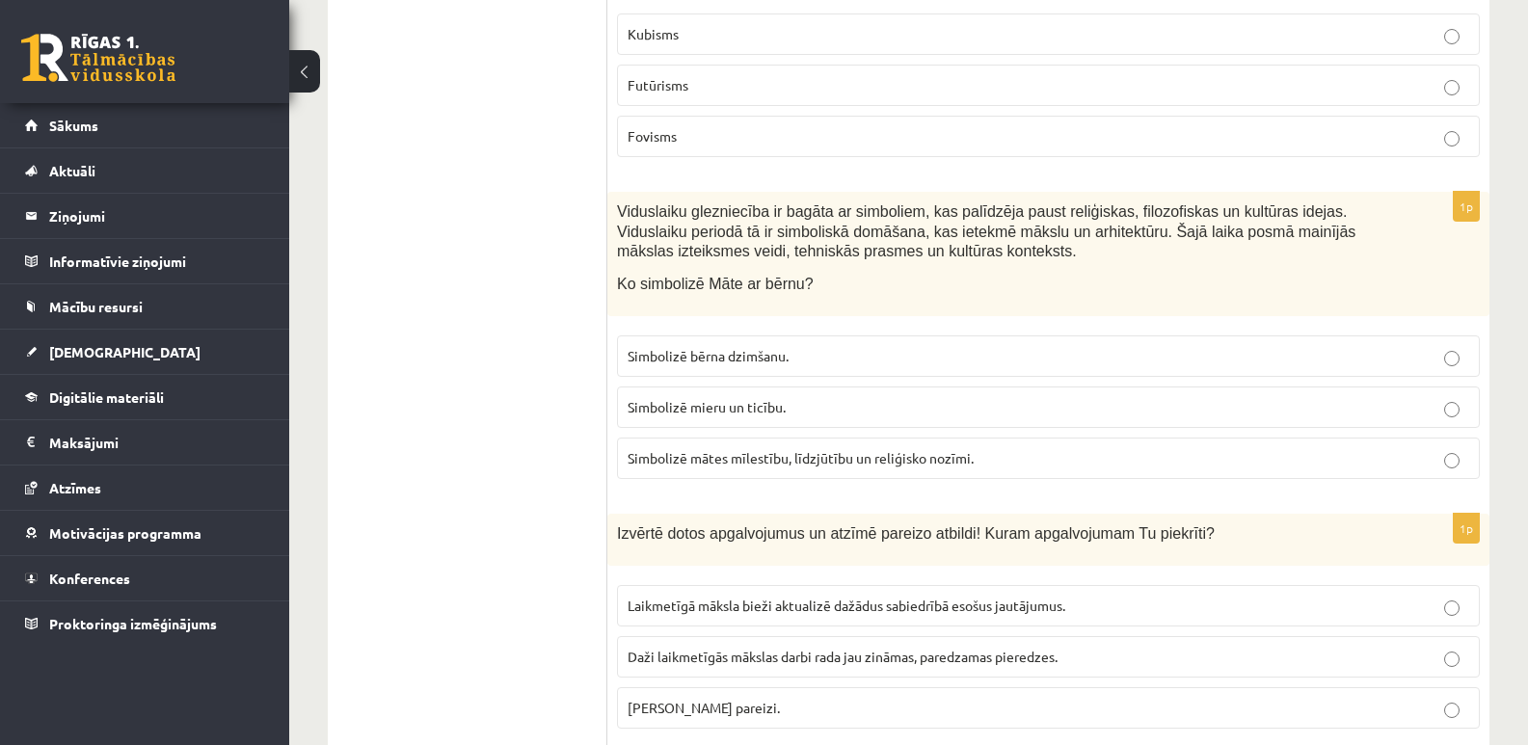
click at [914, 288] on div "Viduslaiku glezniecība ir bagāta ar simboliem, kas palīdzēja paust reliģiskas, …" at bounding box center [1048, 254] width 882 height 124
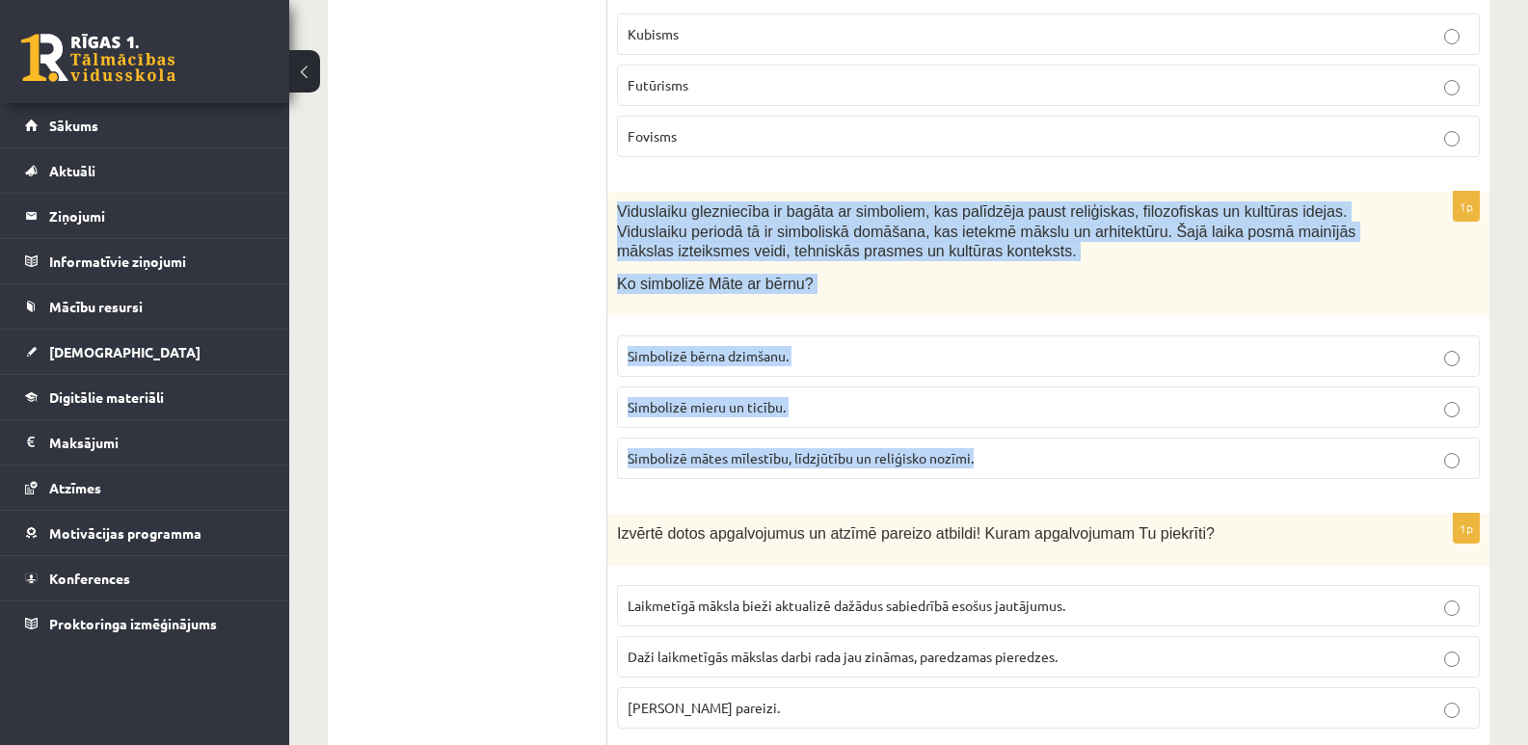
drag, startPoint x: 617, startPoint y: 193, endPoint x: 1402, endPoint y: 427, distance: 819.1
click at [1412, 440] on div "1p Viduslaiku glezniecība ir bagāta ar simboliem, kas palīdzēja paust reliģiska…" at bounding box center [1048, 343] width 882 height 303
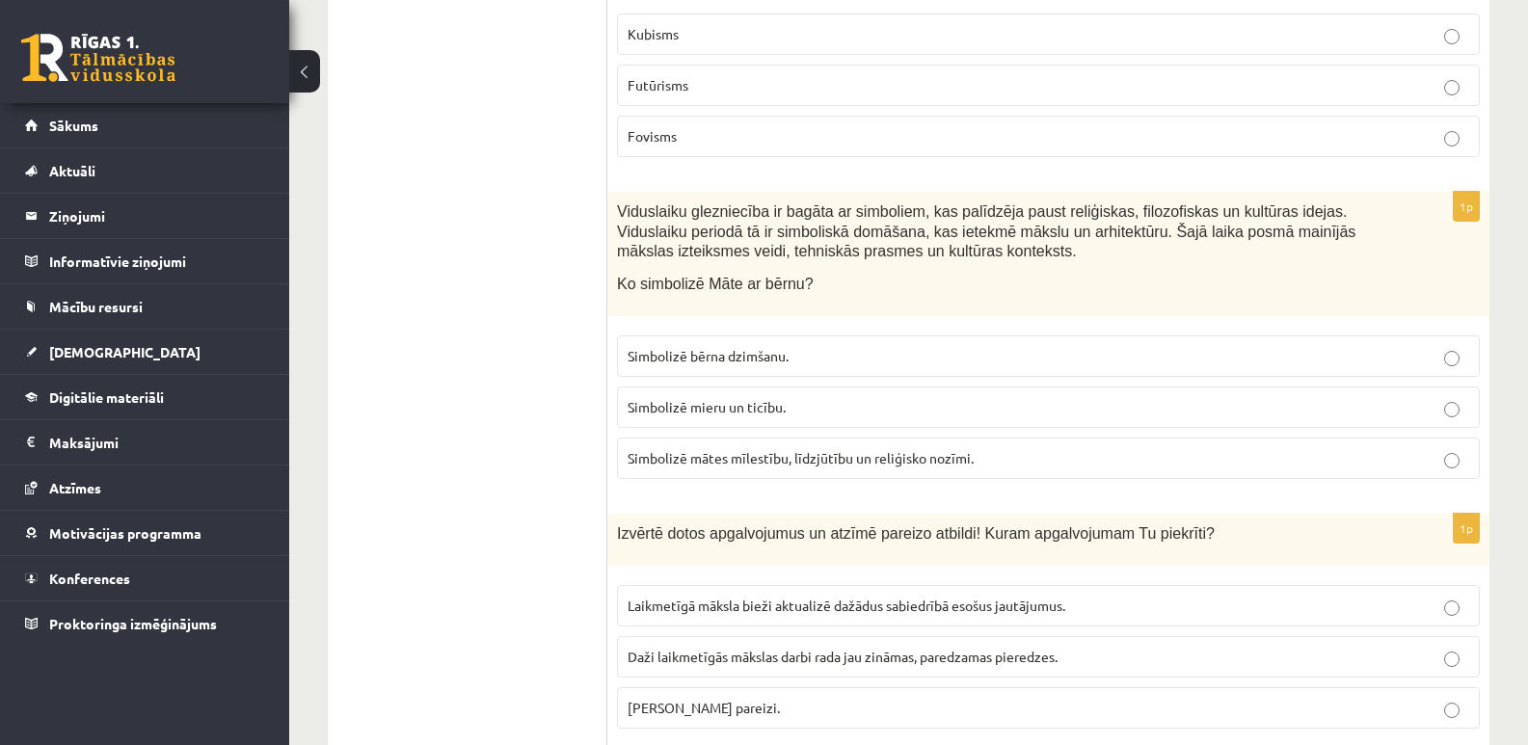
click at [602, 344] on ul "Tests Izvērtējums!" at bounding box center [477, 346] width 260 height 9064
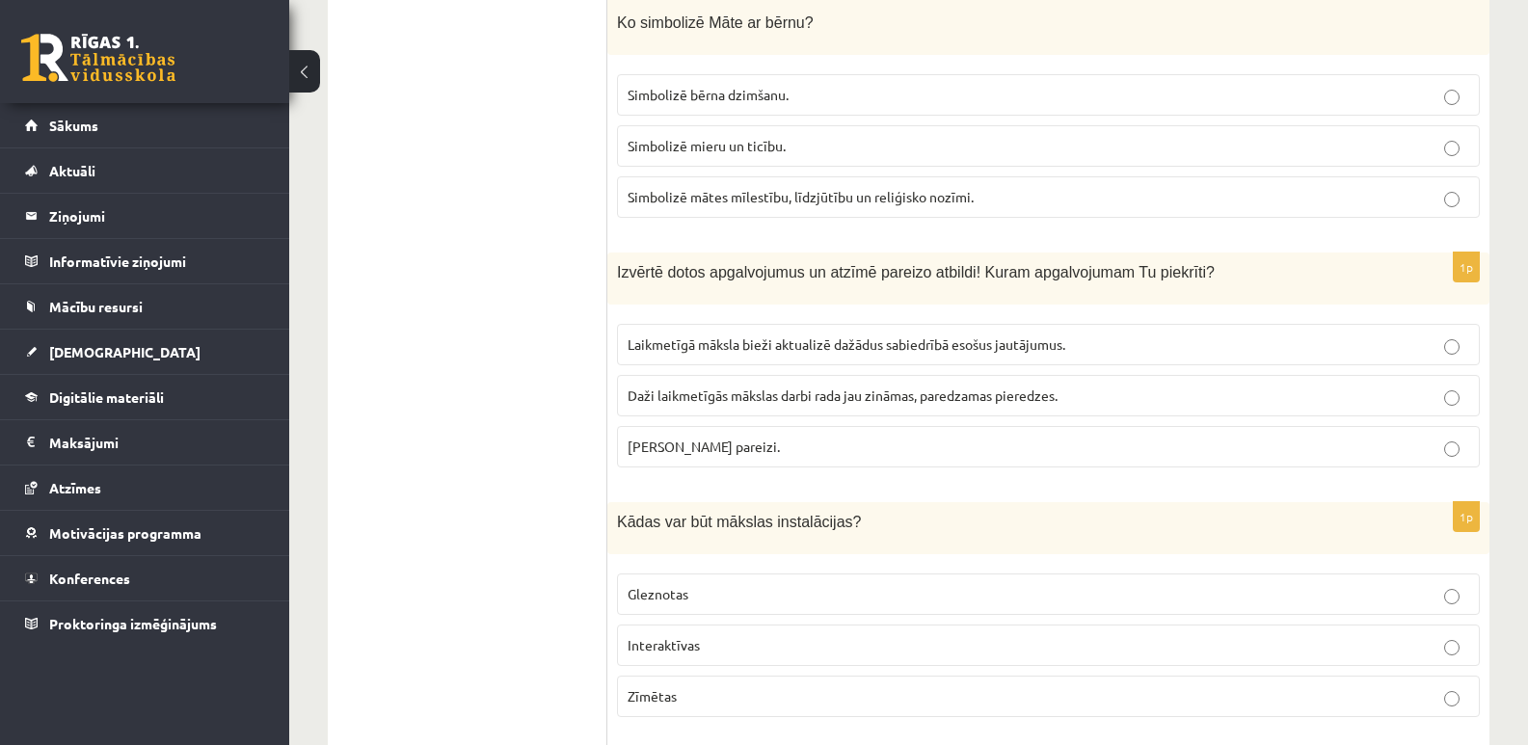
scroll to position [4821, 0]
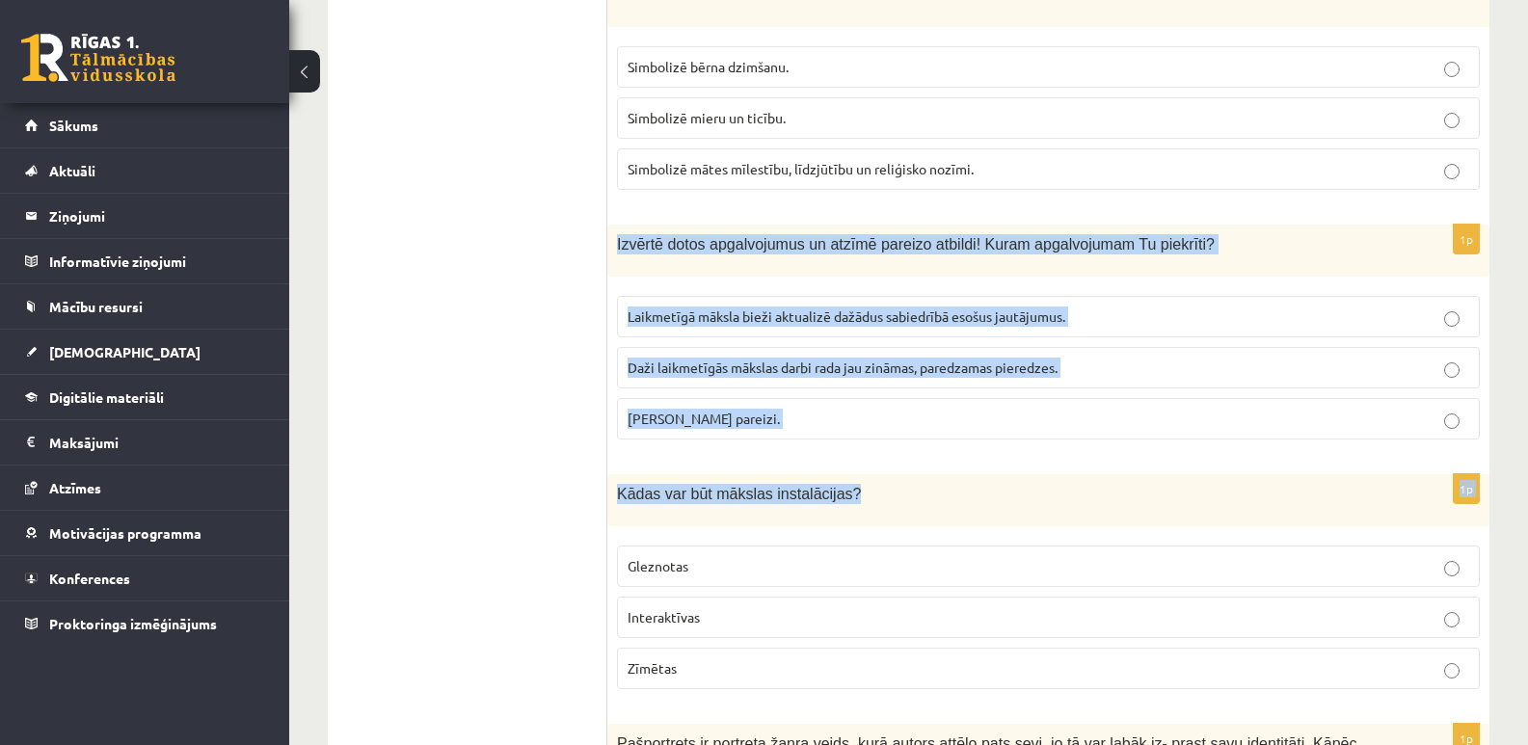
drag, startPoint x: 612, startPoint y: 225, endPoint x: 889, endPoint y: 384, distance: 319.2
click at [922, 458] on form "1p Izpēti attēlus un atrodi to, kurā nav renesanses iezīmes! 1p Kā Ēģiptieši at…" at bounding box center [1049, 57] width 844 height 9064
click at [889, 409] on p "Abi apgalvojumi pareizi." at bounding box center [1049, 419] width 842 height 20
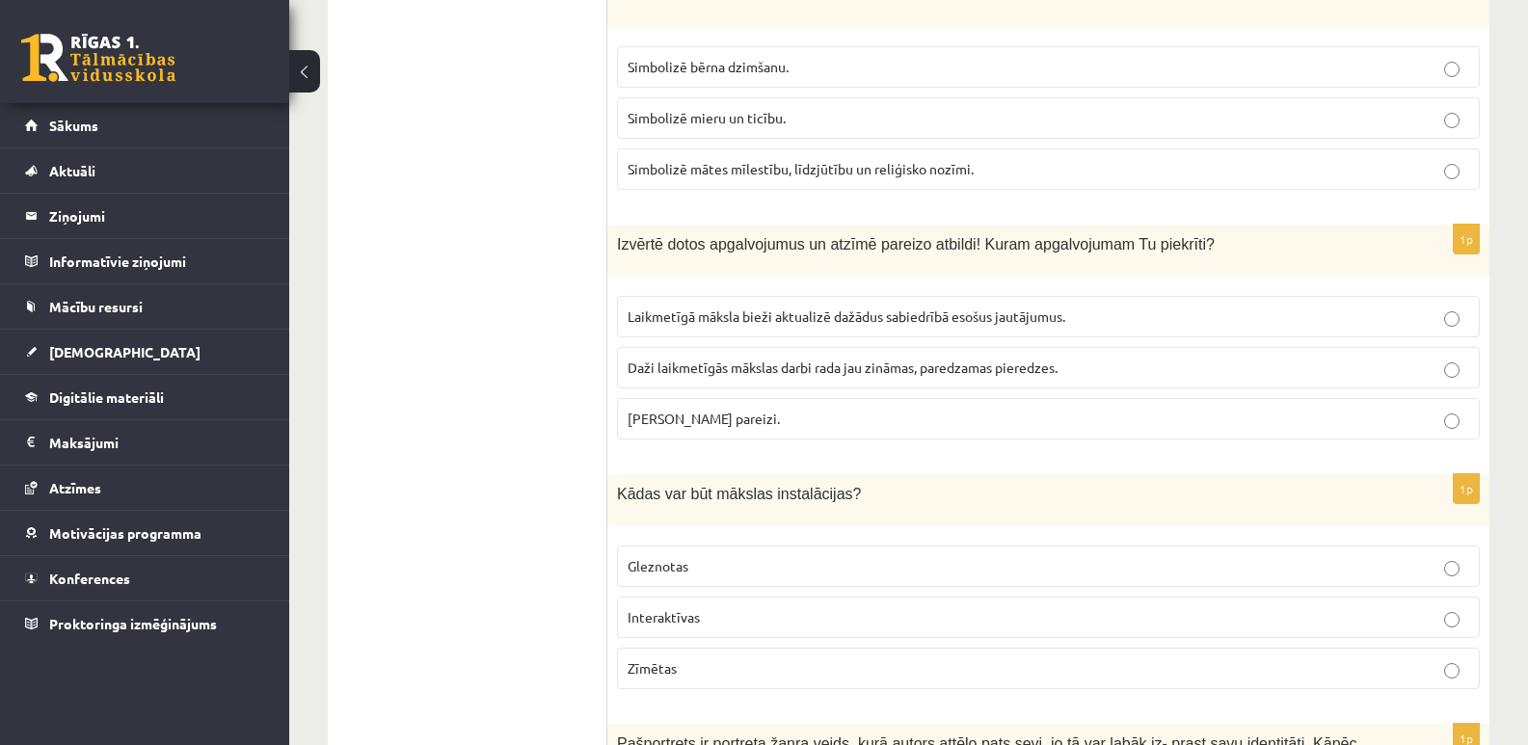
drag, startPoint x: 790, startPoint y: 398, endPoint x: 616, endPoint y: 220, distance: 248.9
click at [616, 225] on div "1p Izvērtē dotos apgalvojumus un atzīmē pareizo atbildi! Kuram apgalvojumam Tu …" at bounding box center [1048, 340] width 882 height 230
drag, startPoint x: 916, startPoint y: 515, endPoint x: 931, endPoint y: 483, distance: 35.4
click at [917, 514] on div "1p Kādas var būt mākslas instalācijas? Gleznotas Interaktīvas Zīmētas" at bounding box center [1048, 589] width 882 height 230
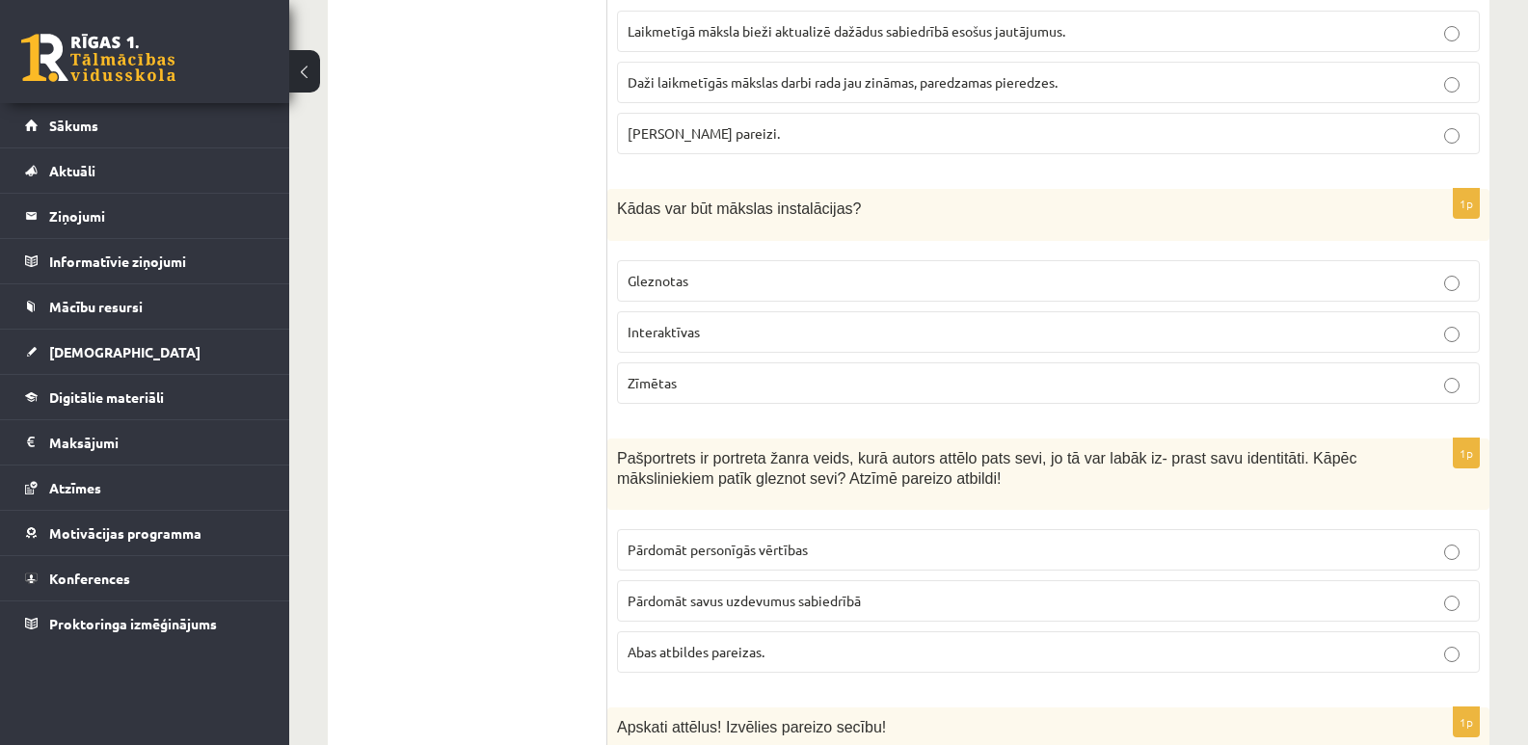
scroll to position [5110, 0]
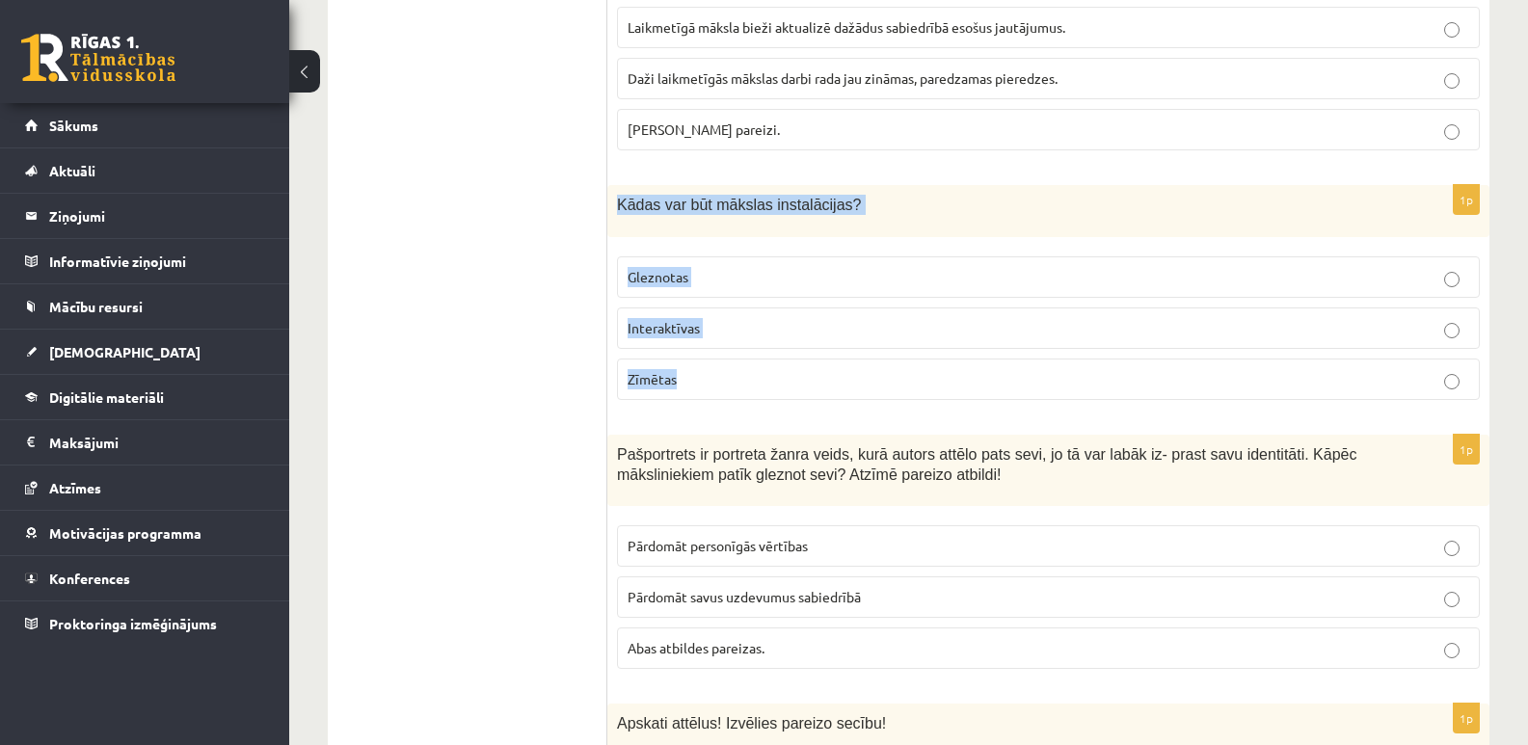
drag, startPoint x: 621, startPoint y: 180, endPoint x: 797, endPoint y: 373, distance: 261.4
click at [797, 373] on div "1p Kādas var būt mākslas instalācijas? Gleznotas Interaktīvas Zīmētas" at bounding box center [1048, 300] width 882 height 230
click at [1443, 318] on p "Interaktīvas" at bounding box center [1049, 328] width 842 height 20
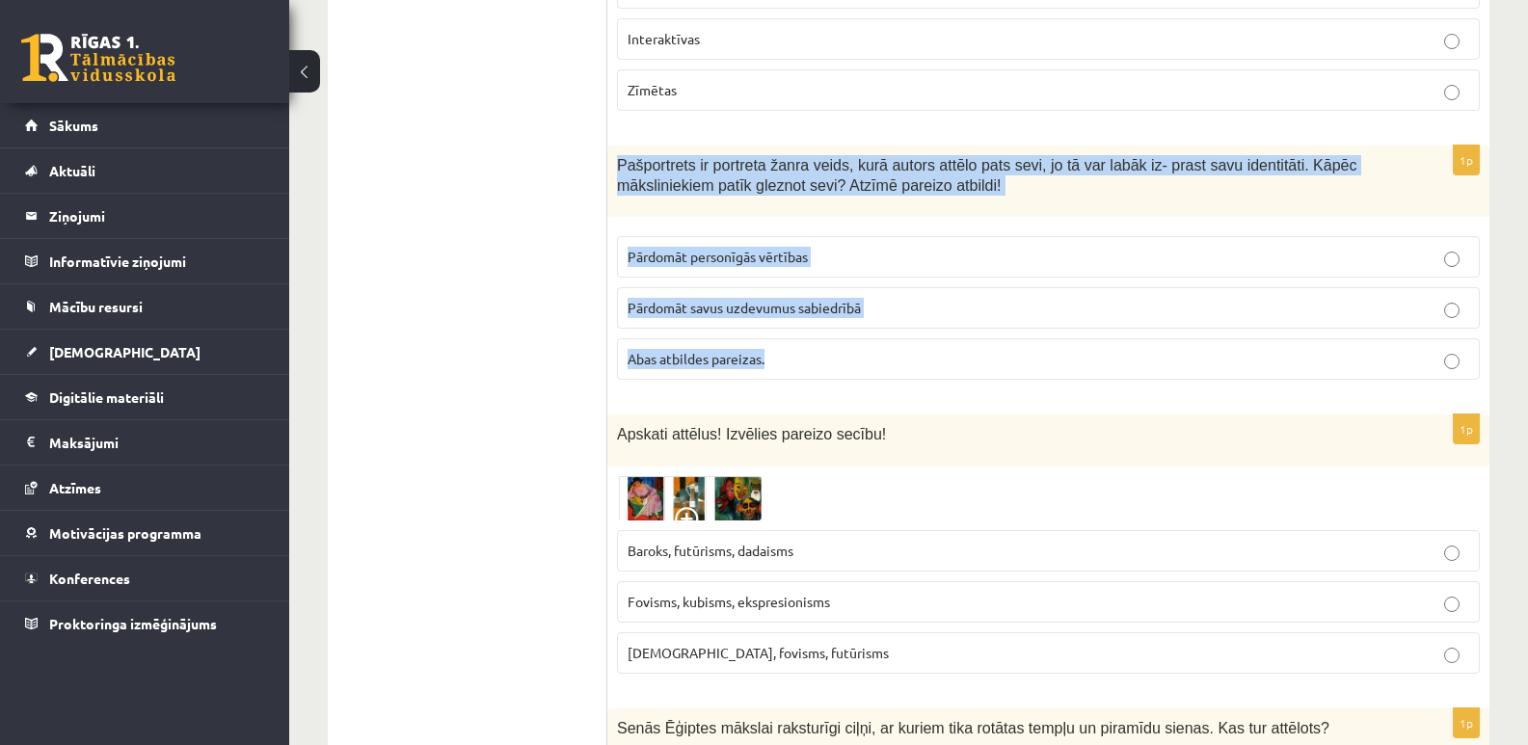
drag, startPoint x: 613, startPoint y: 145, endPoint x: 864, endPoint y: 339, distance: 317.5
click at [864, 339] on div "1p Pašportrets ir portreta žanra veids, kurā autors attēlo pats sevi, jo tā var…" at bounding box center [1048, 271] width 882 height 251
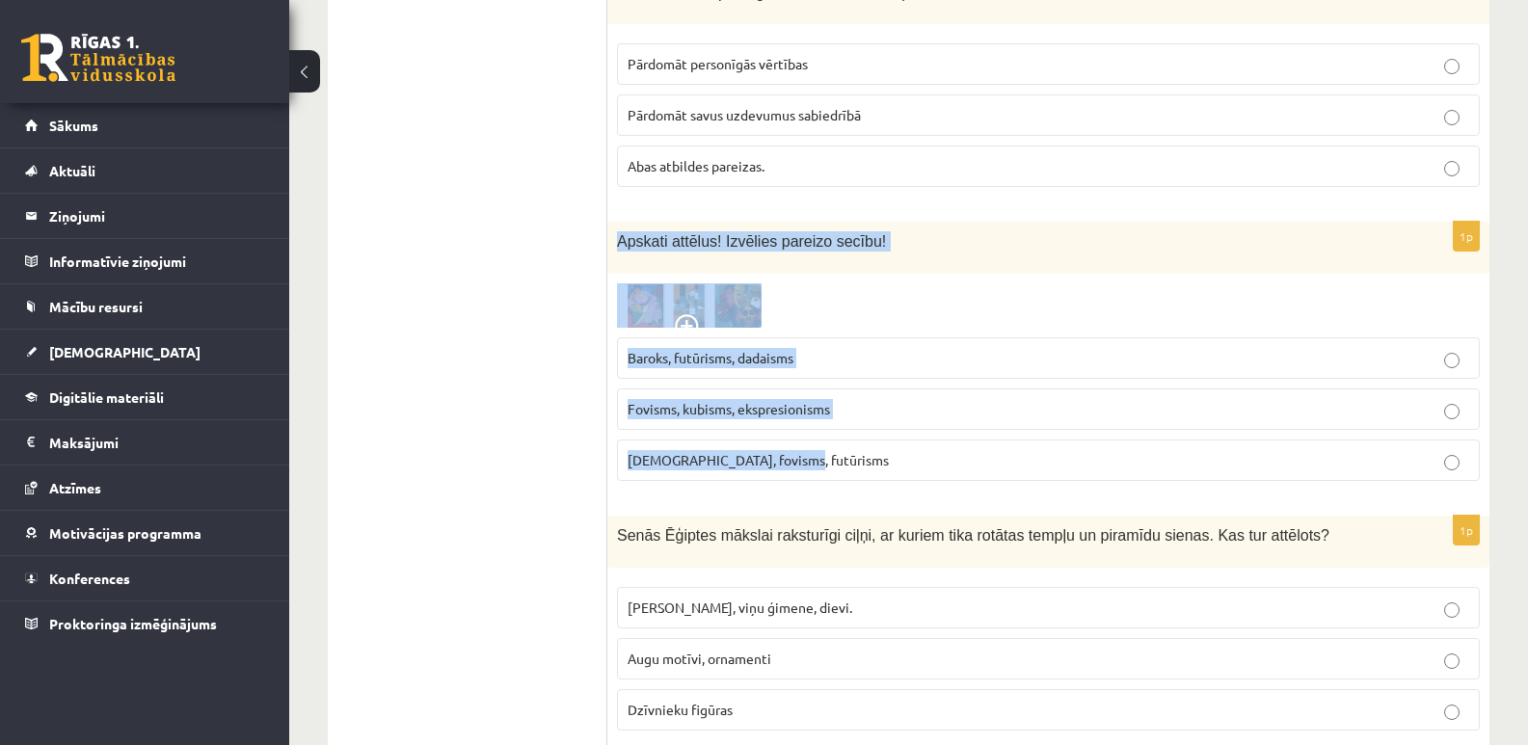
drag, startPoint x: 616, startPoint y: 223, endPoint x: 889, endPoint y: 437, distance: 346.8
click at [889, 437] on div "1p Apskati attēlus! Izvēlies pareizo secību! Baroks, futūrisms, dadaisms Fovism…" at bounding box center [1048, 359] width 882 height 275
click at [875, 283] on div at bounding box center [1048, 305] width 863 height 44
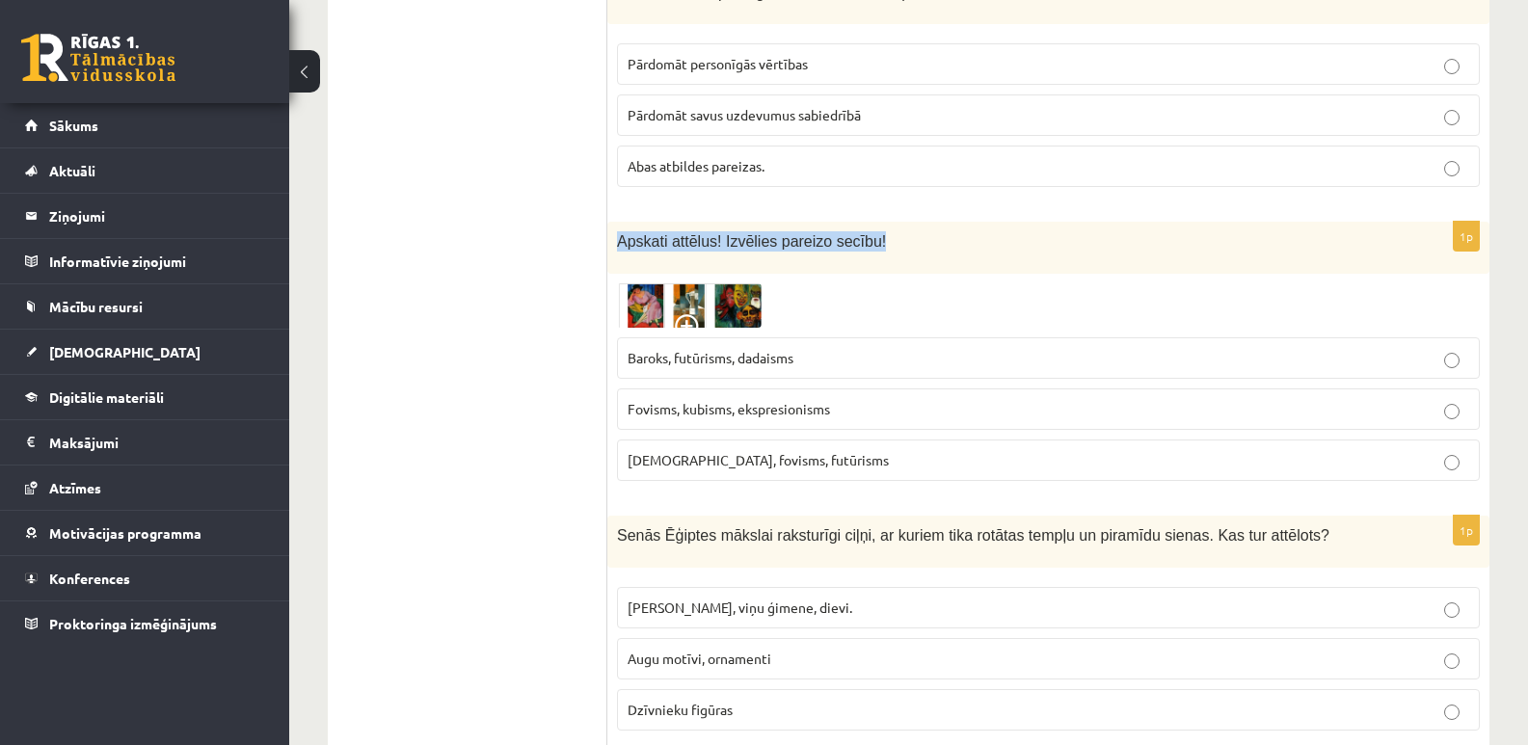
drag, startPoint x: 615, startPoint y: 219, endPoint x: 872, endPoint y: 225, distance: 256.5
click at [872, 225] on div "Apskati attēlus! Izvēlies pareizo secību!" at bounding box center [1048, 248] width 882 height 52
drag, startPoint x: 826, startPoint y: 222, endPoint x: 770, endPoint y: 203, distance: 58.8
click at [770, 222] on div "Apskati attēlus! Izvēlies pareizo secību!" at bounding box center [1048, 248] width 882 height 52
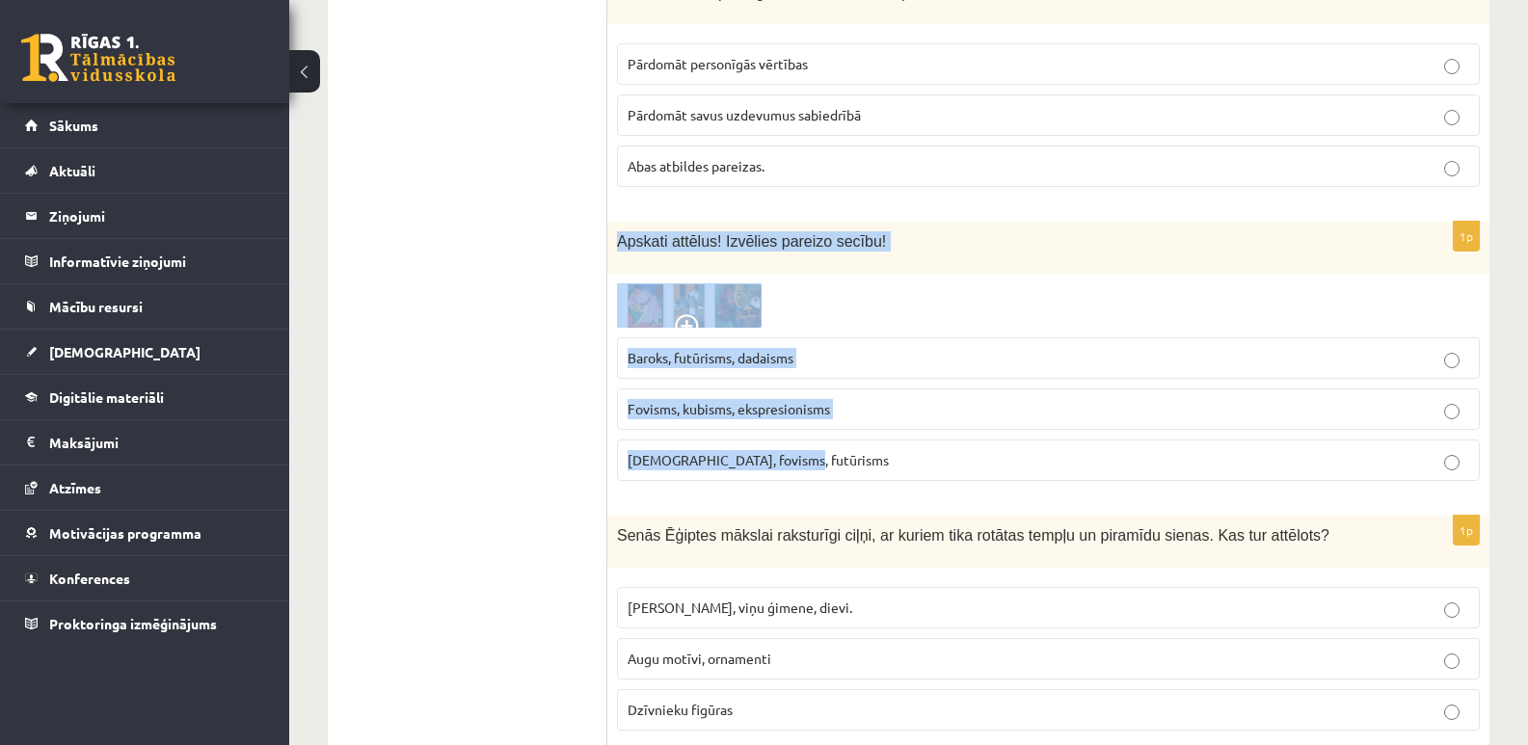
drag, startPoint x: 619, startPoint y: 223, endPoint x: 820, endPoint y: 456, distance: 307.7
click at [820, 456] on div "1p Apskati attēlus! Izvēlies pareizo secību! Baroks, futūrisms, dadaisms Fovism…" at bounding box center [1048, 359] width 882 height 275
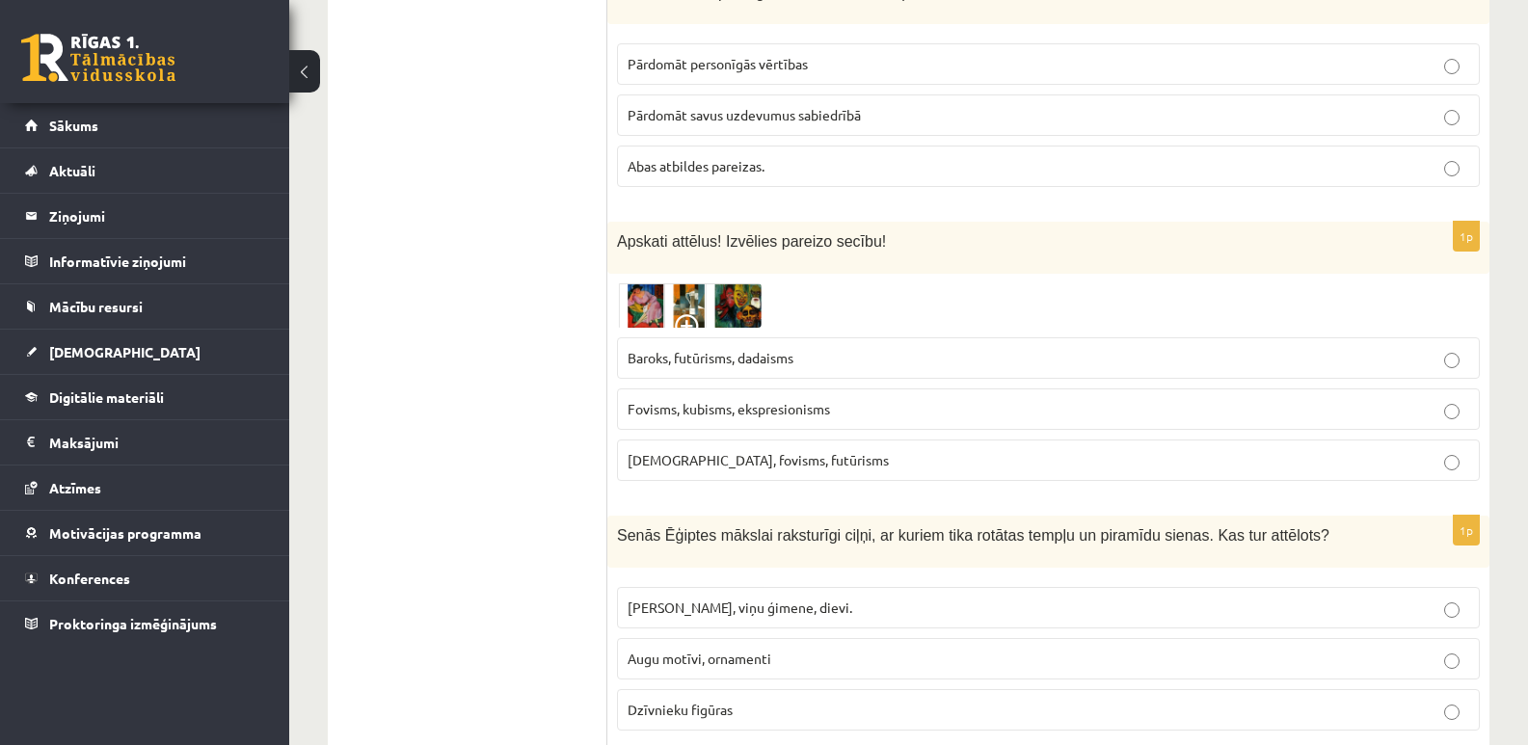
drag, startPoint x: 564, startPoint y: 276, endPoint x: 552, endPoint y: 265, distance: 16.4
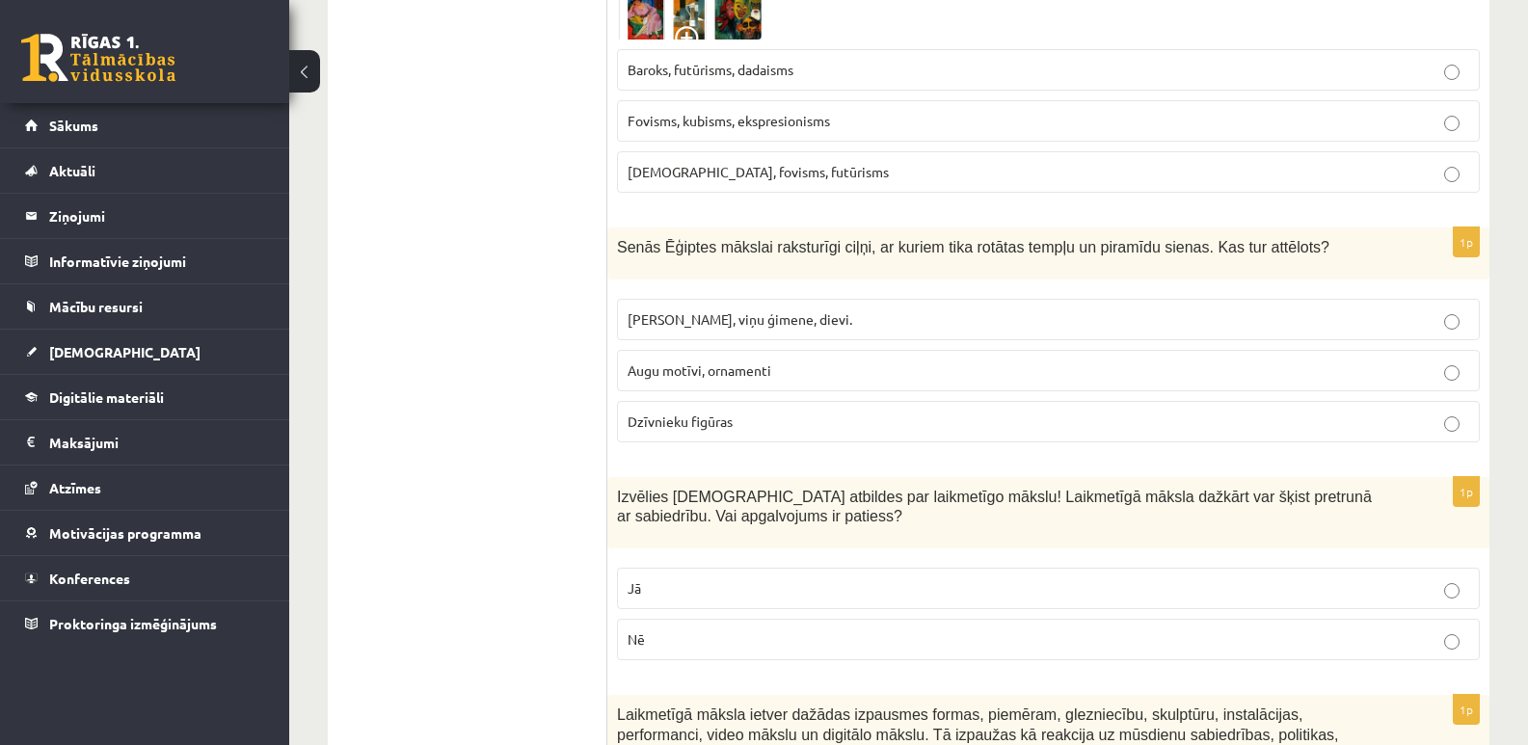
scroll to position [5882, 0]
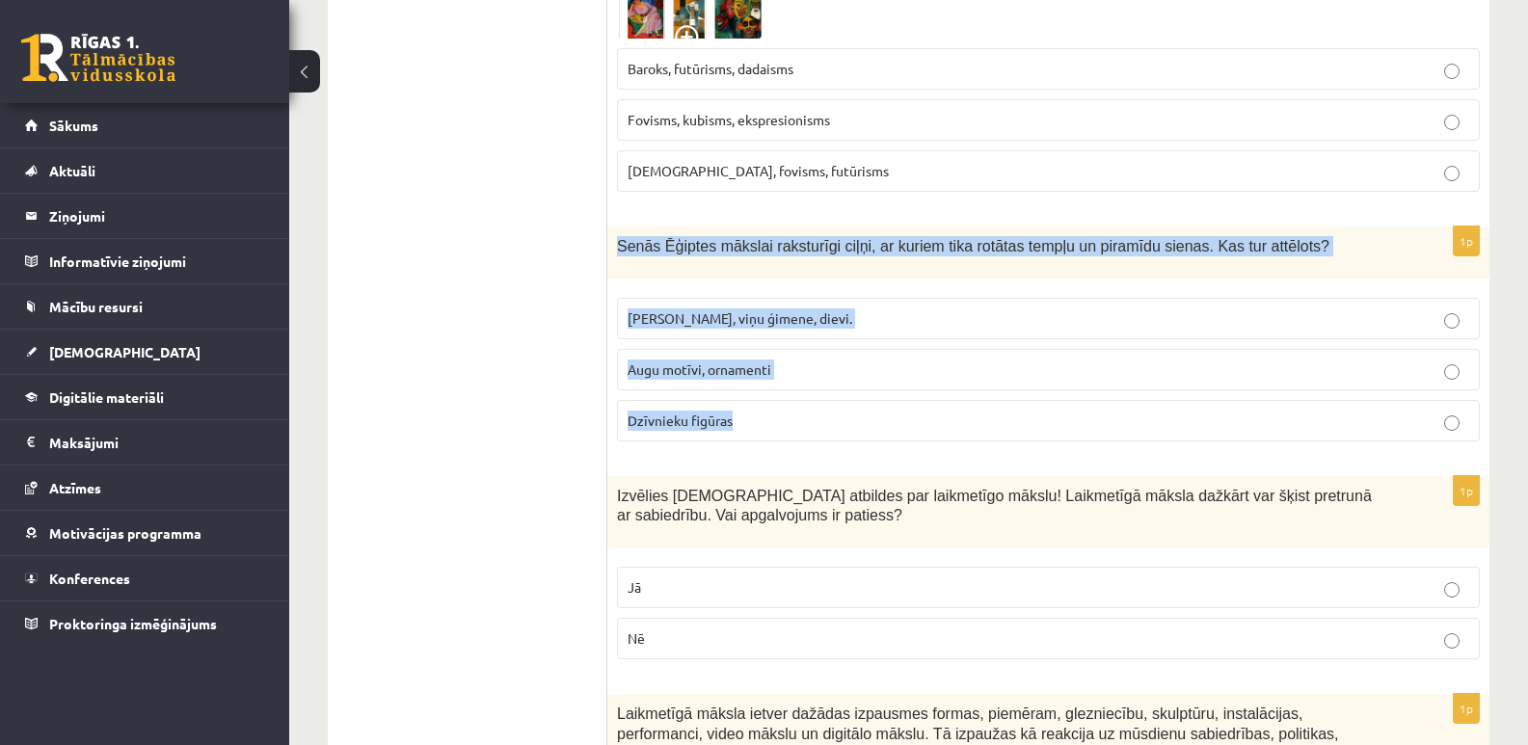
drag, startPoint x: 616, startPoint y: 227, endPoint x: 840, endPoint y: 400, distance: 283.1
click at [840, 400] on div "1p Senās Ēģiptes mākslai raksturīgi ciļņi, ar kuriem tika rotātas tempļu un pir…" at bounding box center [1048, 342] width 882 height 230
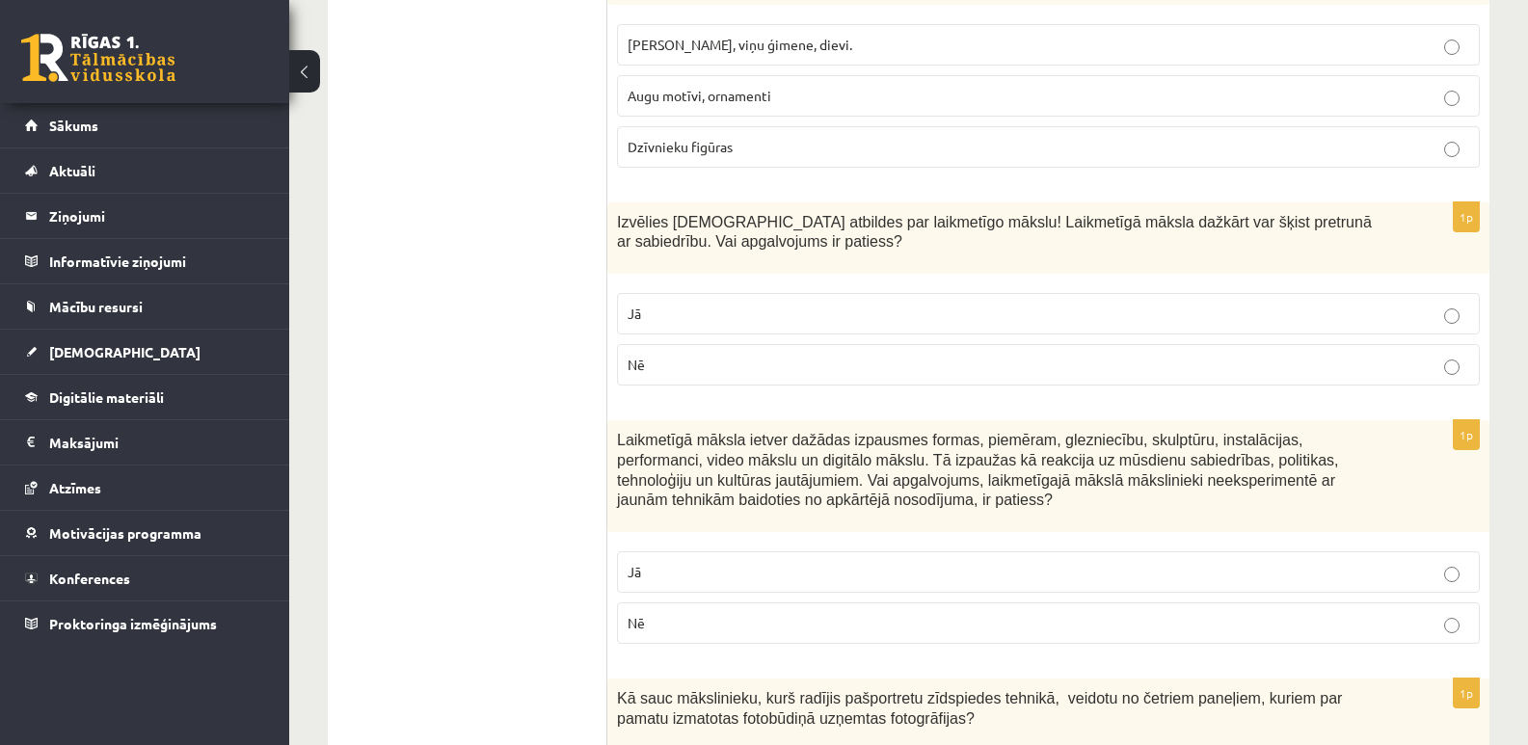
scroll to position [6171, 0]
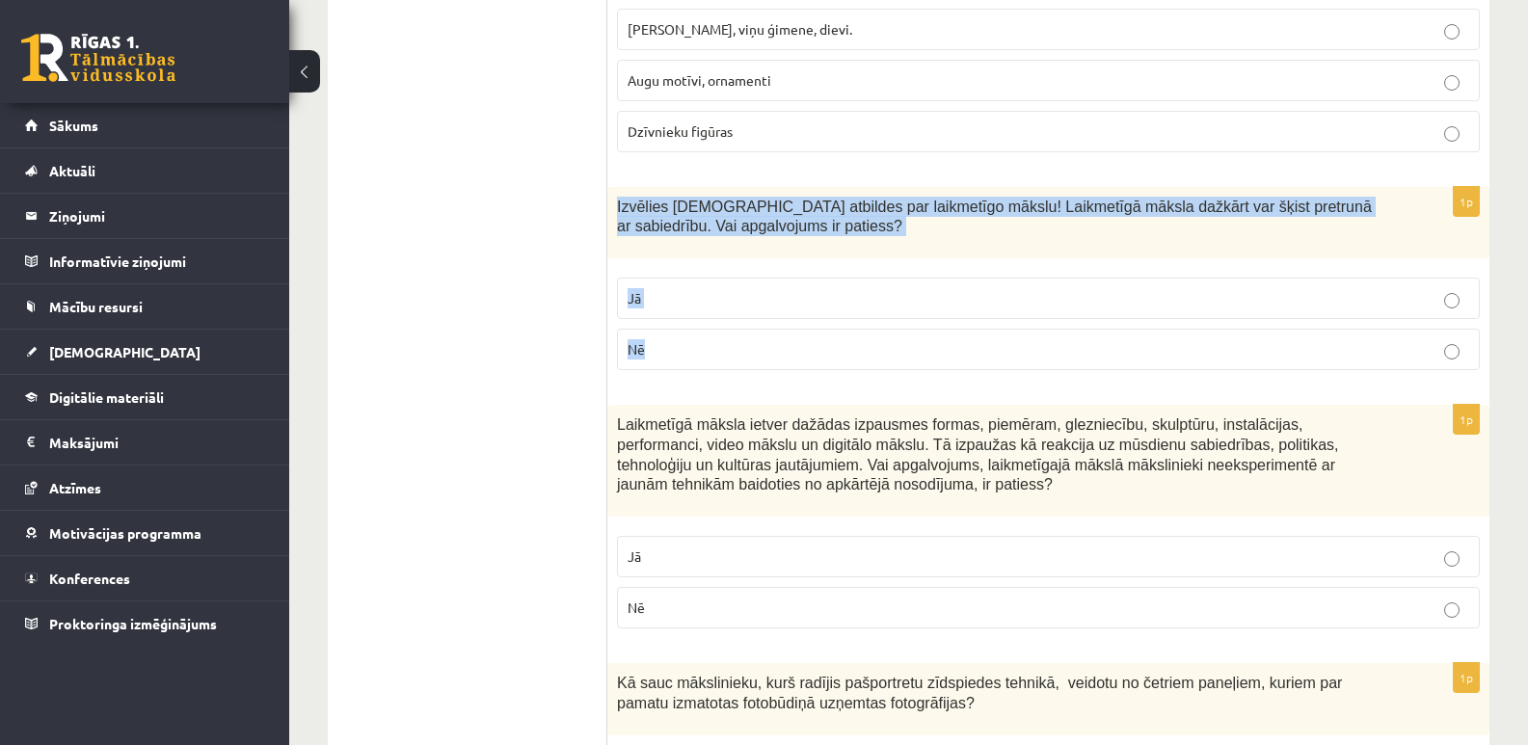
drag, startPoint x: 615, startPoint y: 185, endPoint x: 735, endPoint y: 330, distance: 187.6
click at [735, 330] on div "1p Izvēlies pareizās atbildes par laikmetīgo mākslu! Laikmetīgā māksla dažkārt …" at bounding box center [1048, 287] width 882 height 200
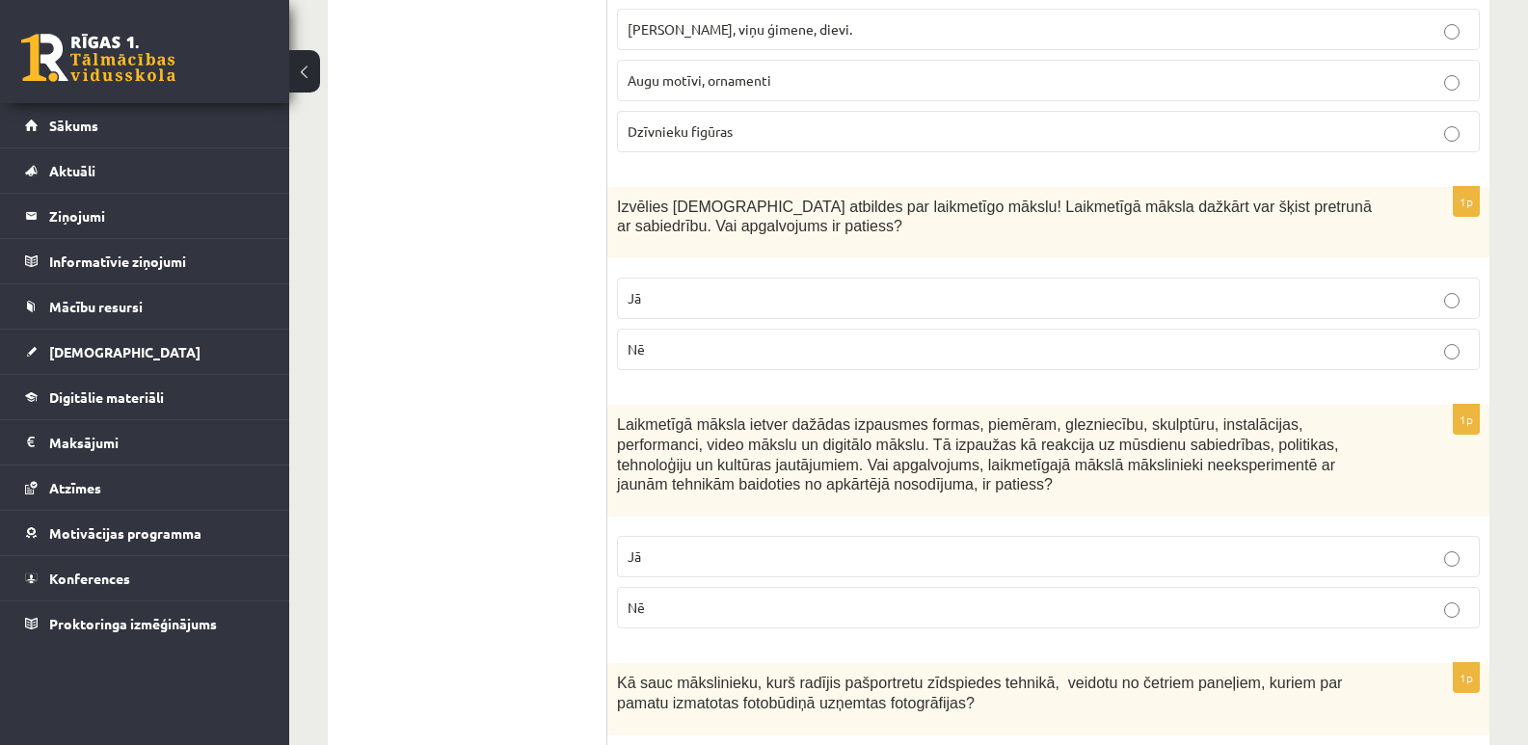
click at [1443, 288] on p "Jā" at bounding box center [1049, 298] width 842 height 20
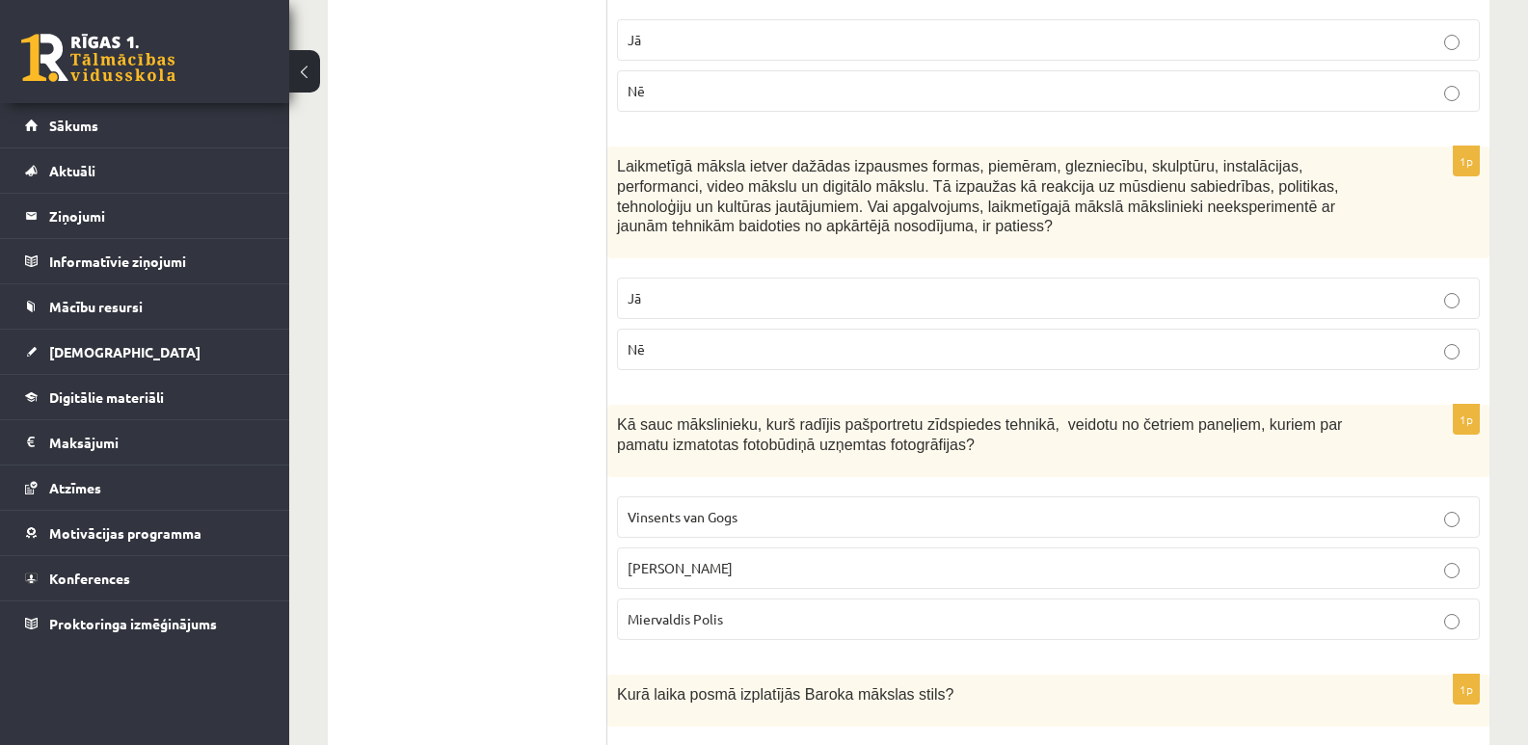
scroll to position [6460, 0]
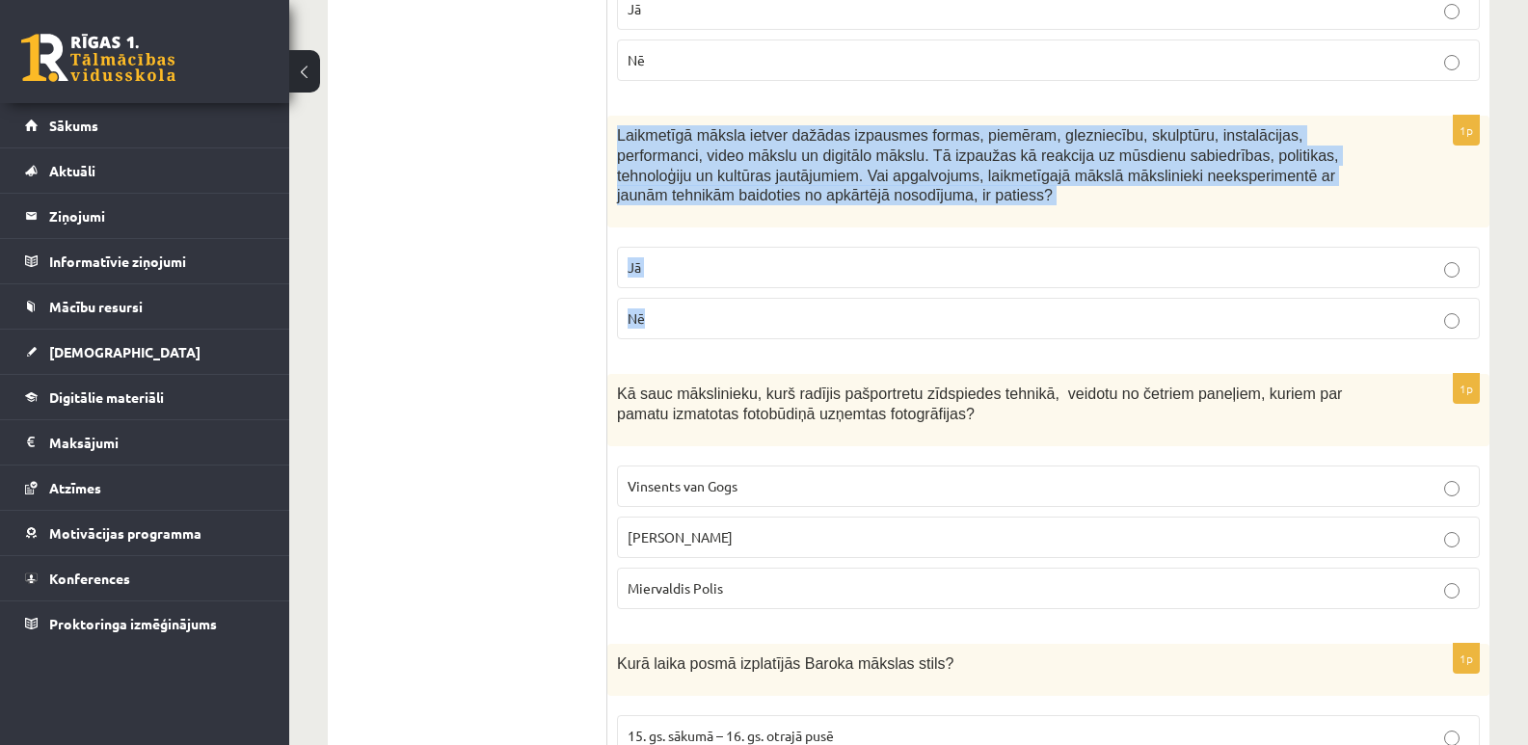
drag, startPoint x: 615, startPoint y: 115, endPoint x: 1374, endPoint y: 306, distance: 782.5
click at [1374, 306] on div "1p Laikmetīgā māksla ietver dažādas izpausmes formas, piemēram, glezniecību, sk…" at bounding box center [1048, 235] width 882 height 239
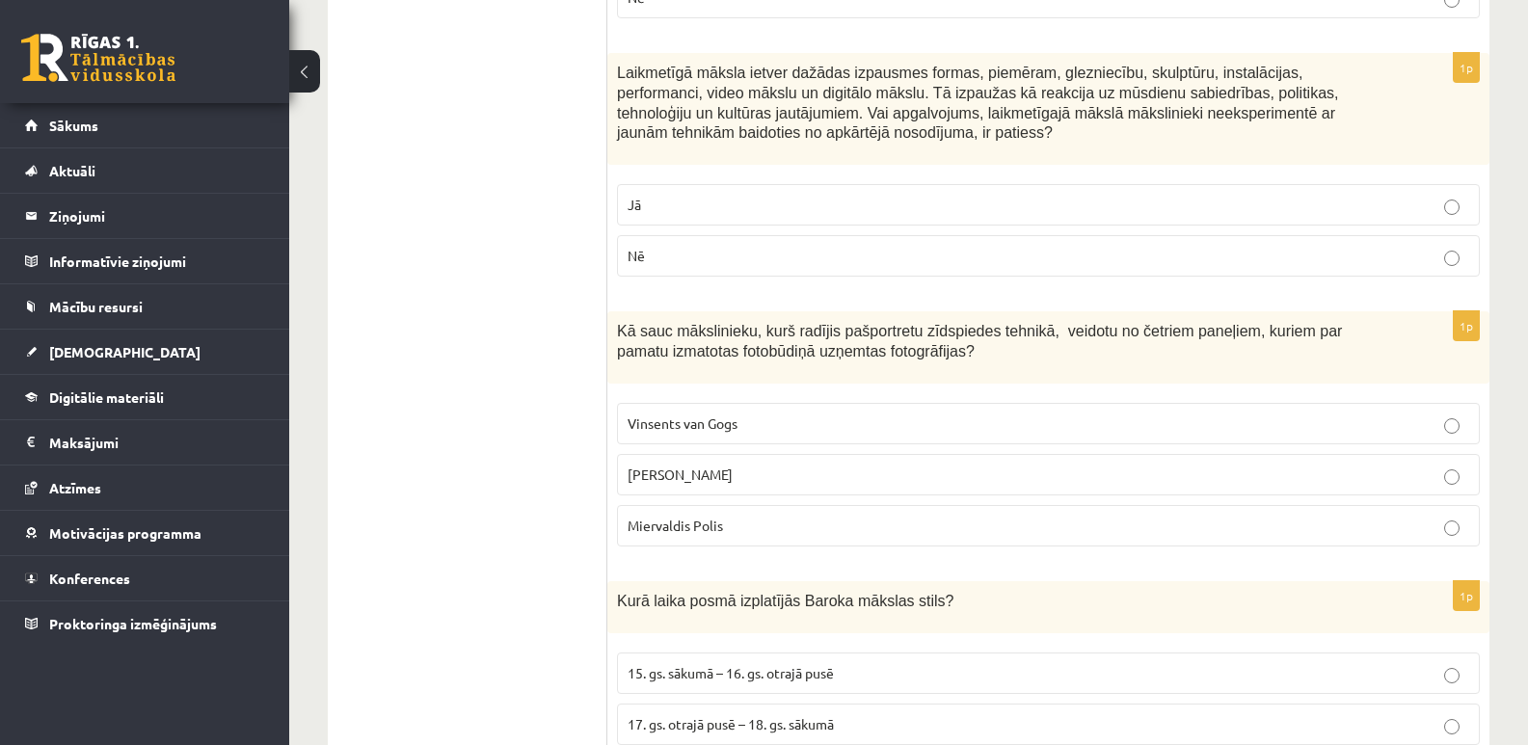
scroll to position [6556, 0]
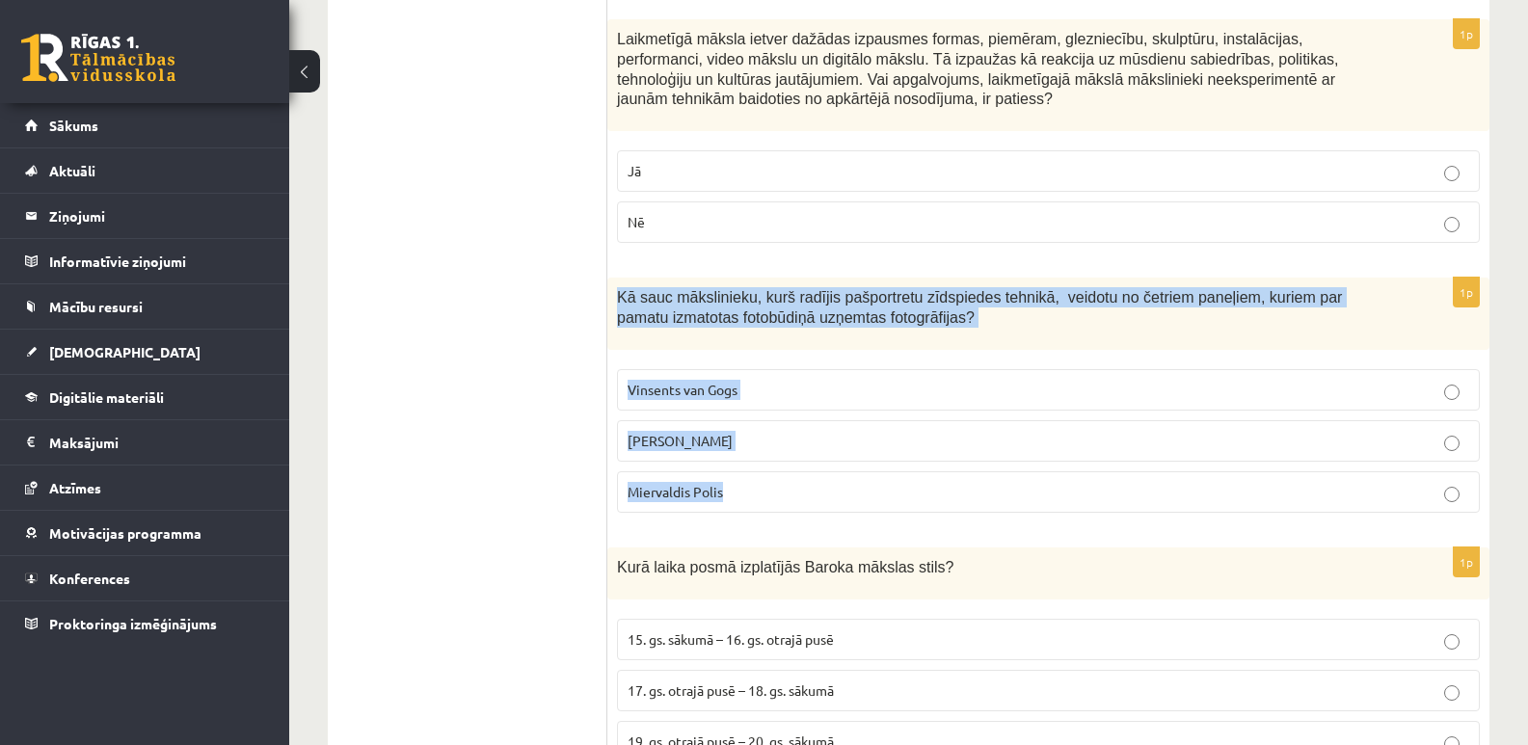
drag, startPoint x: 620, startPoint y: 275, endPoint x: 780, endPoint y: 464, distance: 247.7
click at [780, 464] on div "1p Kā sauc mākslinieku, kurš radījis pašportretu zīdspiedes tehnikā, veidotu no…" at bounding box center [1048, 403] width 882 height 251
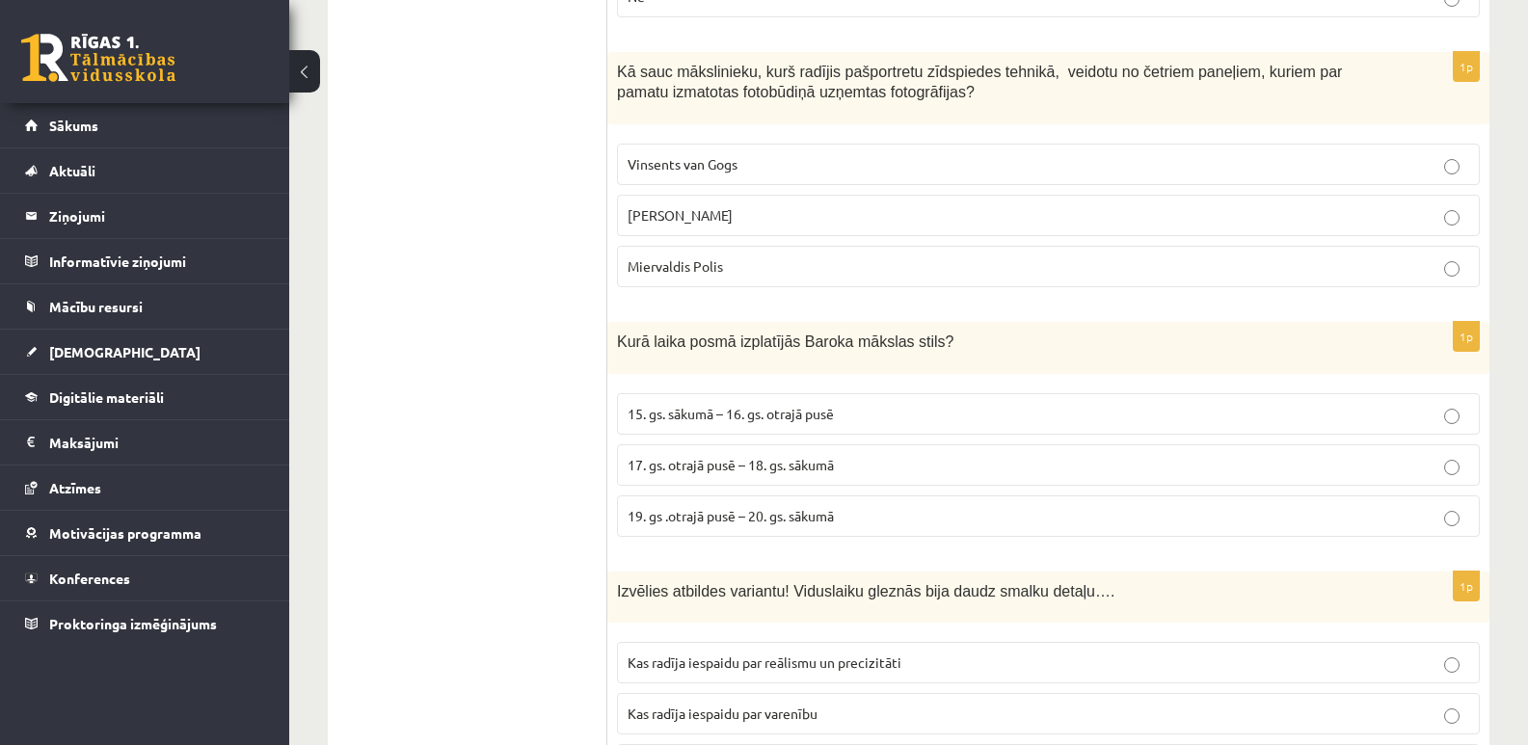
scroll to position [6846, 0]
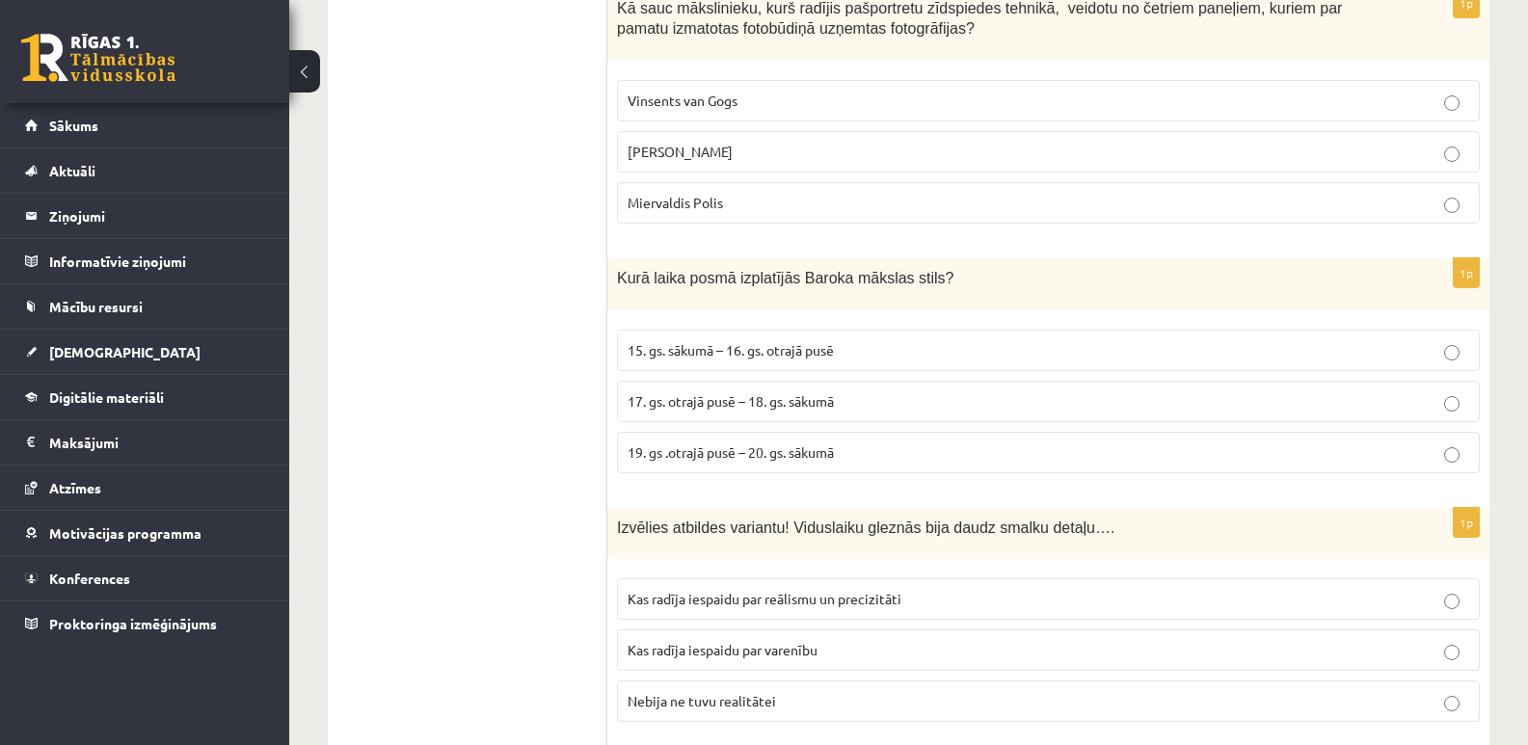
click at [623, 270] on span "Kurā laika posmā izplatījās Baroka mākslas stils?" at bounding box center [785, 278] width 337 height 16
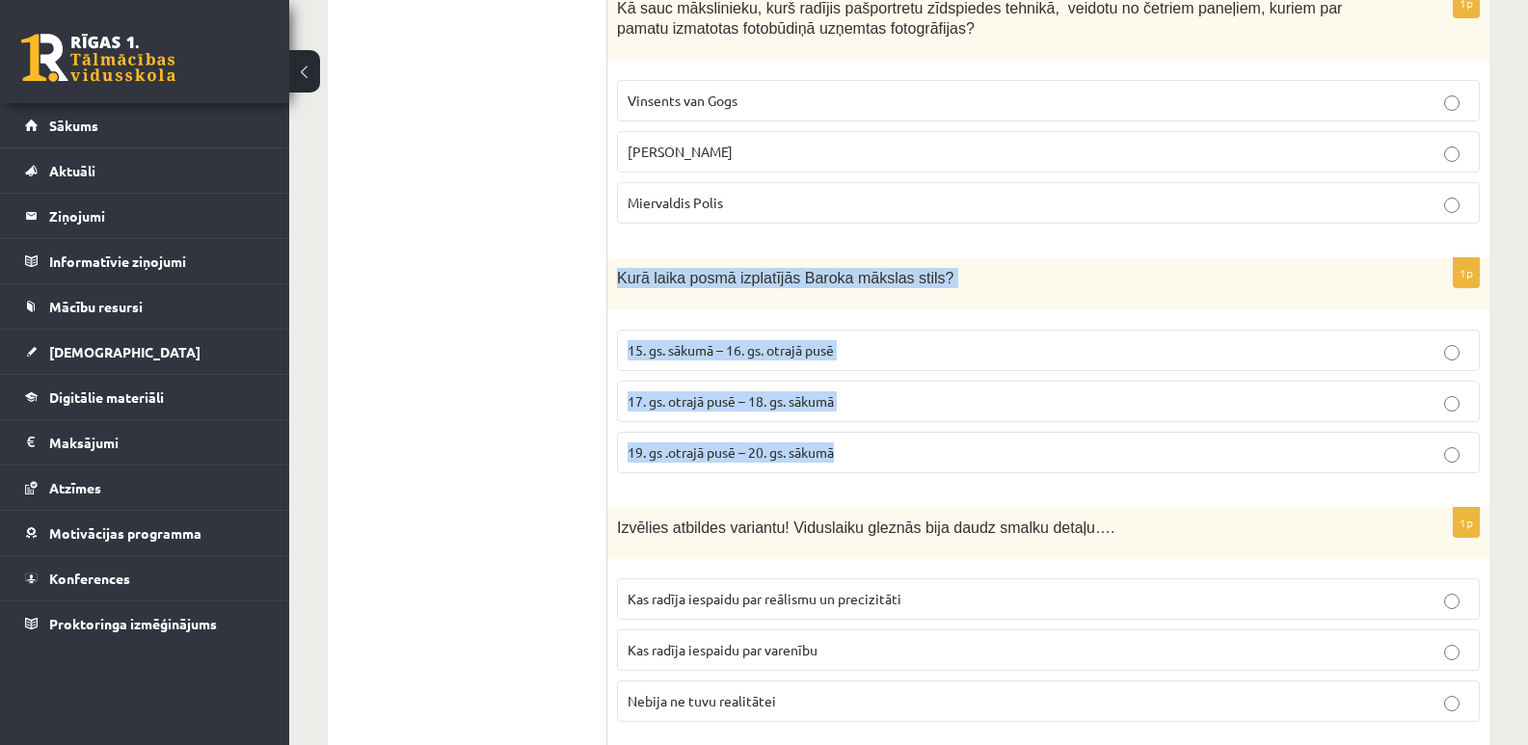
drag, startPoint x: 616, startPoint y: 252, endPoint x: 901, endPoint y: 447, distance: 345.3
click at [901, 447] on div "1p Kurā laika posmā izplatījās Baroka mākslas stils? 15. gs. sākumā – 16. gs. o…" at bounding box center [1048, 373] width 882 height 230
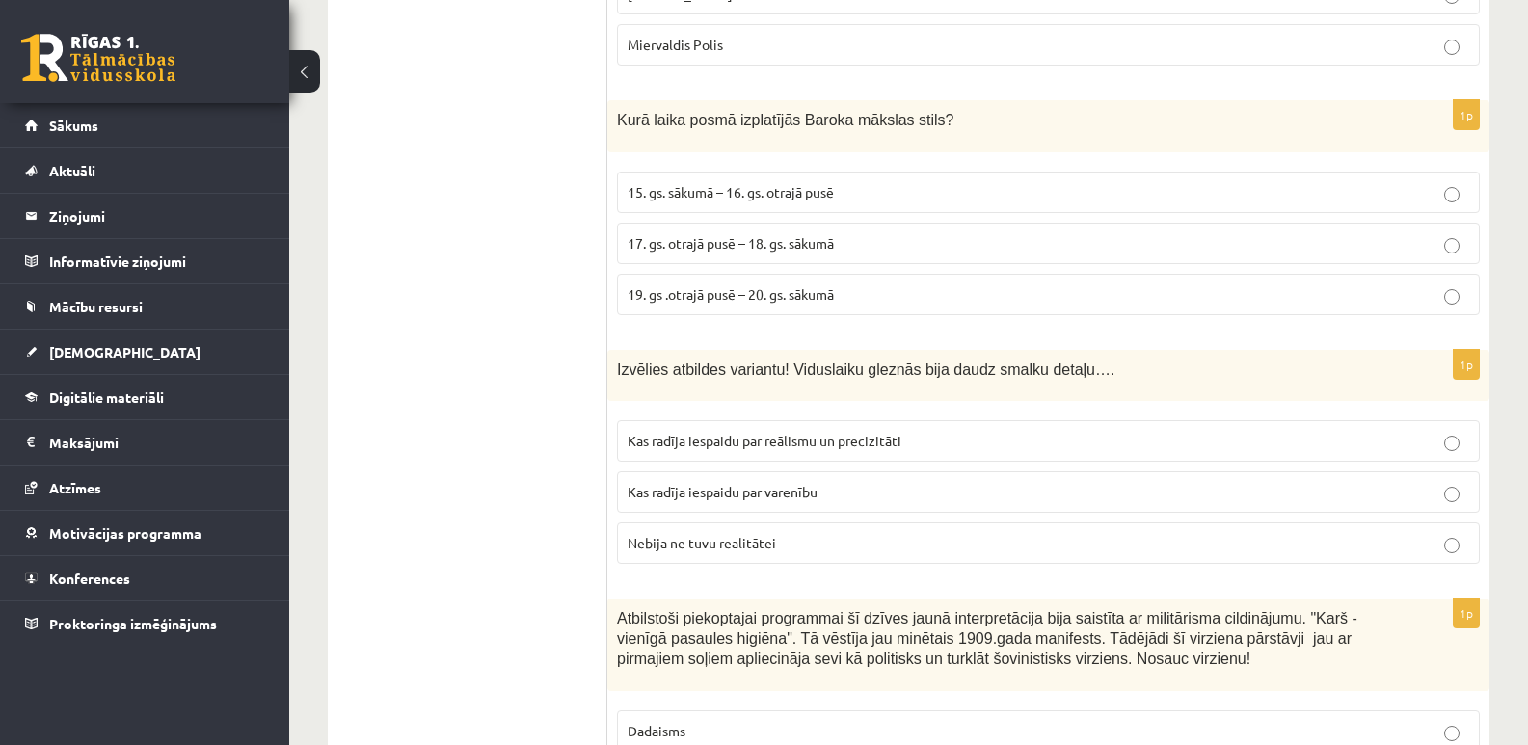
scroll to position [7135, 0]
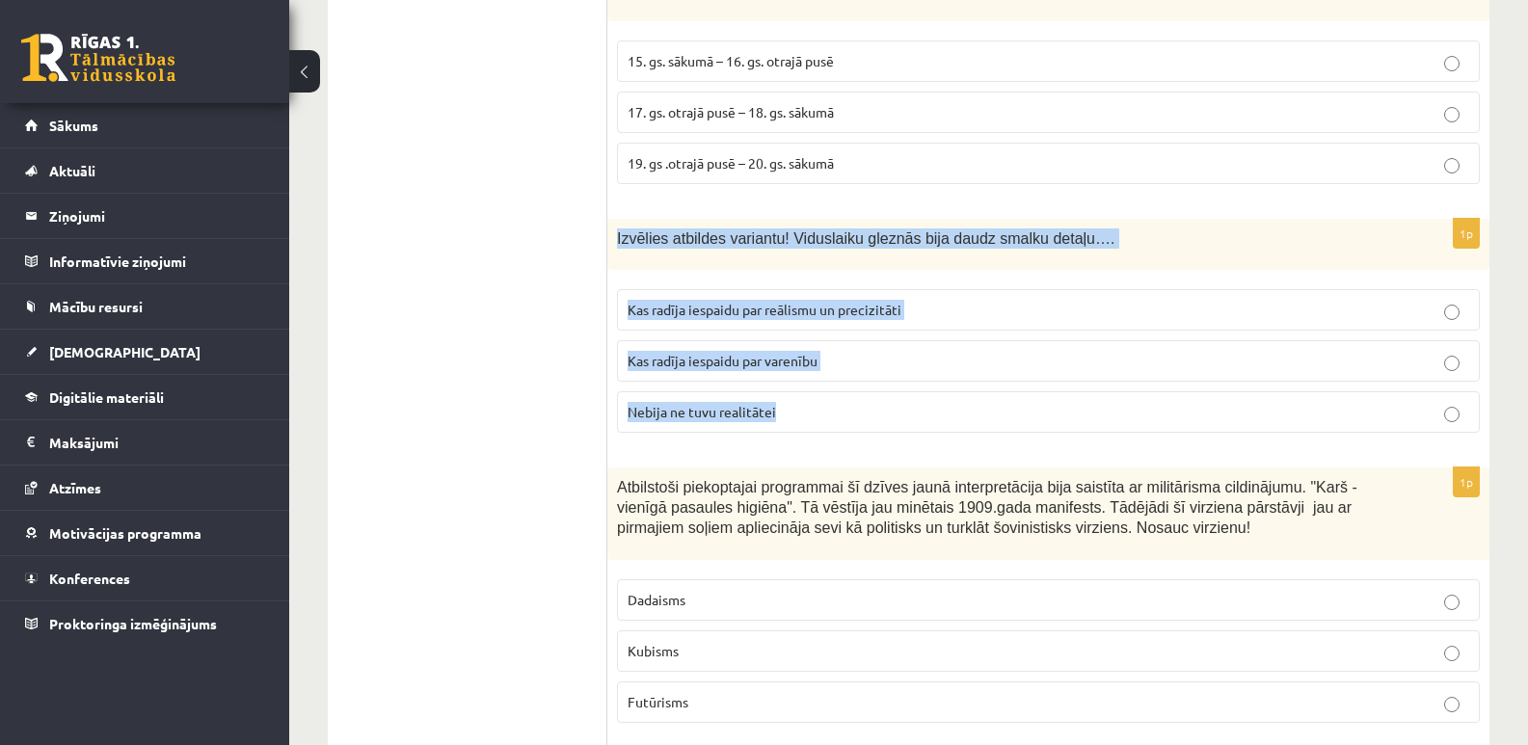
drag, startPoint x: 616, startPoint y: 217, endPoint x: 890, endPoint y: 426, distance: 344.6
click at [890, 426] on div "1p Izvēlies atbildes variantu! Viduslaiku gleznās bija daudz smalku detaļu…. Ka…" at bounding box center [1048, 334] width 882 height 230
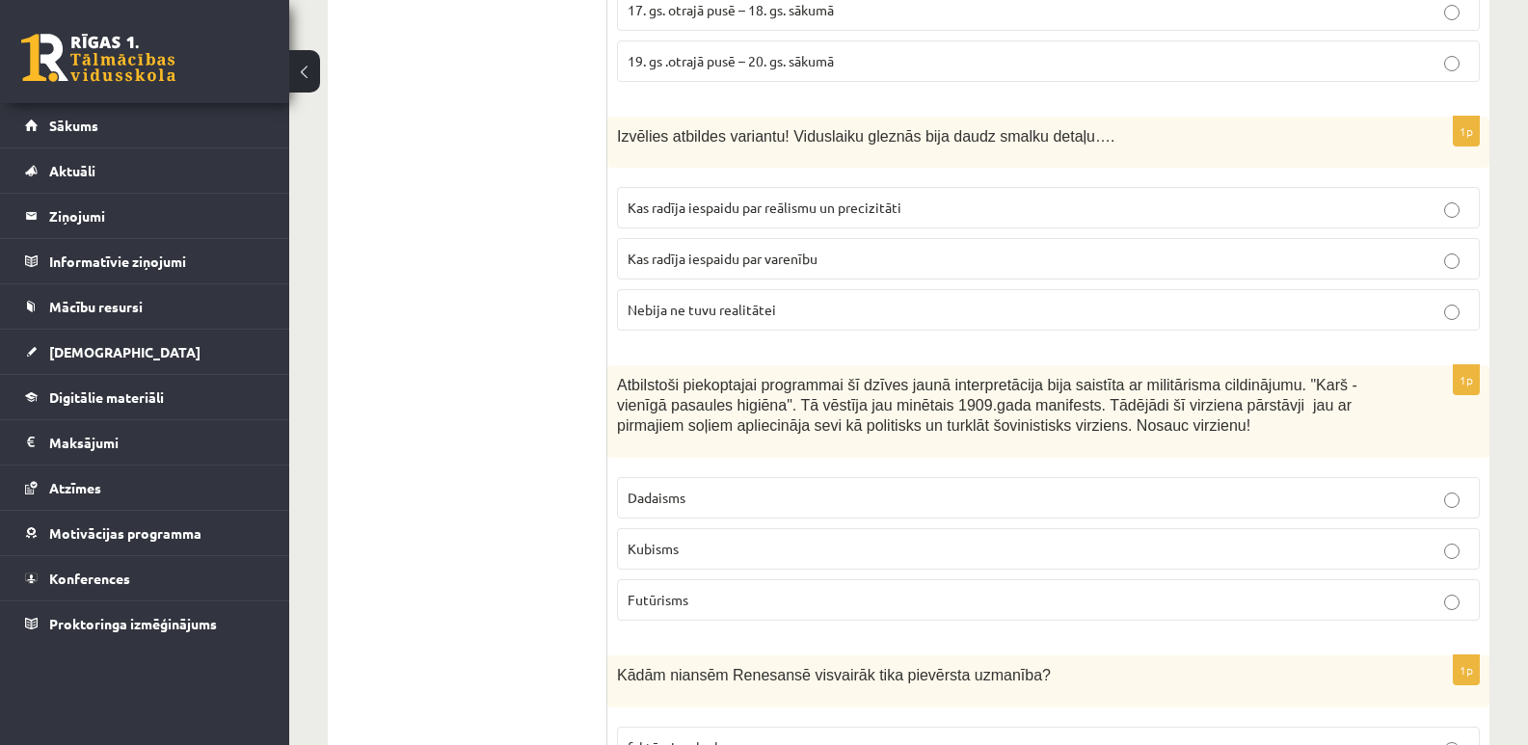
scroll to position [7424, 0]
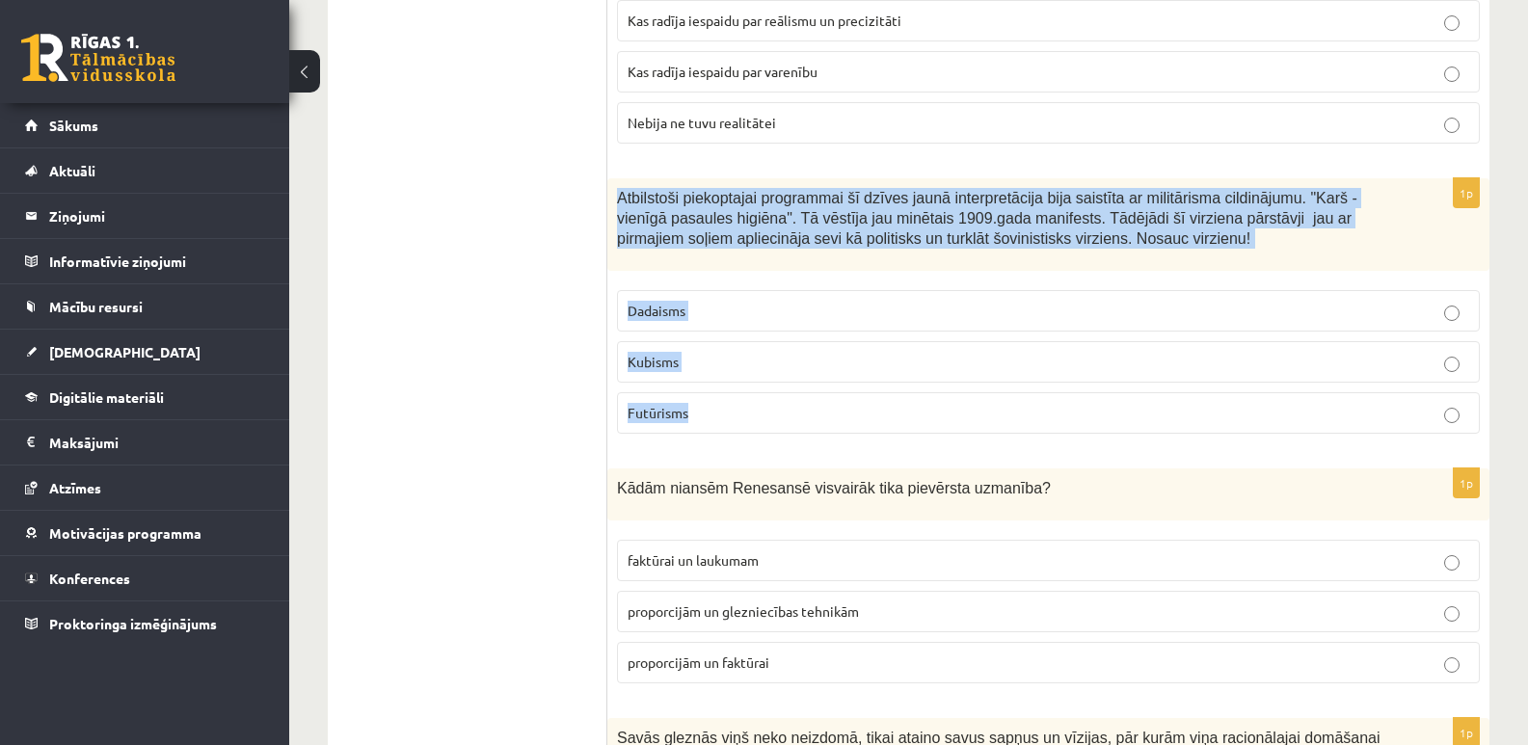
drag, startPoint x: 620, startPoint y: 174, endPoint x: 1397, endPoint y: 405, distance: 810.9
click at [1397, 405] on div "1p Atbilstoši piekoptajai programmai šī dzīves jaunā interpretācija bija saistī…" at bounding box center [1048, 313] width 882 height 270
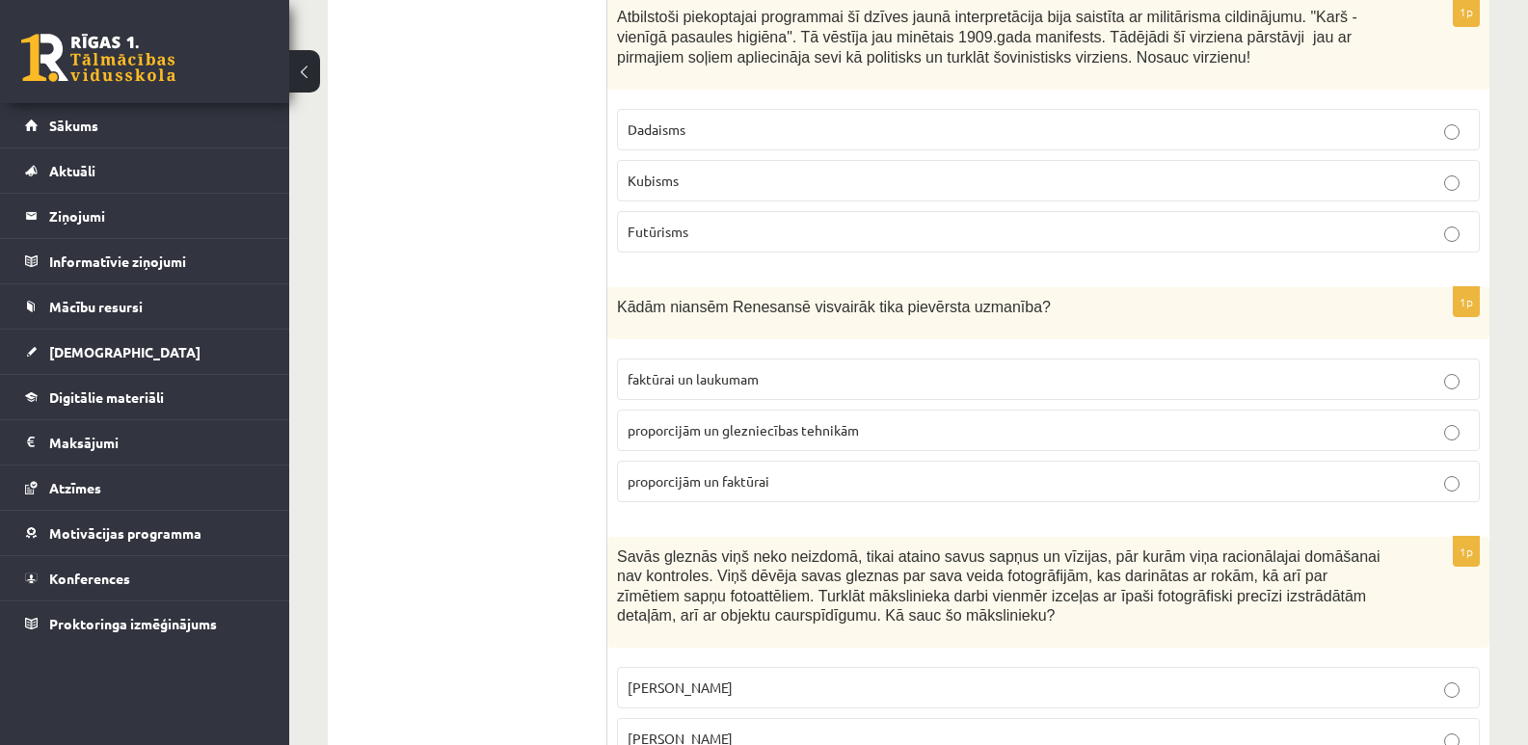
scroll to position [7617, 0]
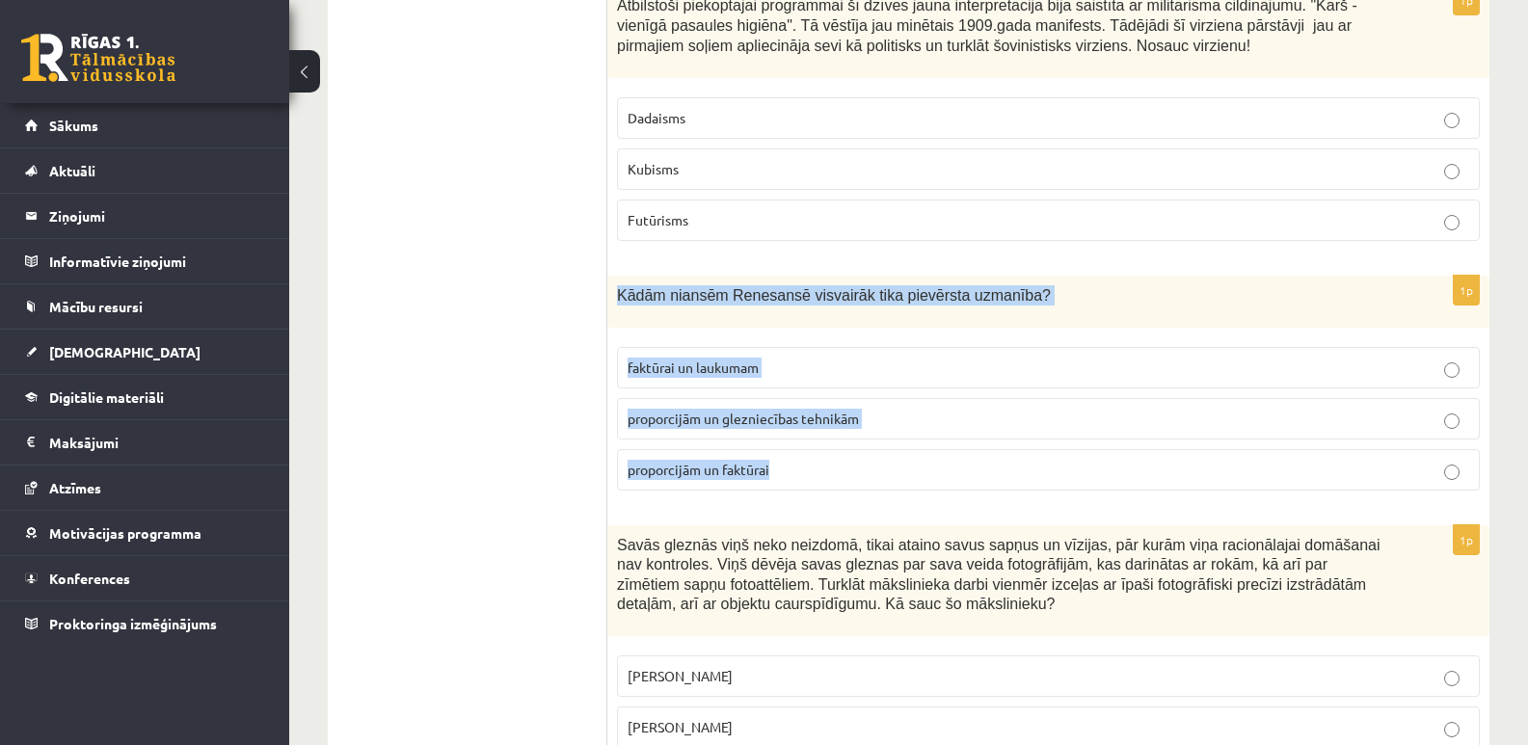
drag, startPoint x: 618, startPoint y: 273, endPoint x: 845, endPoint y: 385, distance: 252.7
click at [889, 457] on div "1p Kādām niansēm Renesansē visvairāk tika pievērsta uzmanība? faktūrai un lauku…" at bounding box center [1048, 391] width 882 height 230
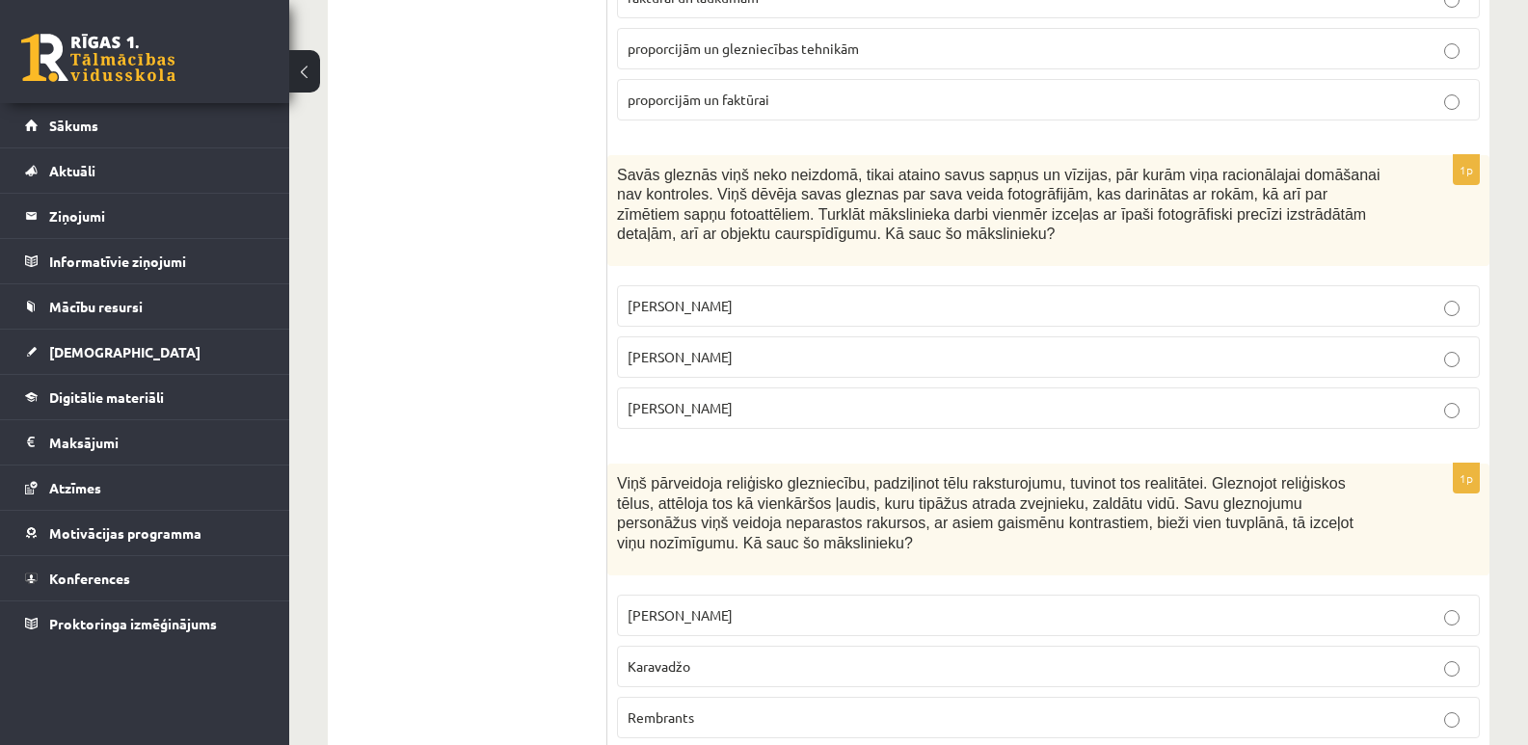
scroll to position [8003, 0]
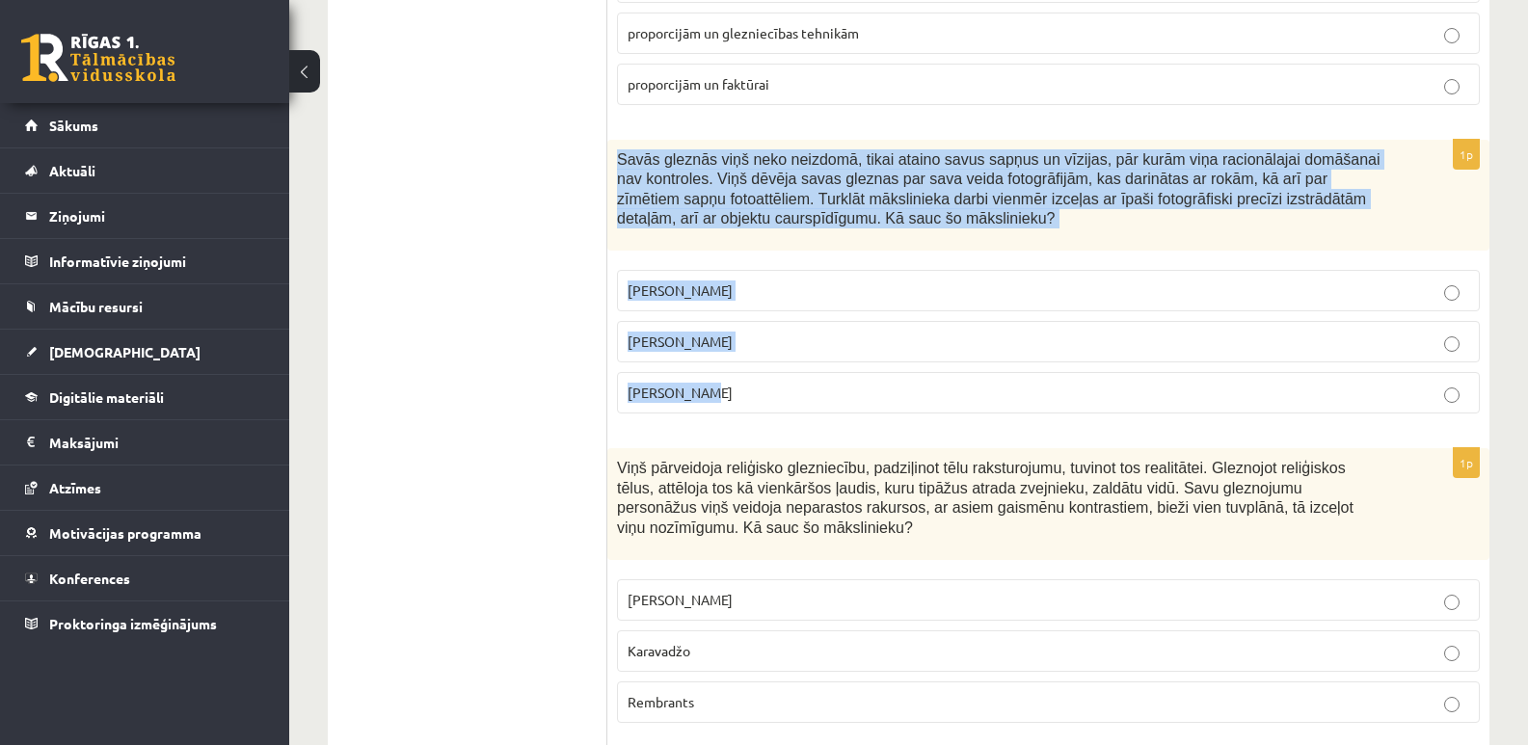
drag, startPoint x: 613, startPoint y: 136, endPoint x: 817, endPoint y: 340, distance: 288.4
click at [821, 383] on div "1p Savās gleznās viņš neko neizdomā, tikai ataino savus sapņus un vīzijas, pār …" at bounding box center [1048, 285] width 882 height 290
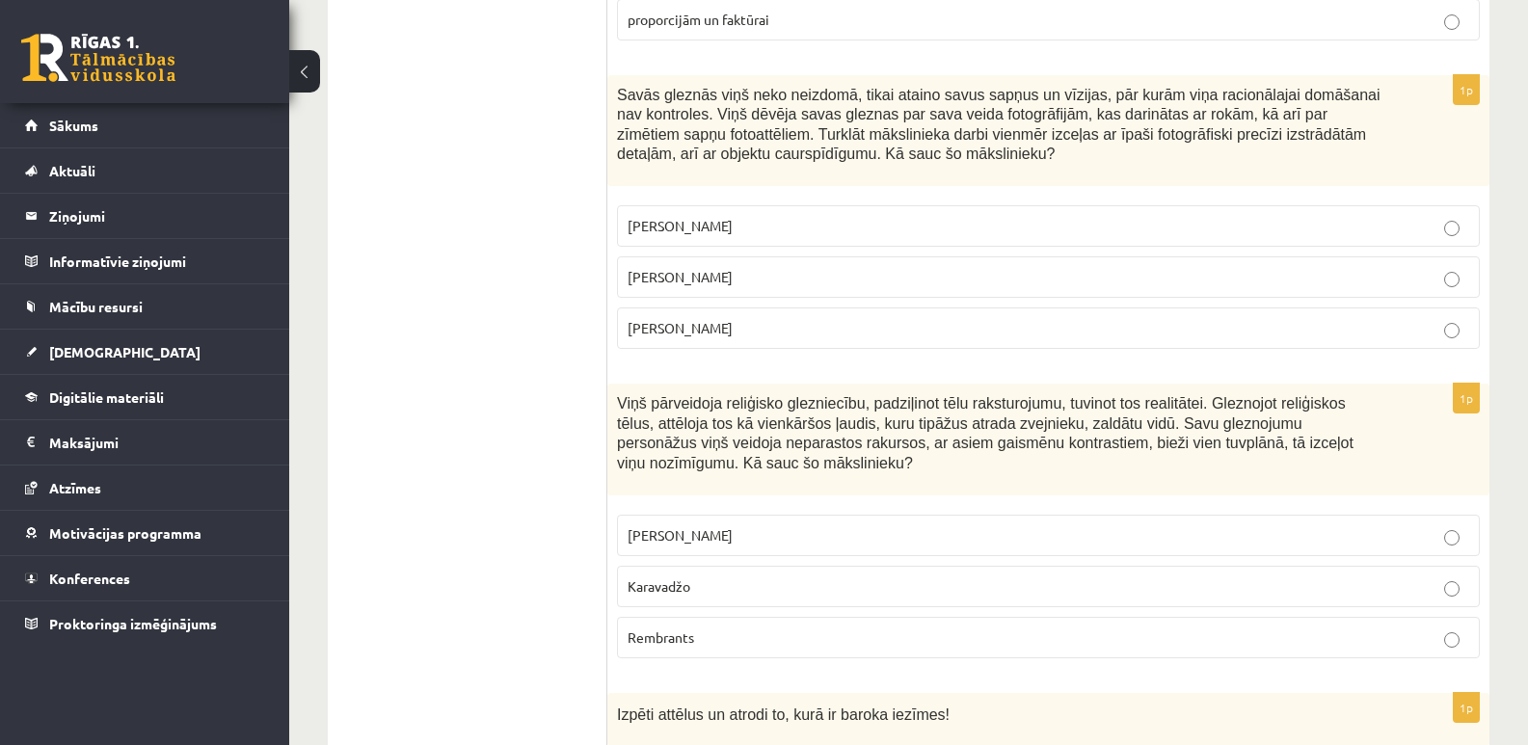
scroll to position [8099, 0]
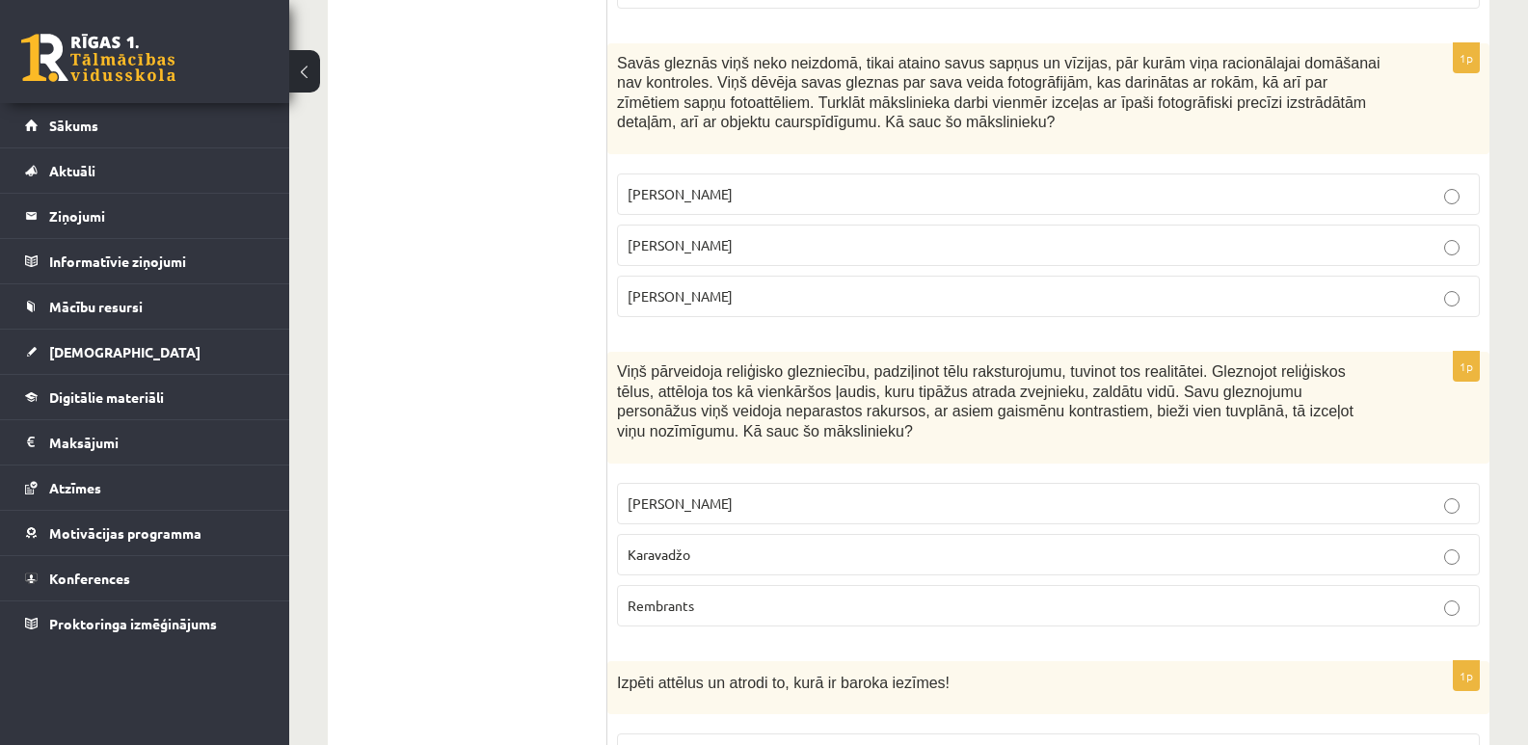
drag, startPoint x: 606, startPoint y: 349, endPoint x: 885, endPoint y: 599, distance: 374.9
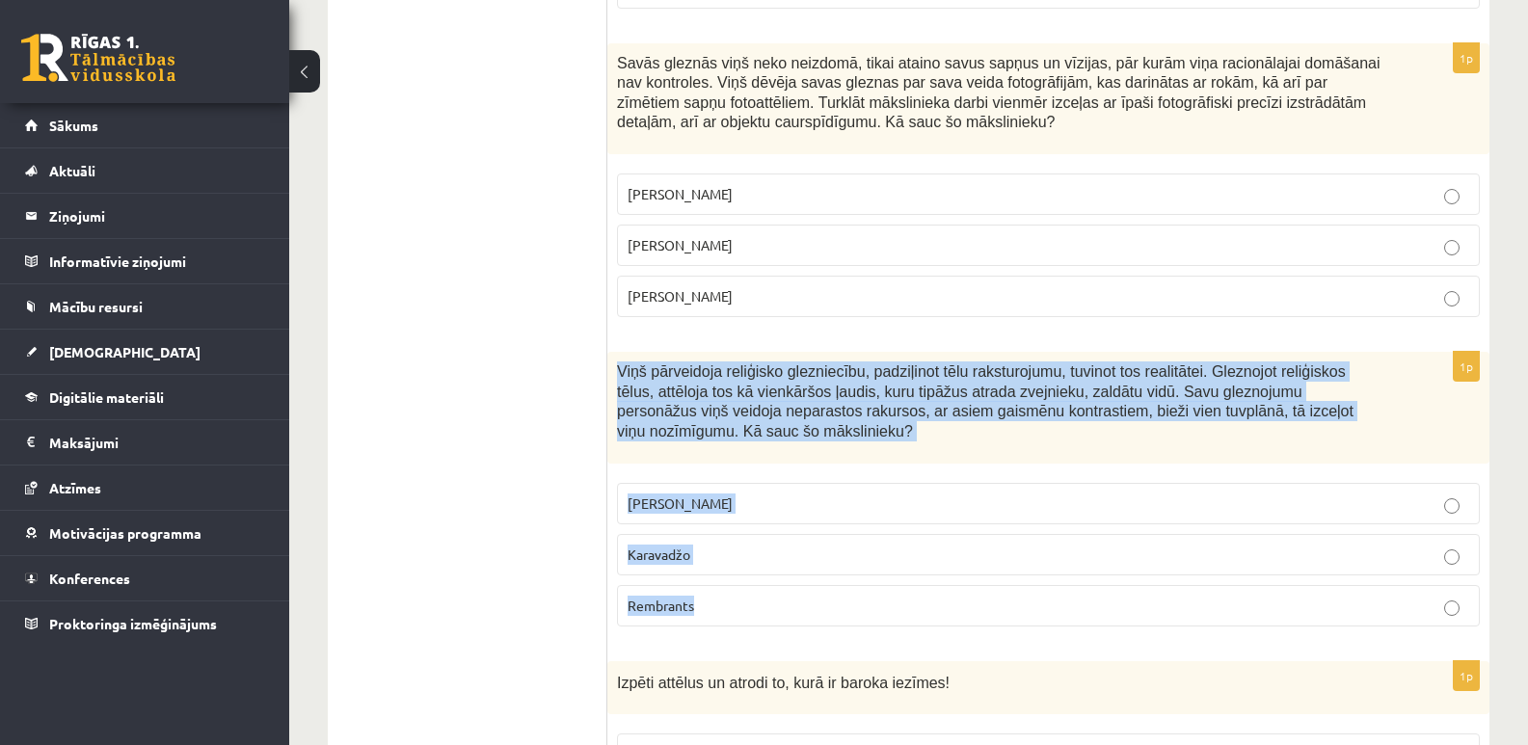
drag, startPoint x: 641, startPoint y: 352, endPoint x: 875, endPoint y: 583, distance: 329.3
click at [875, 583] on div "1p Viņš pārveidoja reliģisko glezniecību, padziļinot tēlu raksturojumu, tuvinot…" at bounding box center [1048, 497] width 882 height 290
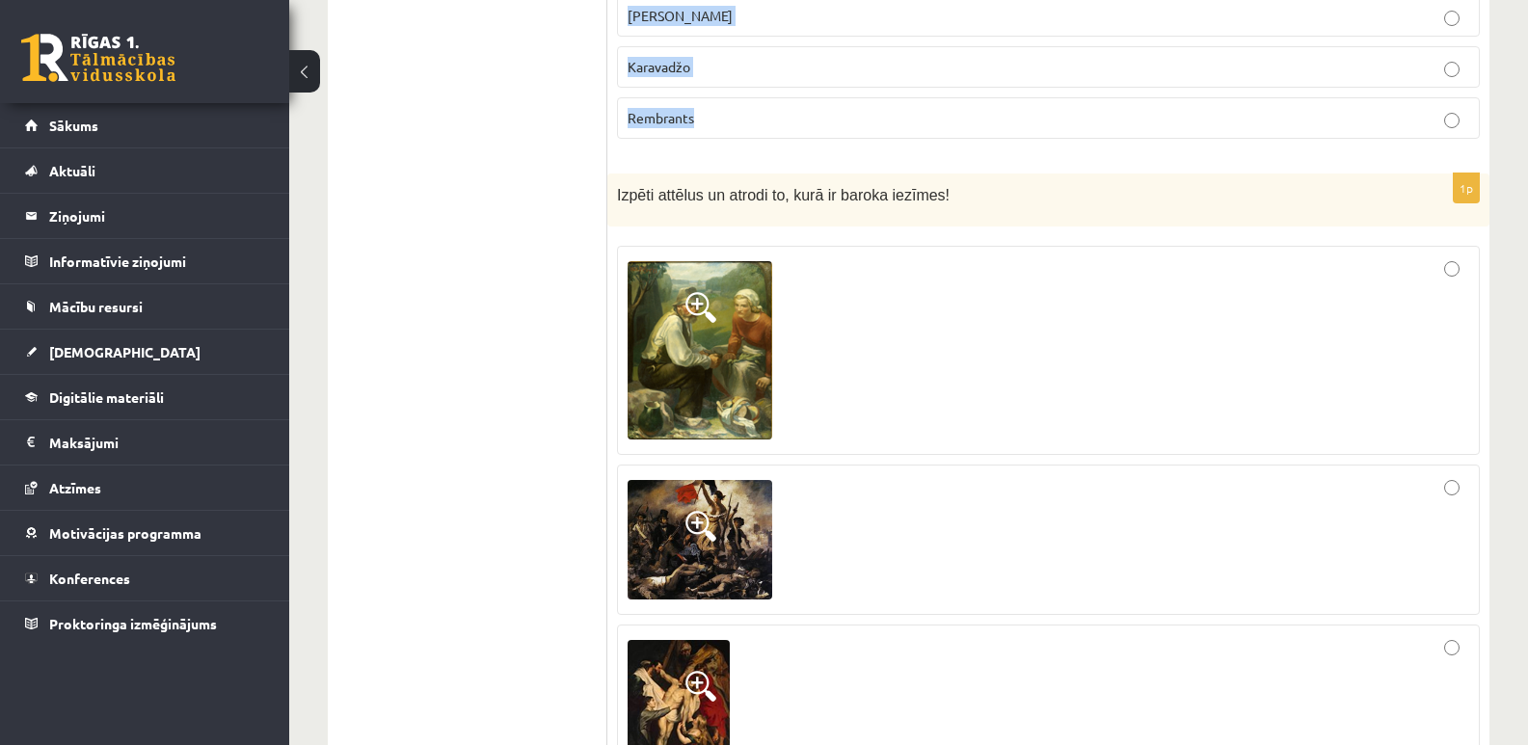
scroll to position [8588, 0]
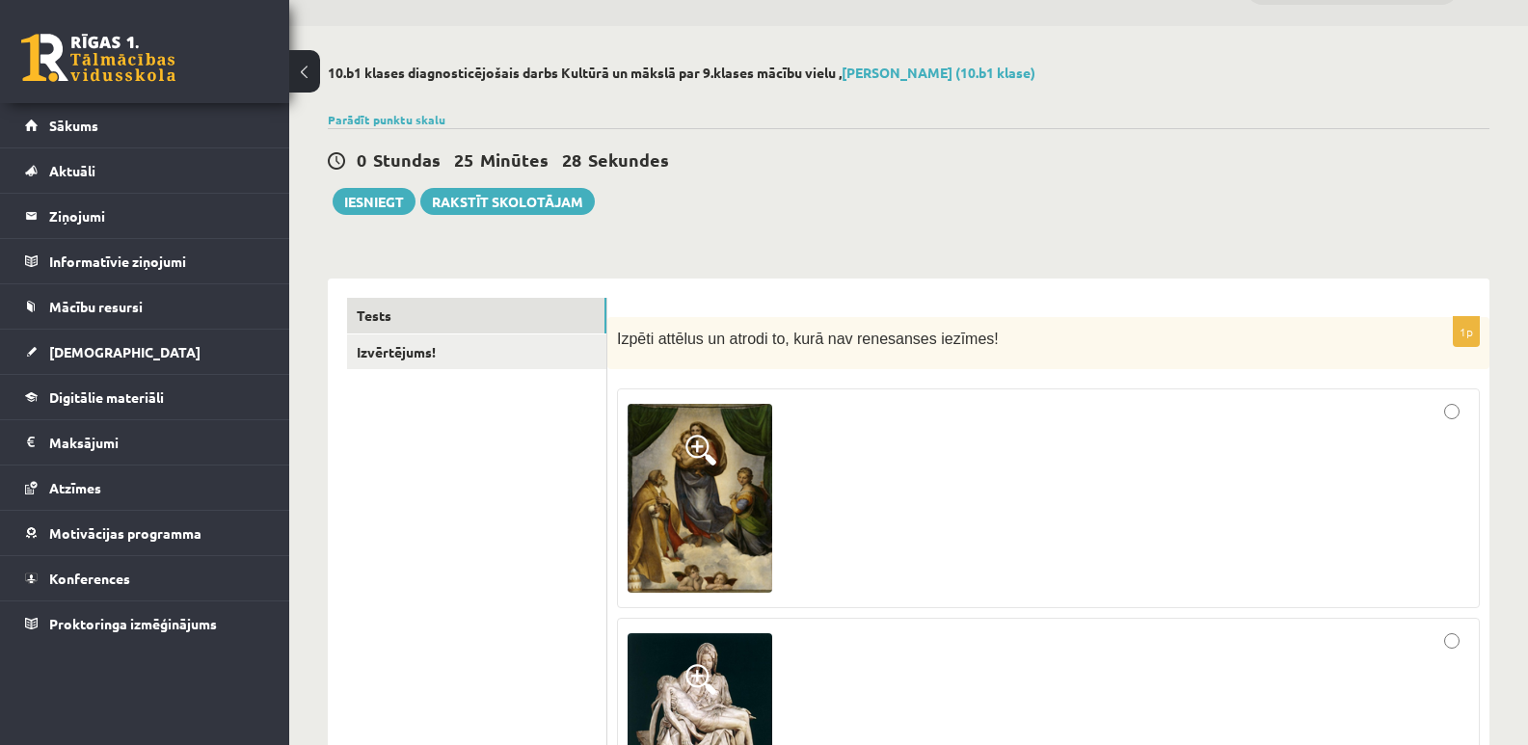
scroll to position [0, 0]
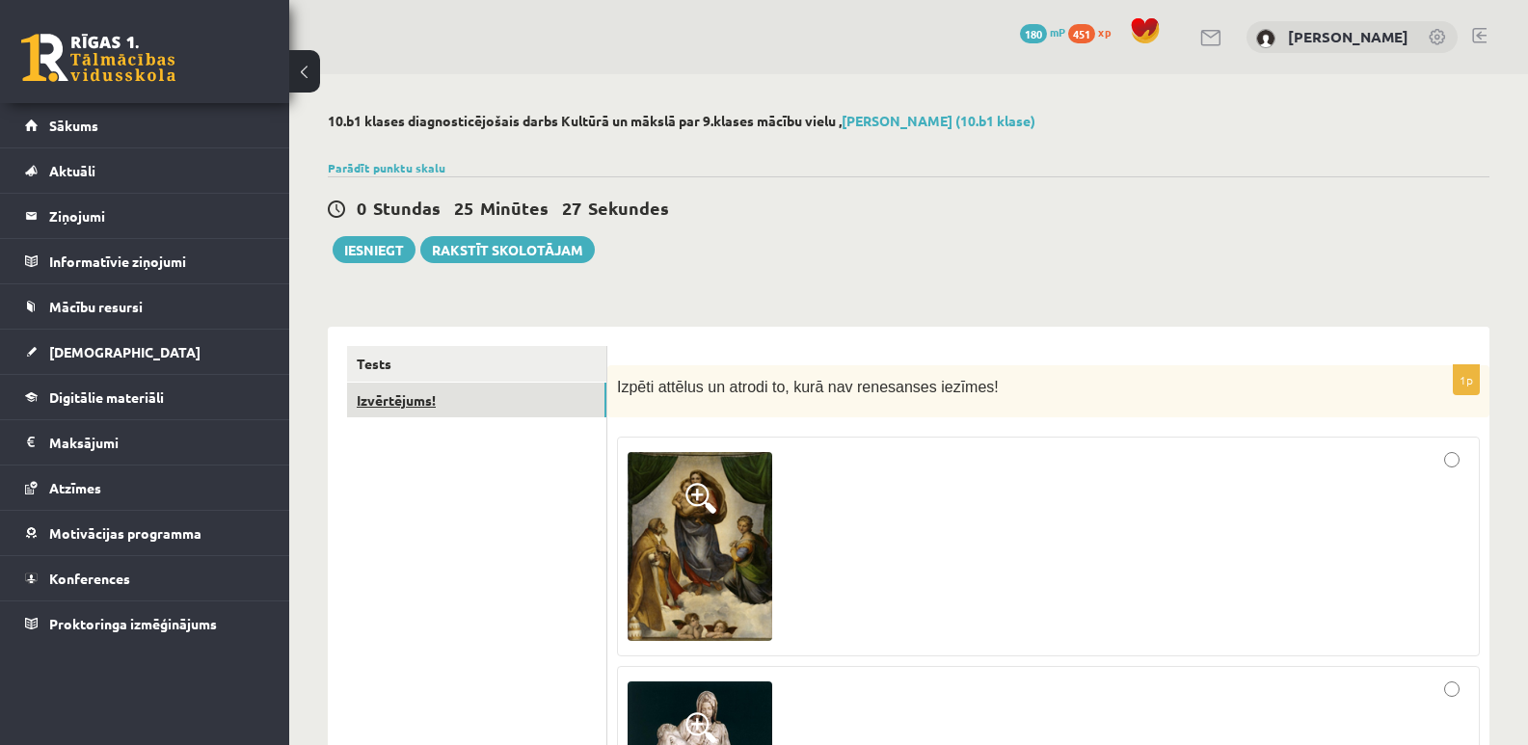
click at [409, 403] on link "Izvērtējums!" at bounding box center [476, 401] width 259 height 36
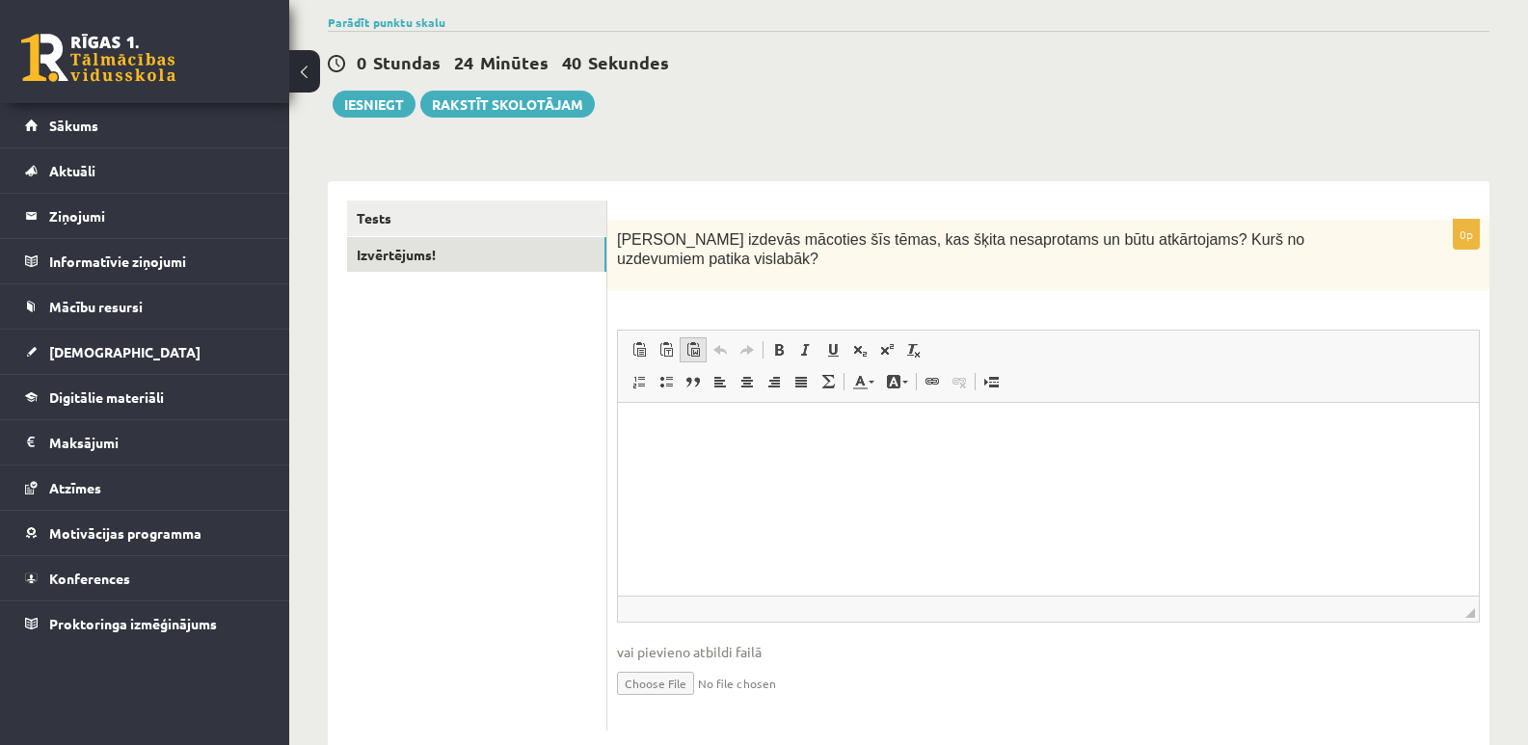
scroll to position [172, 0]
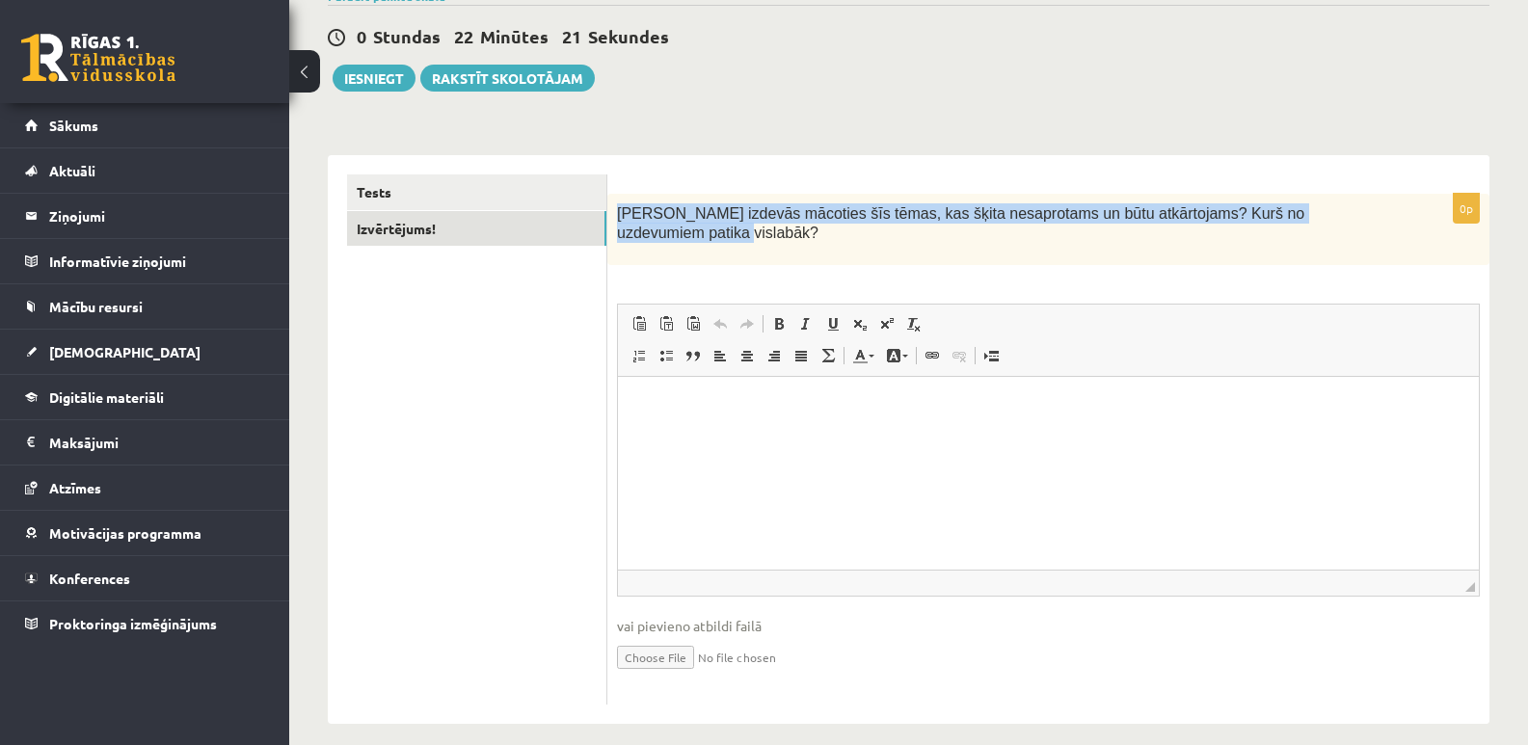
drag, startPoint x: 617, startPoint y: 209, endPoint x: 1350, endPoint y: 221, distance: 732.9
click at [1350, 221] on p "Kas izdevās mācoties šīs tēmas, kas šķita nesaprotams un būtu atkārtojams? Kurš…" at bounding box center [1000, 223] width 767 height 40
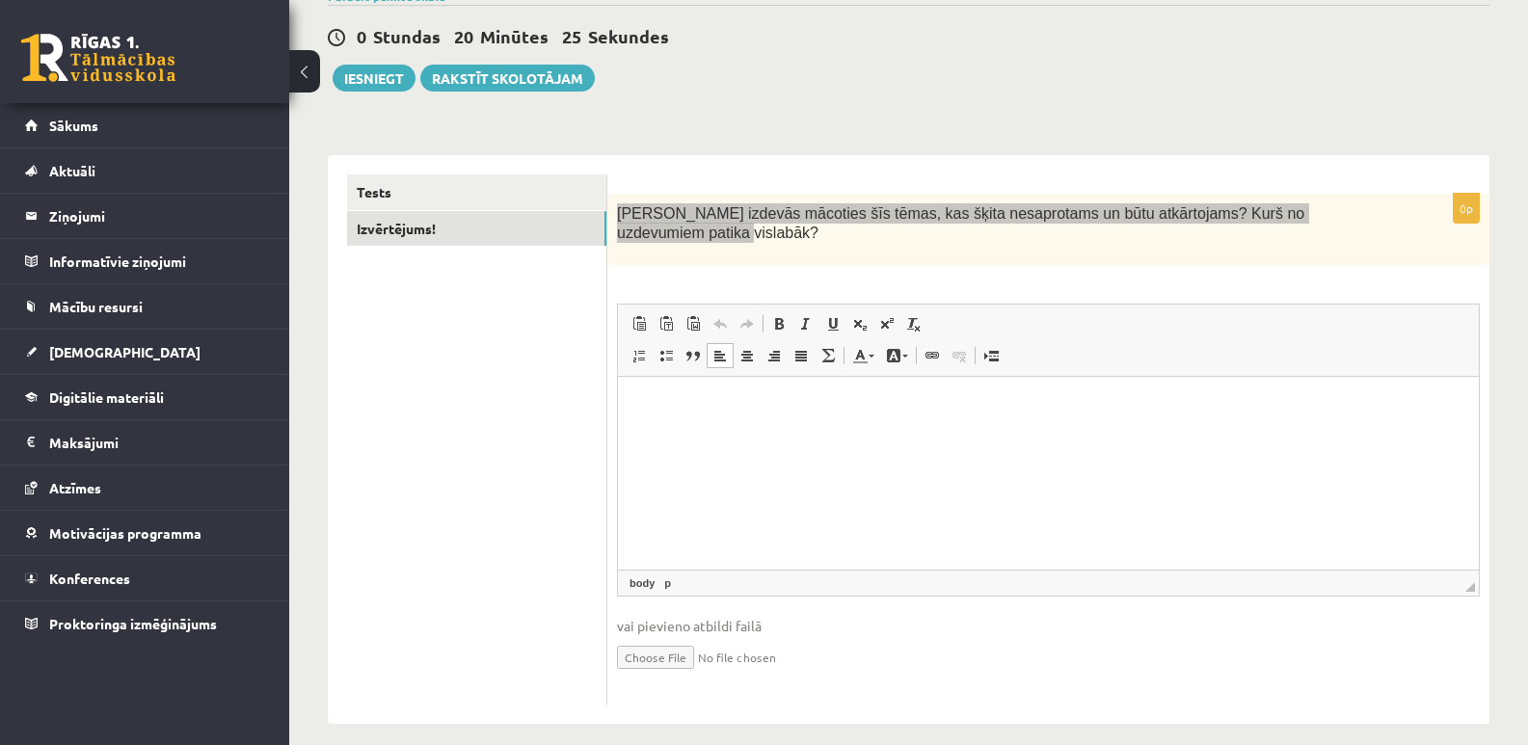
click at [709, 405] on p "Editor, wiswyg-editor-user-answer-47024748549320" at bounding box center [1048, 406] width 822 height 20
click at [696, 406] on span "Paste" at bounding box center [694, 401] width 60 height 28
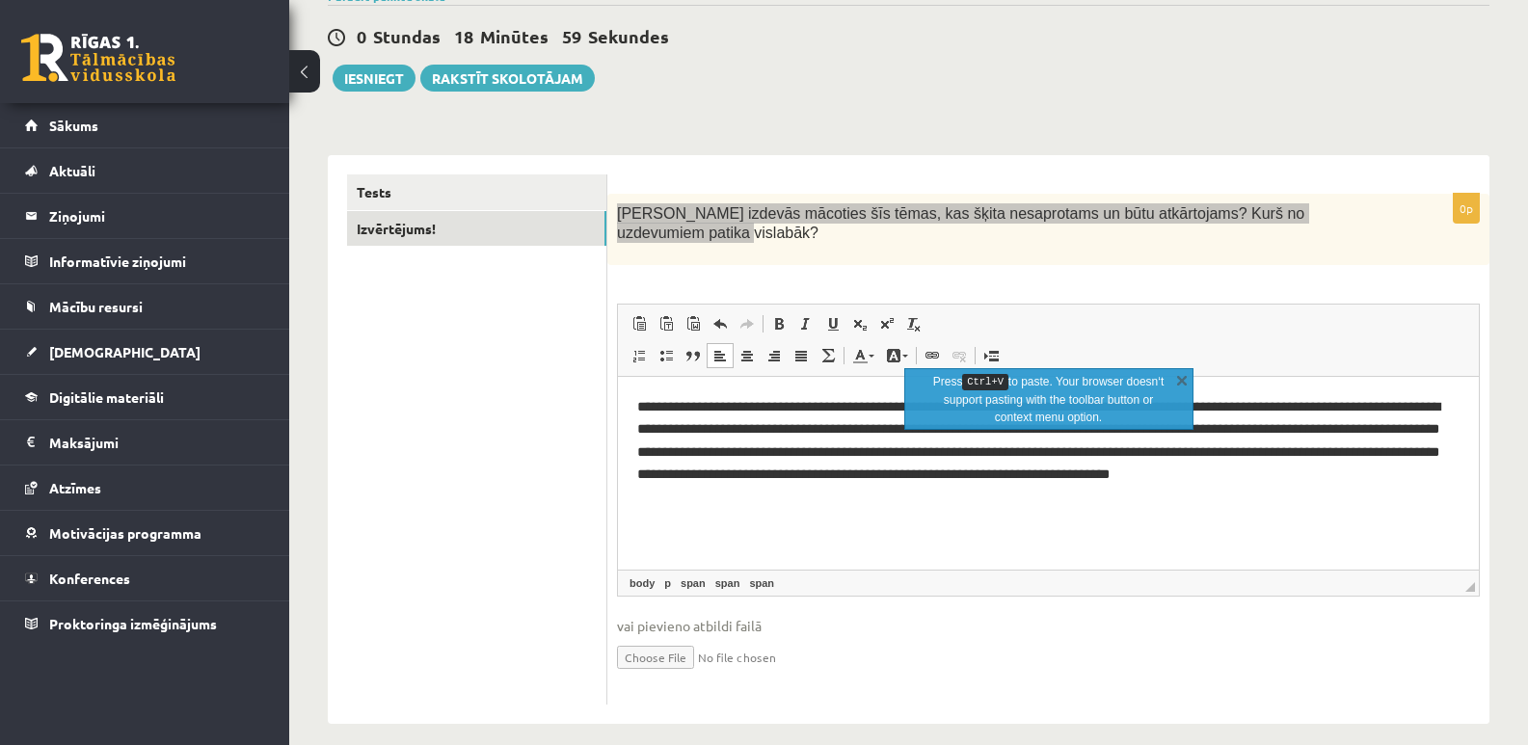
click at [813, 506] on html "**********" at bounding box center [1048, 441] width 861 height 129
click at [1072, 506] on html "**********" at bounding box center [1048, 441] width 861 height 129
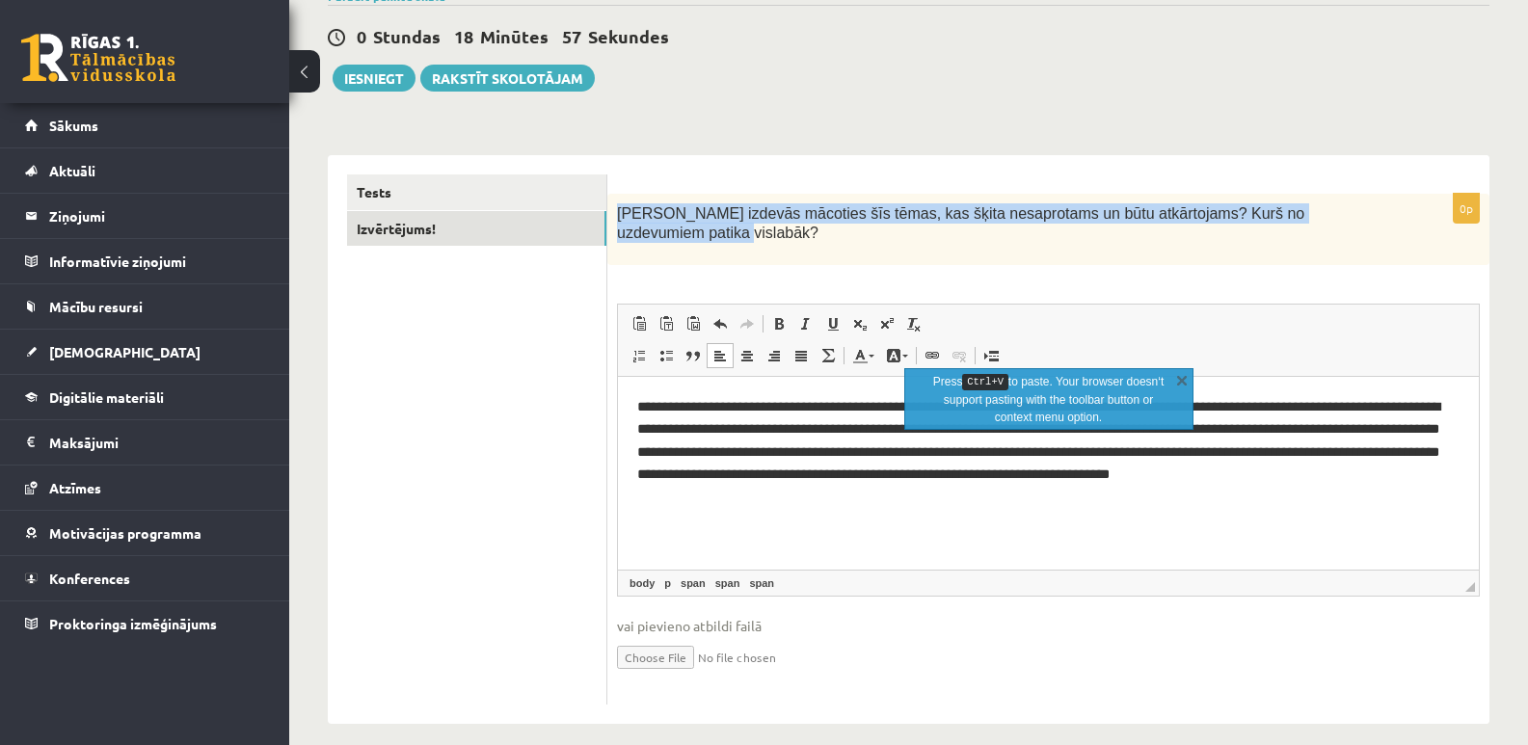
click at [1477, 305] on span "Editor toolbars Paste Keyboard shortcut Ctrl+V Paste as plain text Keyboard sho…" at bounding box center [1048, 341] width 861 height 72
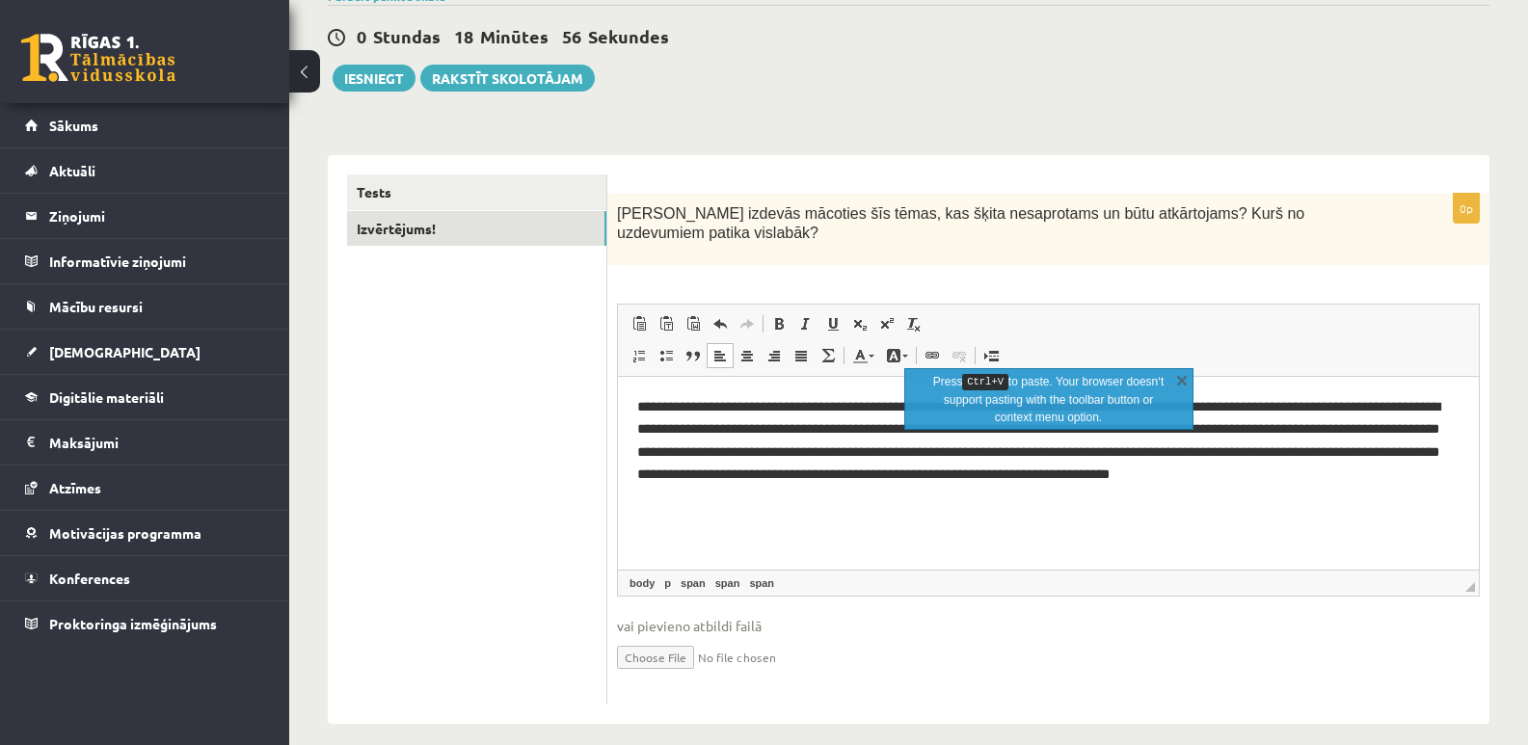
click at [1193, 381] on div "Press Ctrl+V to paste. Your browser doesn‘t support pasting with the toolbar bu…" at bounding box center [1048, 399] width 289 height 62
click at [1177, 377] on link "X" at bounding box center [1181, 379] width 19 height 19
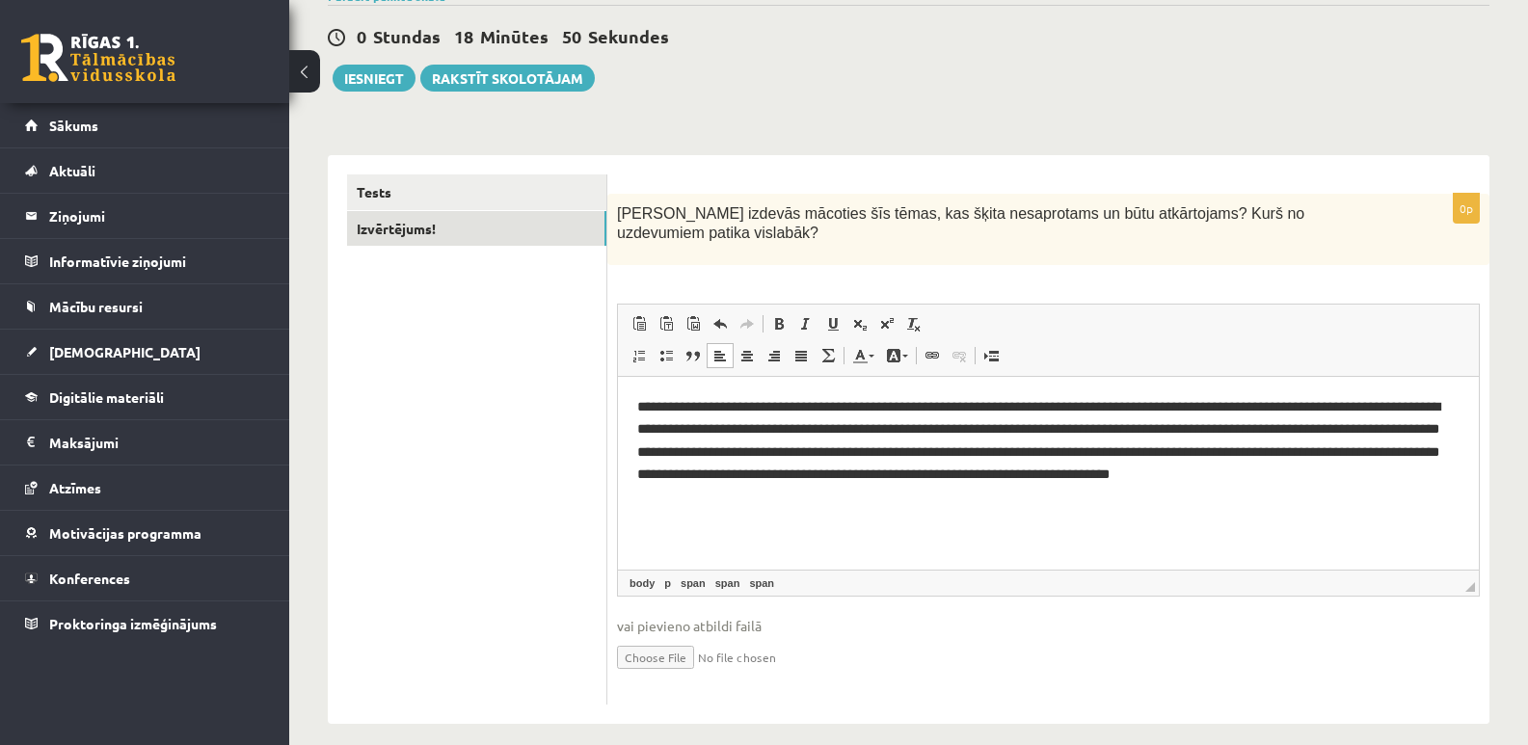
click at [868, 478] on span "**********" at bounding box center [1038, 440] width 803 height 81
click at [929, 481] on span "**********" at bounding box center [1038, 440] width 803 height 81
click at [1306, 506] on html "**********" at bounding box center [1048, 441] width 861 height 129
click at [1299, 500] on html "**********" at bounding box center [1048, 441] width 861 height 129
click at [380, 85] on button "Iesniegt" at bounding box center [374, 78] width 83 height 27
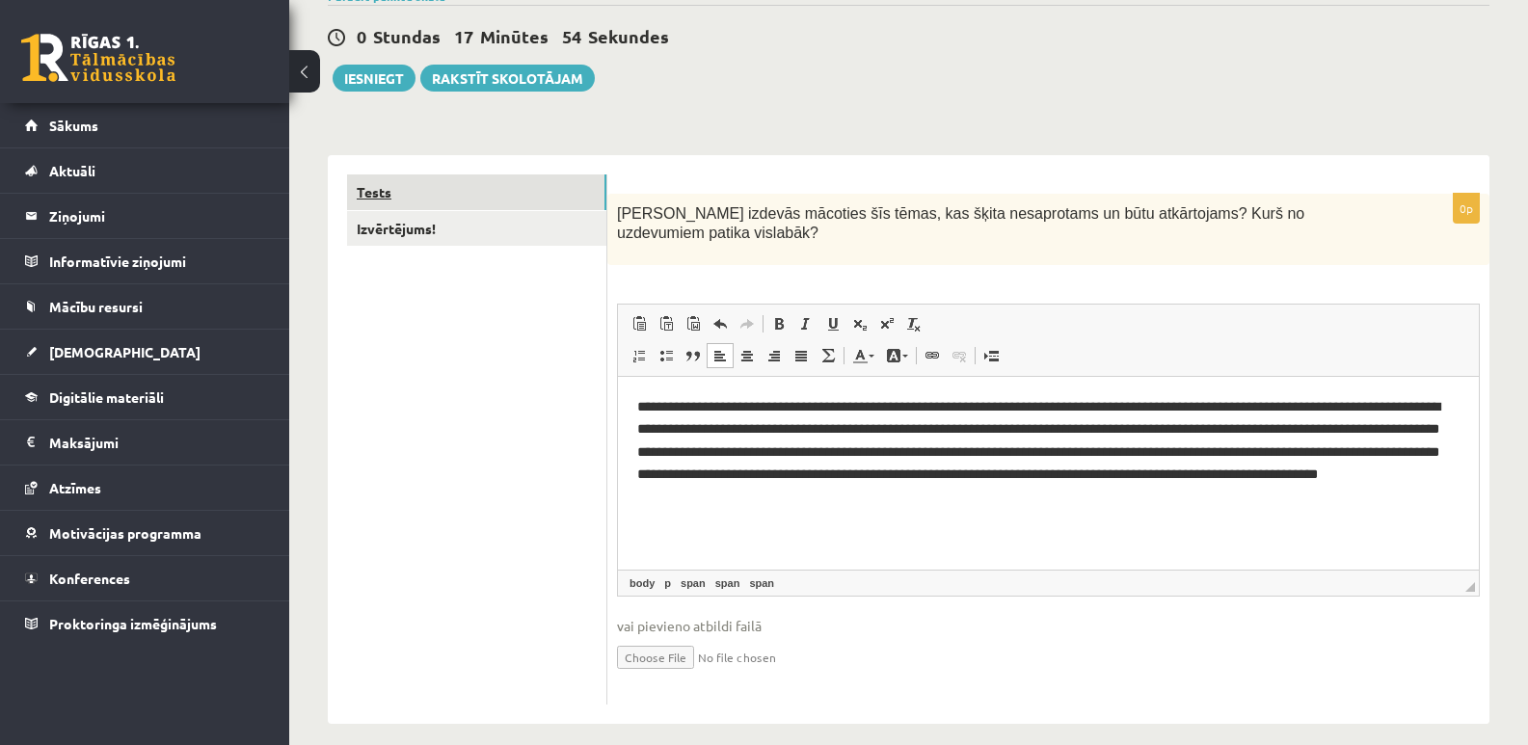
click at [555, 196] on link "Tests" at bounding box center [476, 193] width 259 height 36
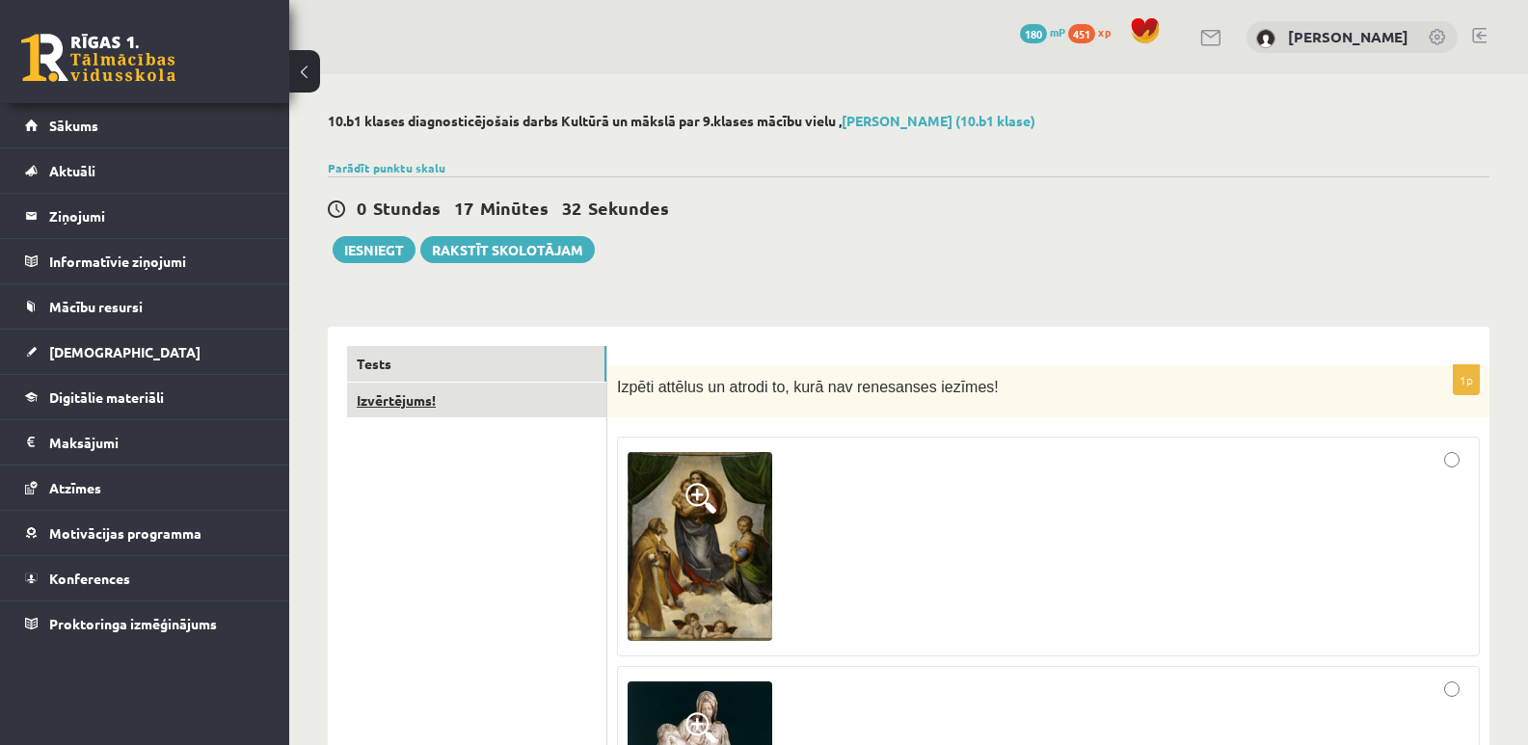
click at [395, 400] on link "Izvērtējums!" at bounding box center [476, 401] width 259 height 36
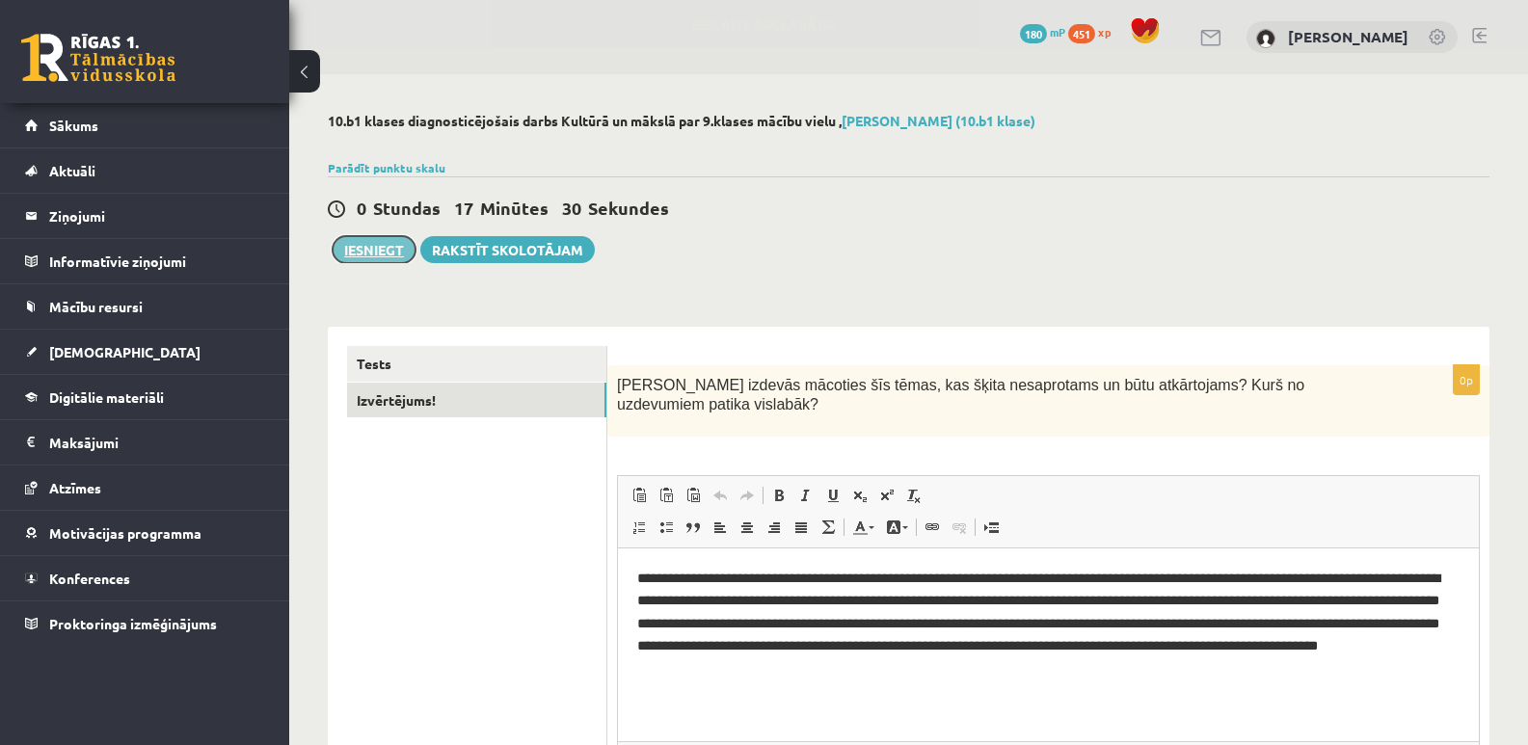
click at [382, 253] on button "Iesniegt" at bounding box center [374, 249] width 83 height 27
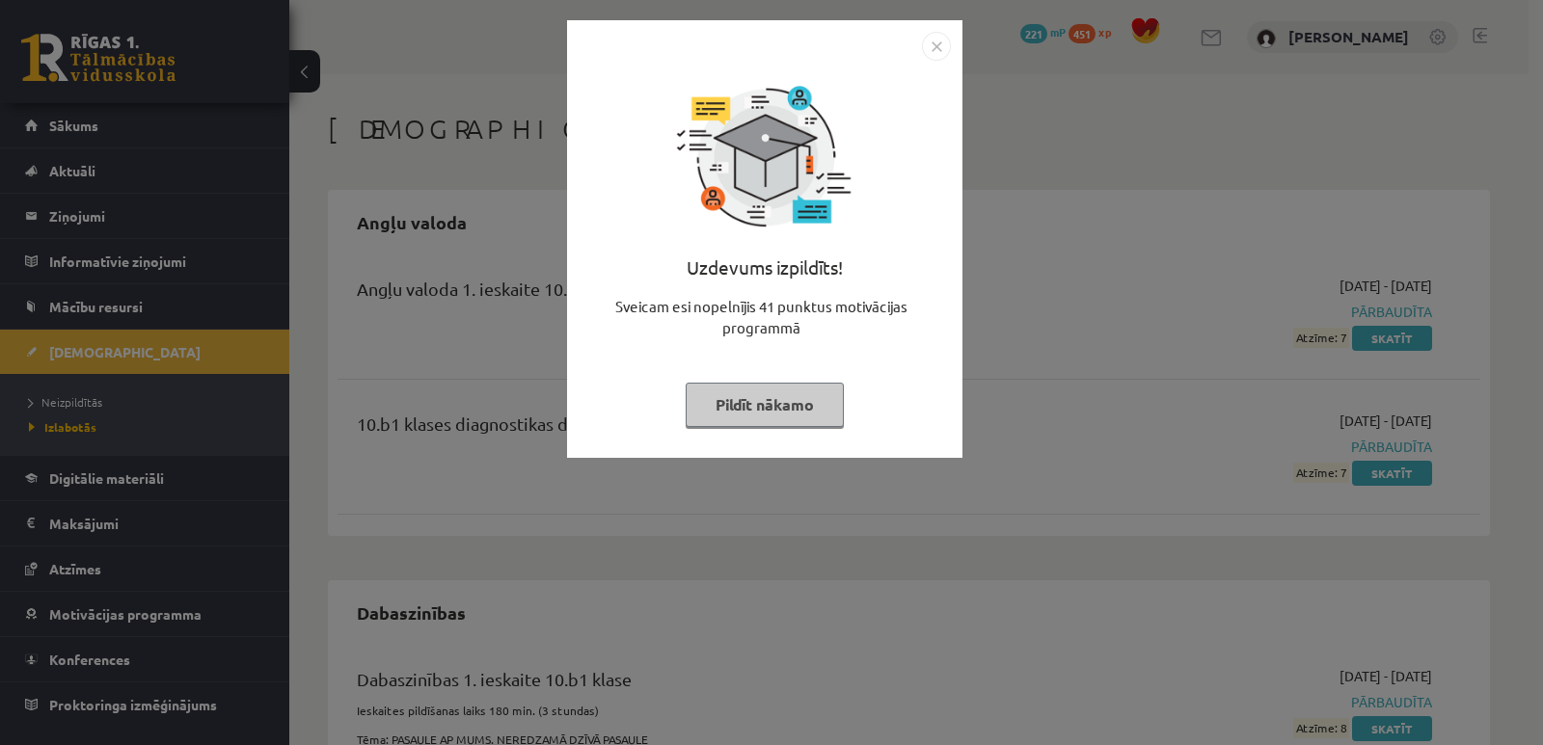
click at [929, 50] on img "Close" at bounding box center [936, 46] width 29 height 29
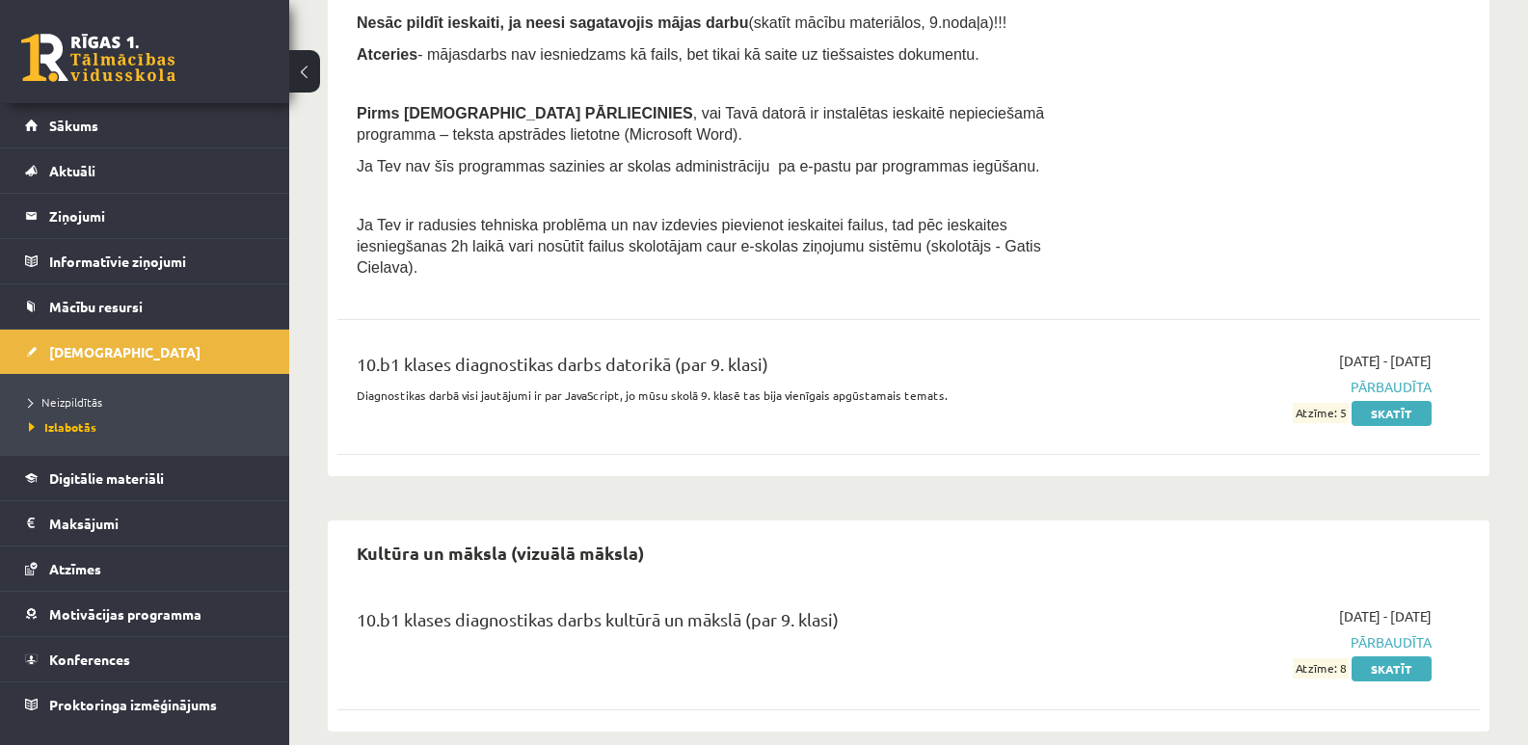
scroll to position [1165, 0]
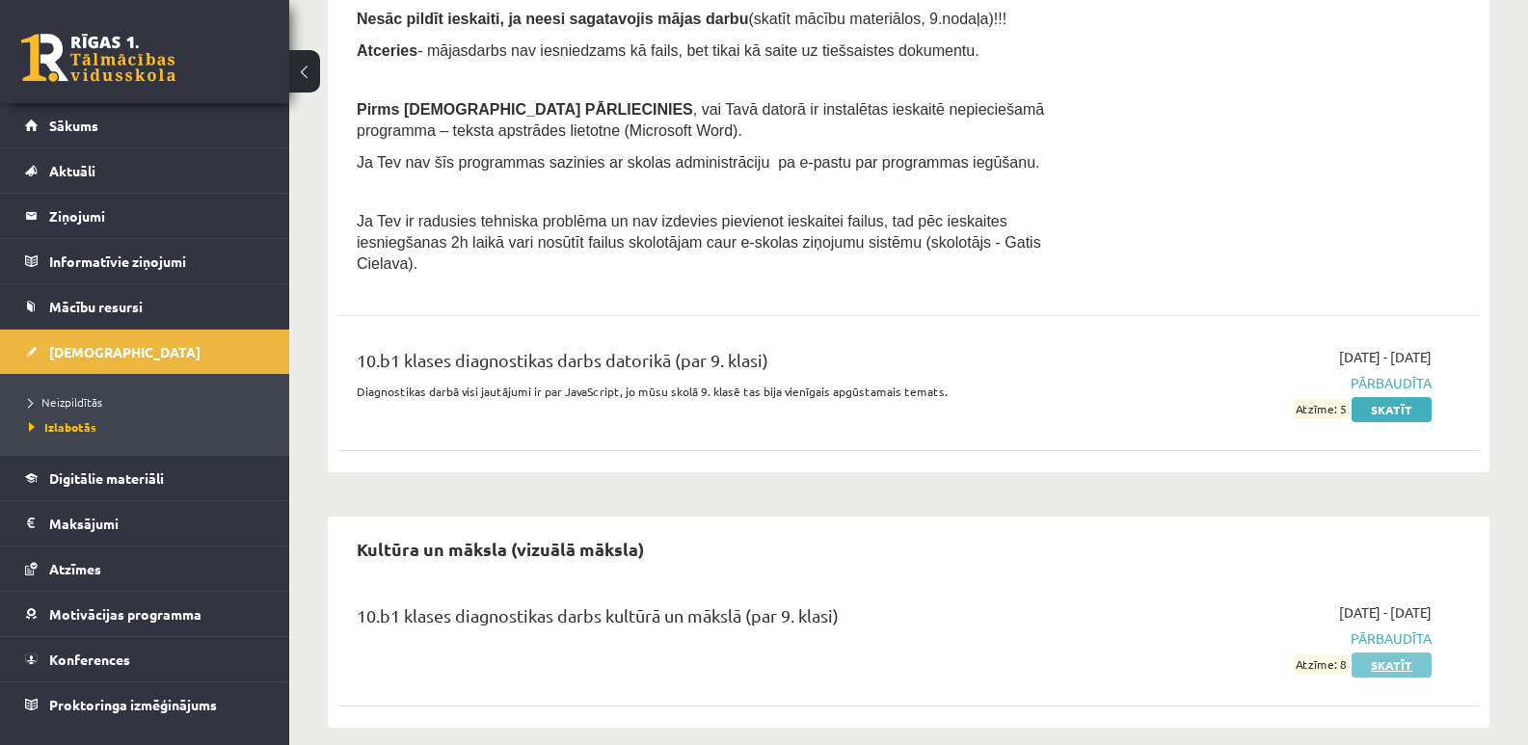
click at [1393, 653] on link "Skatīt" at bounding box center [1392, 665] width 80 height 25
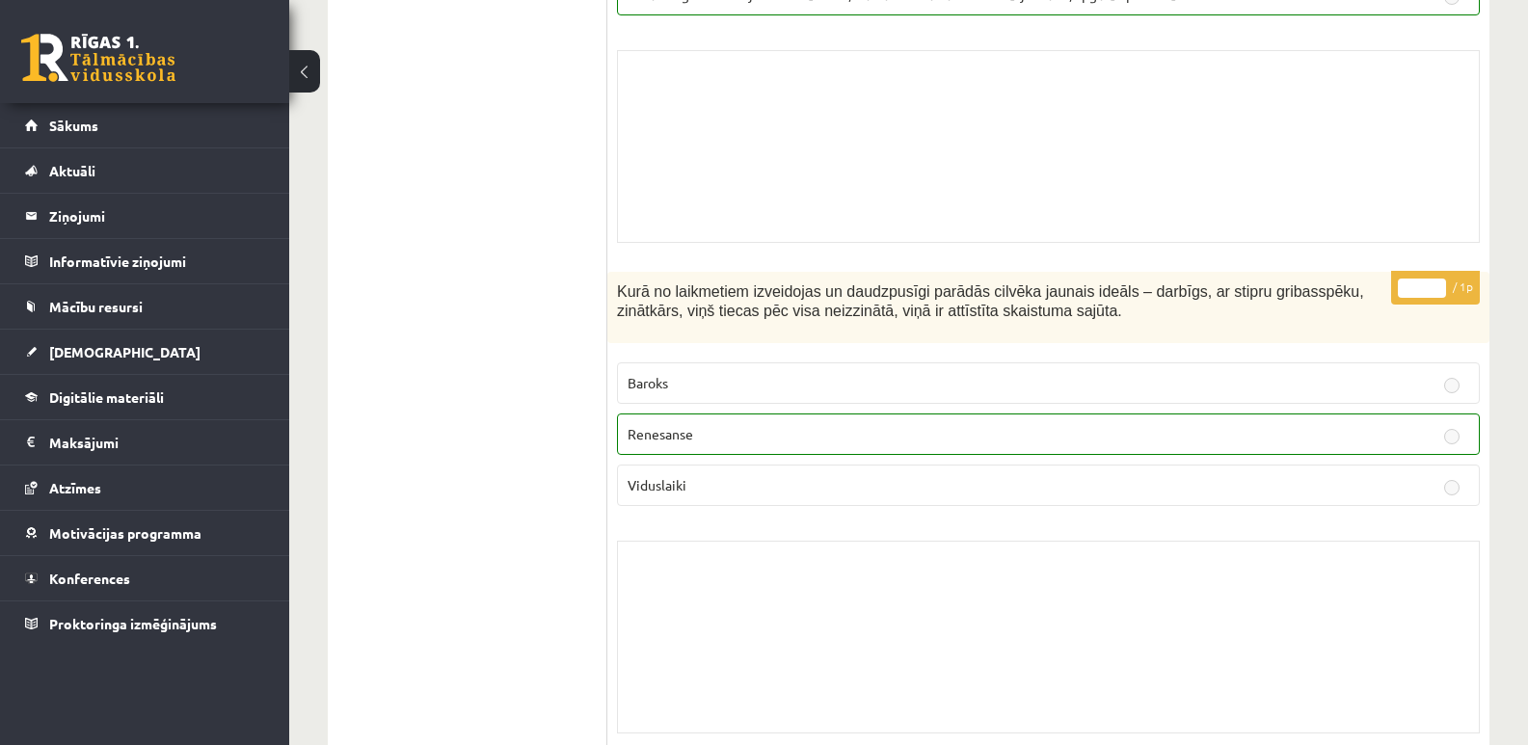
scroll to position [1446, 0]
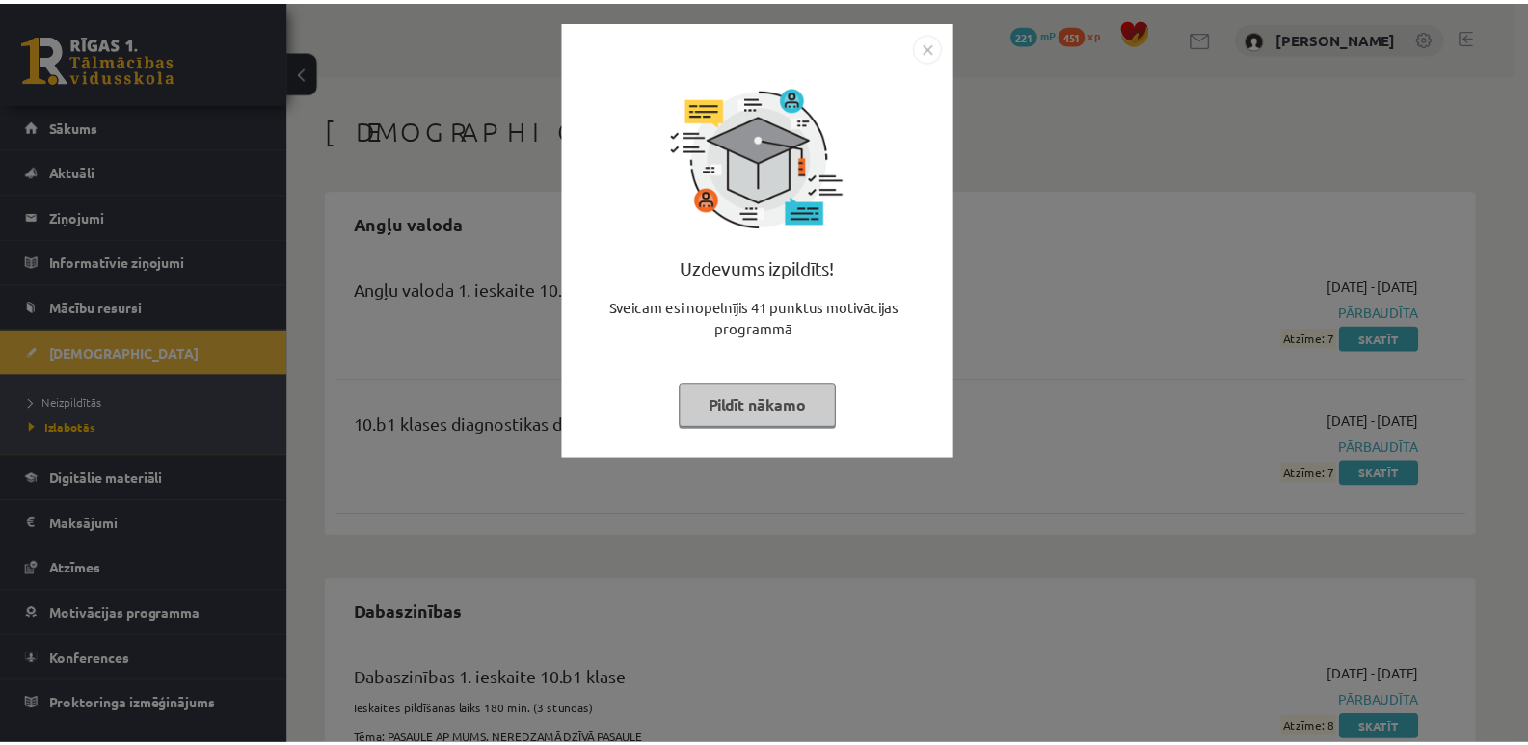
scroll to position [1165, 0]
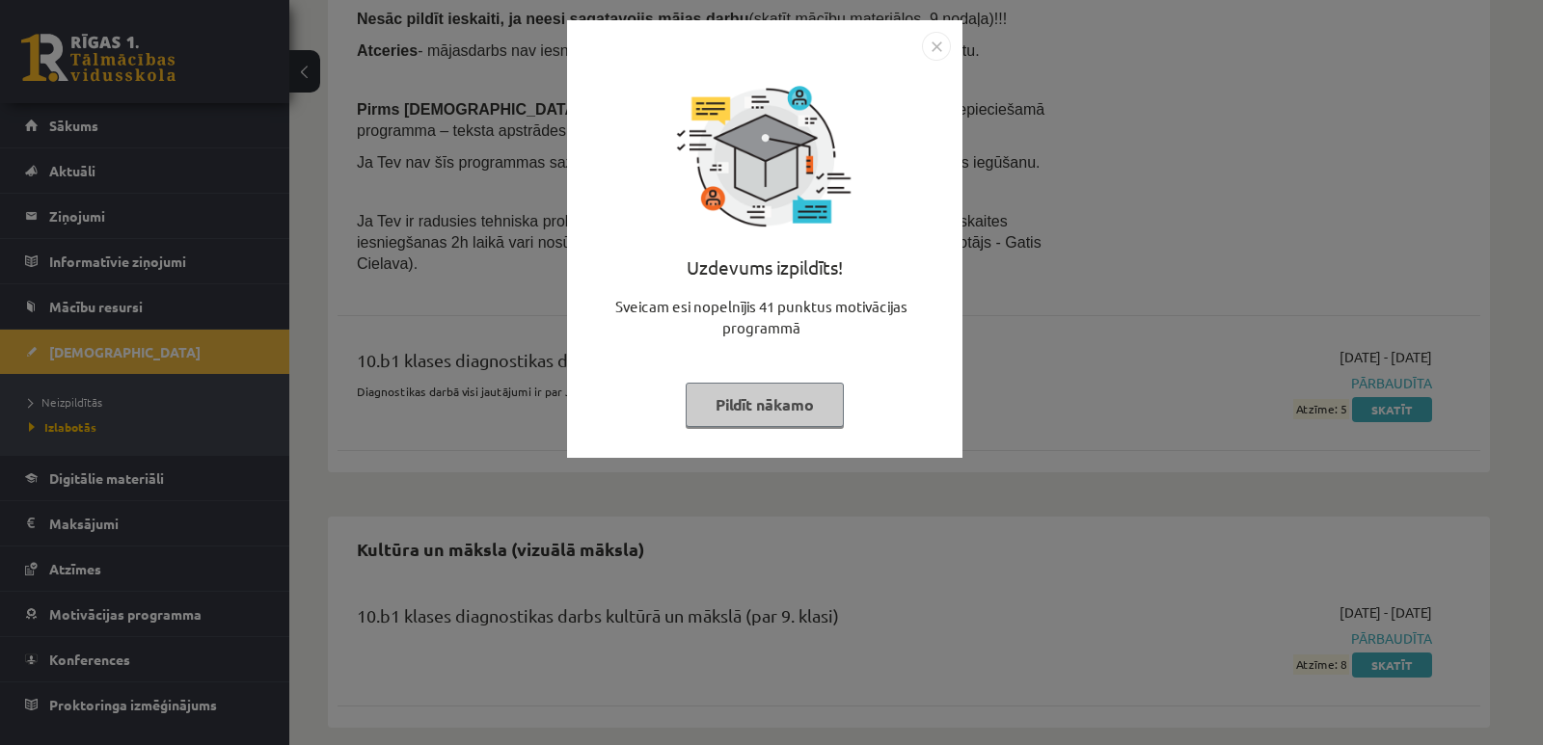
click at [928, 49] on img "Close" at bounding box center [936, 46] width 29 height 29
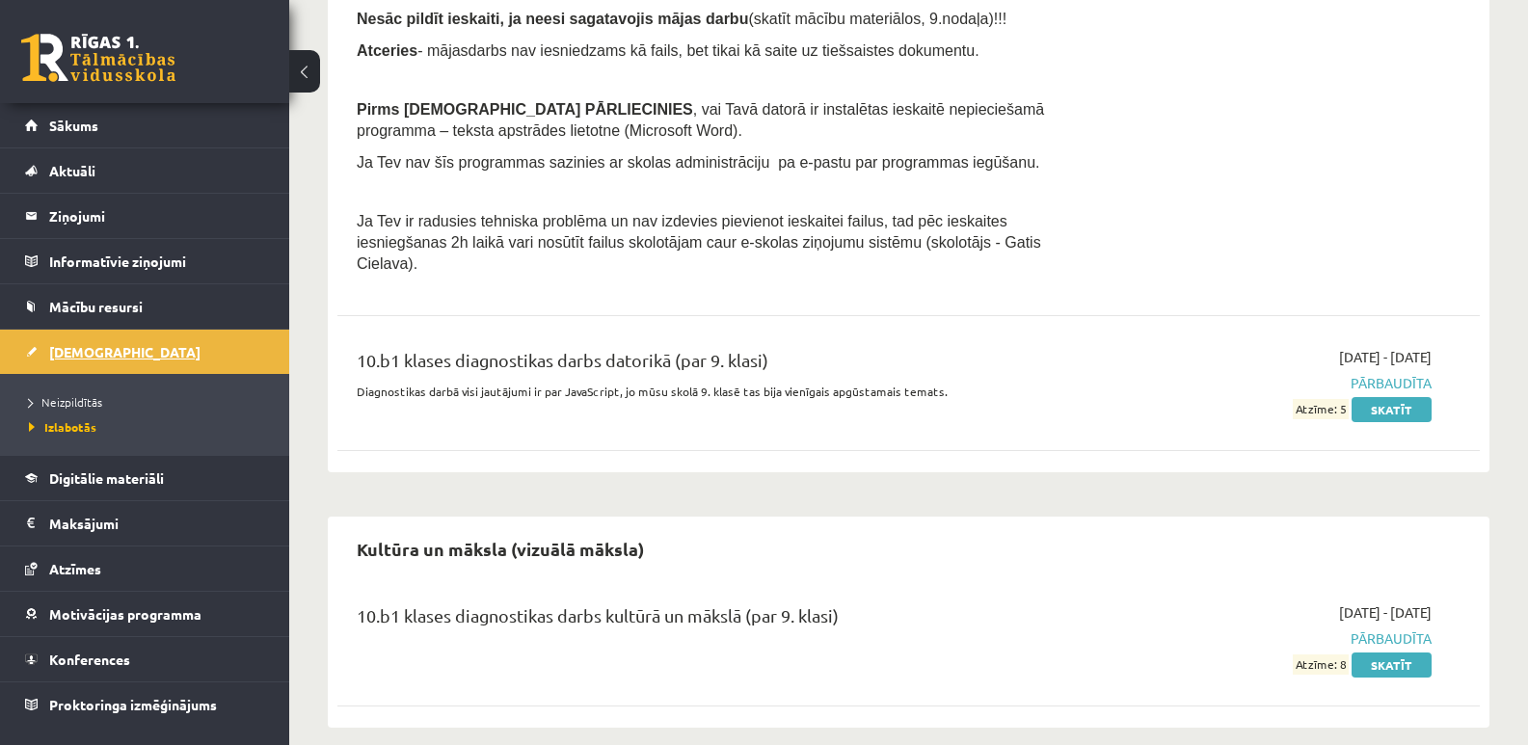
click at [157, 353] on link "[DEMOGRAPHIC_DATA]" at bounding box center [145, 352] width 240 height 44
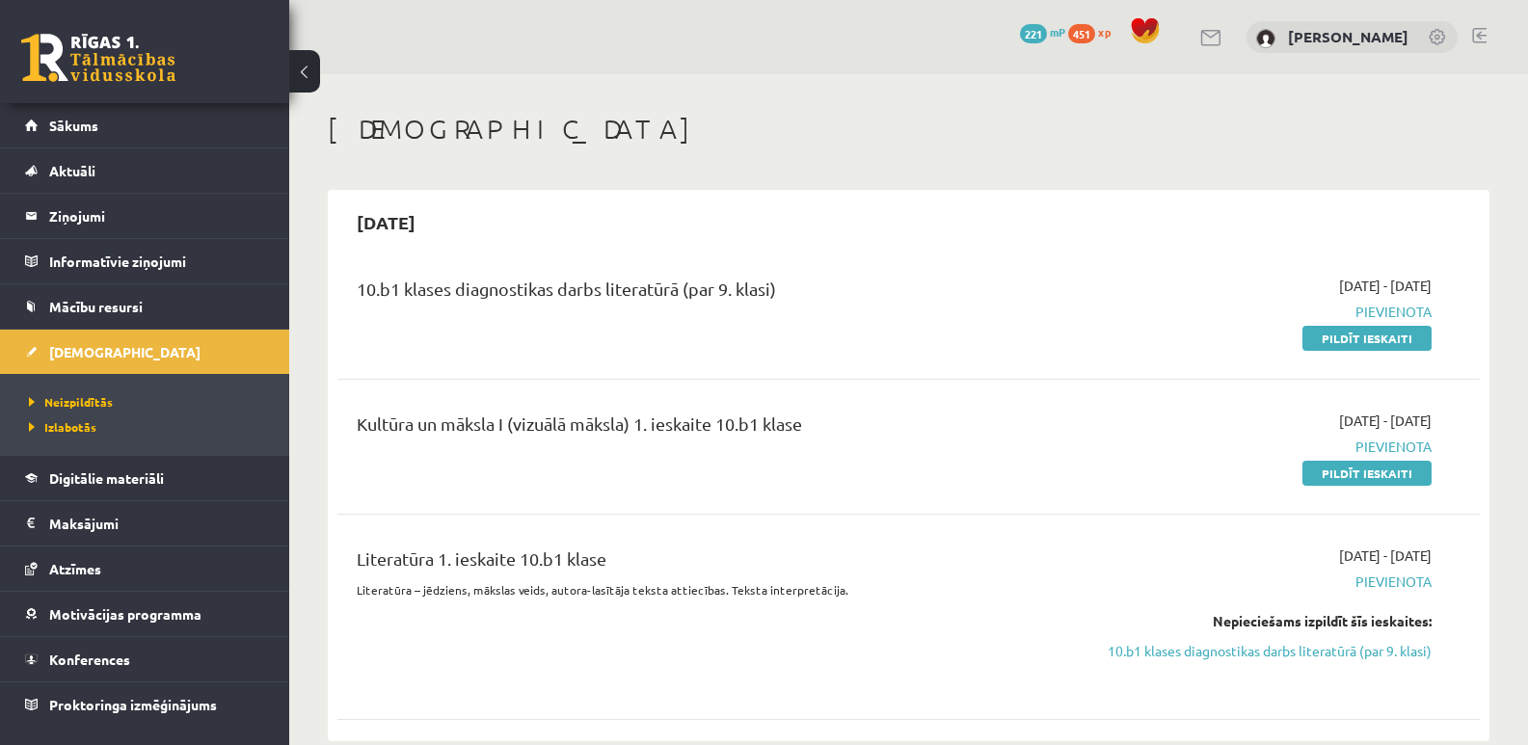
scroll to position [96, 0]
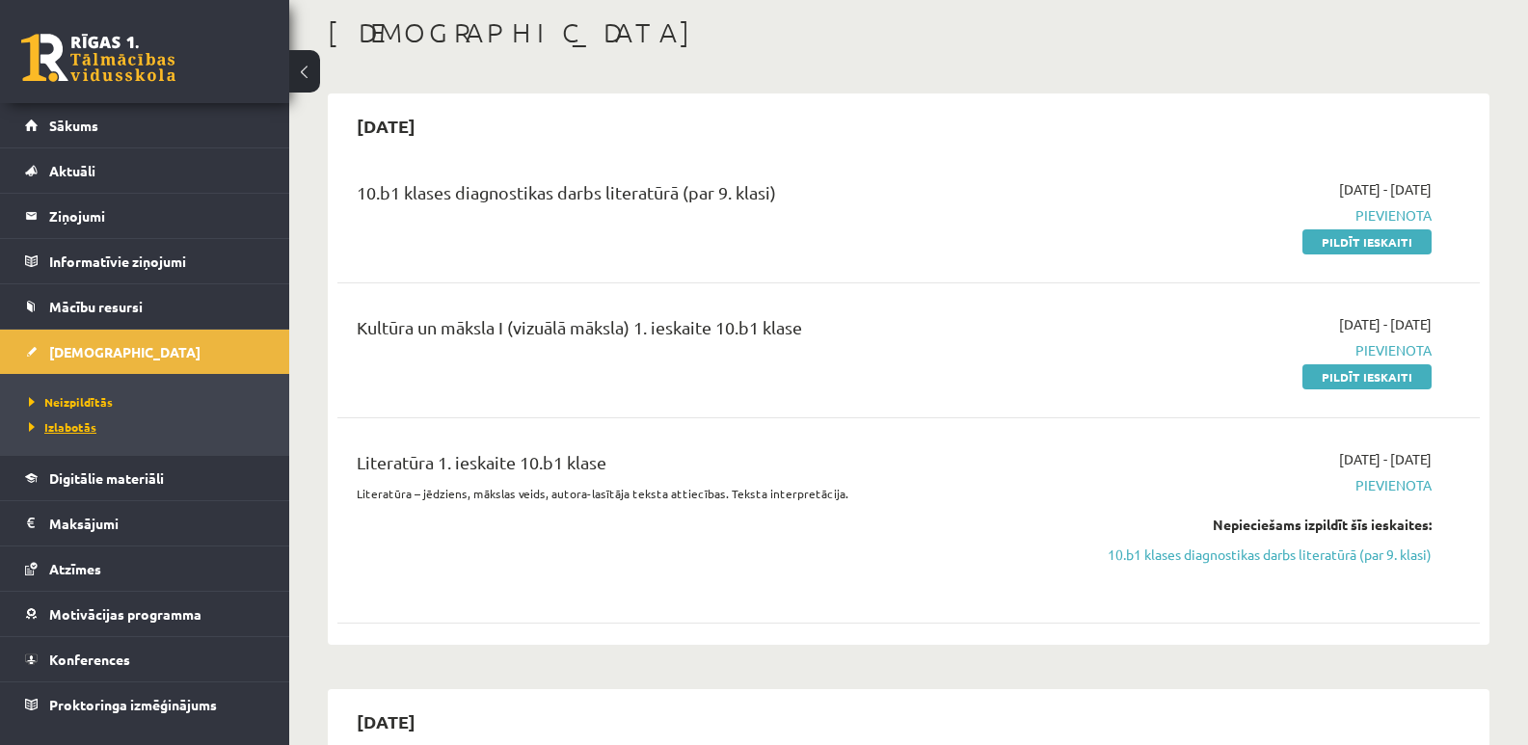
click at [67, 425] on span "Izlabotās" at bounding box center [62, 426] width 67 height 15
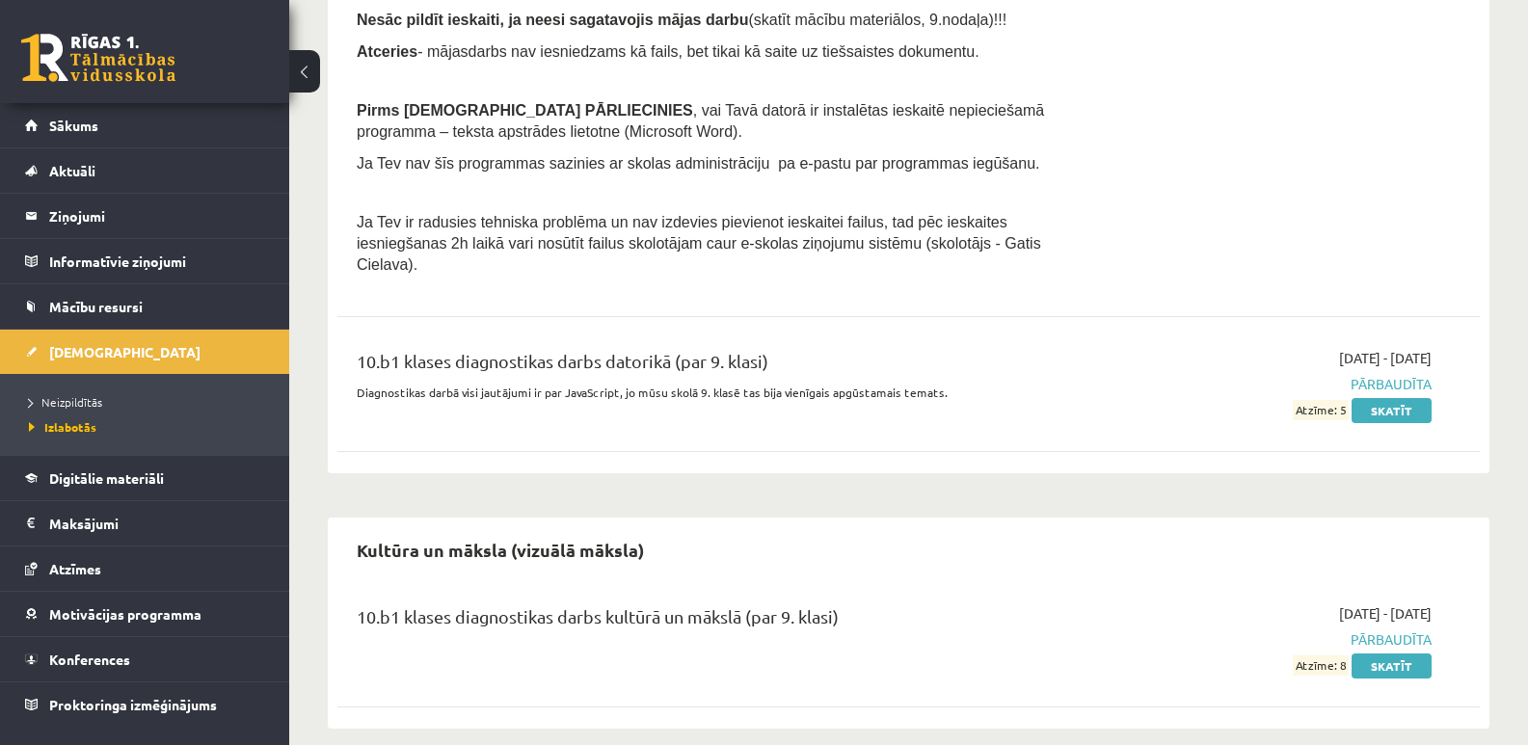
scroll to position [1165, 0]
click at [1386, 653] on link "Skatīt" at bounding box center [1392, 665] width 80 height 25
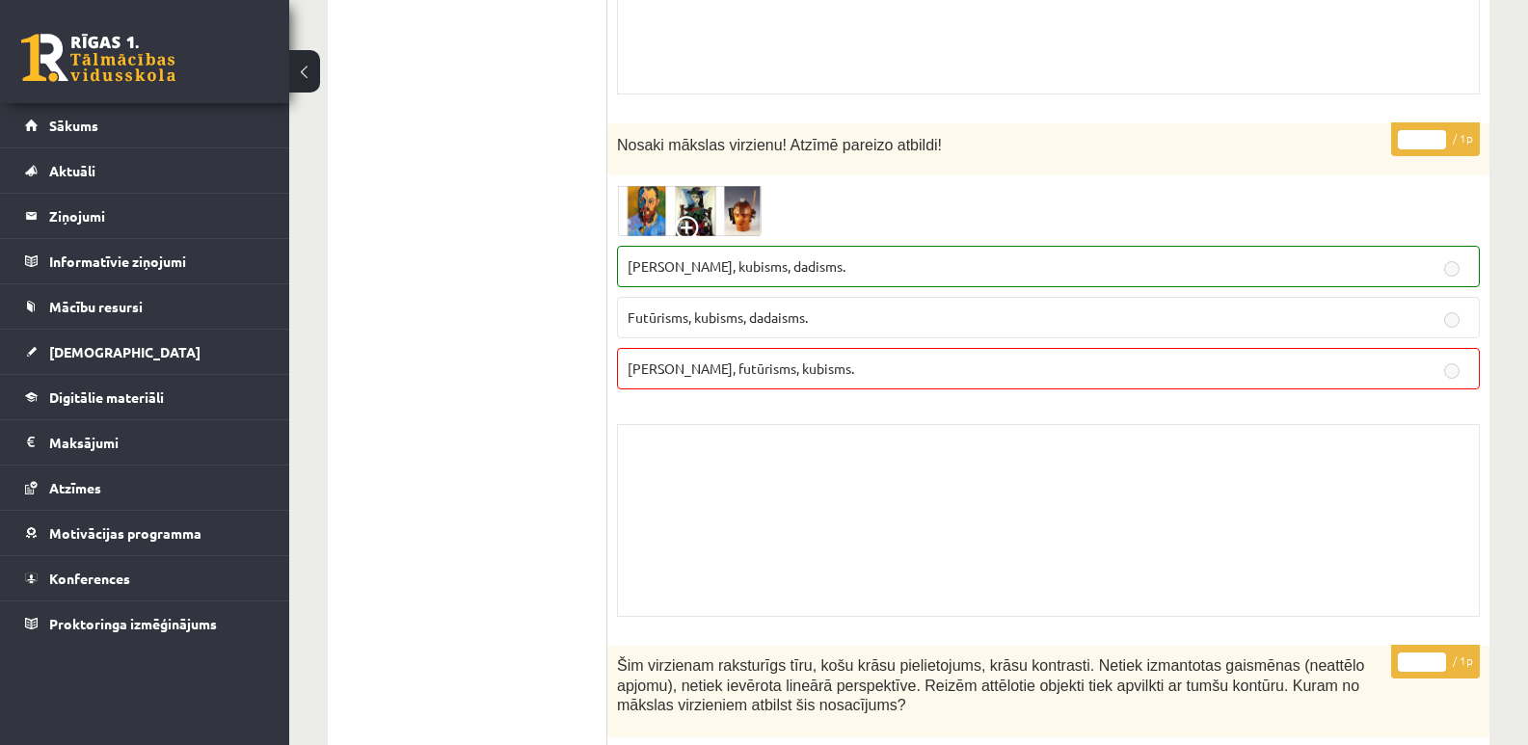
scroll to position [6653, 0]
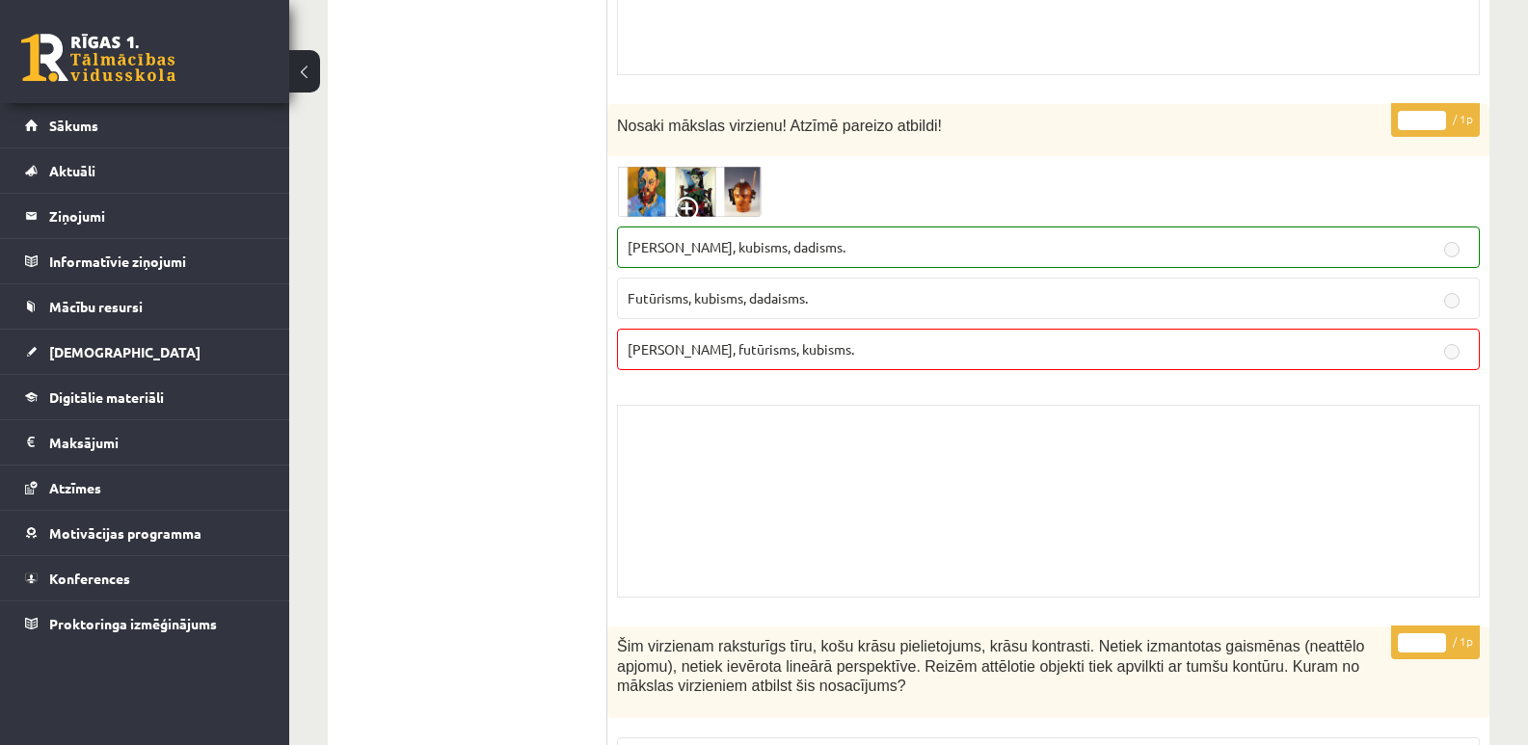
click at [310, 68] on button at bounding box center [304, 71] width 31 height 42
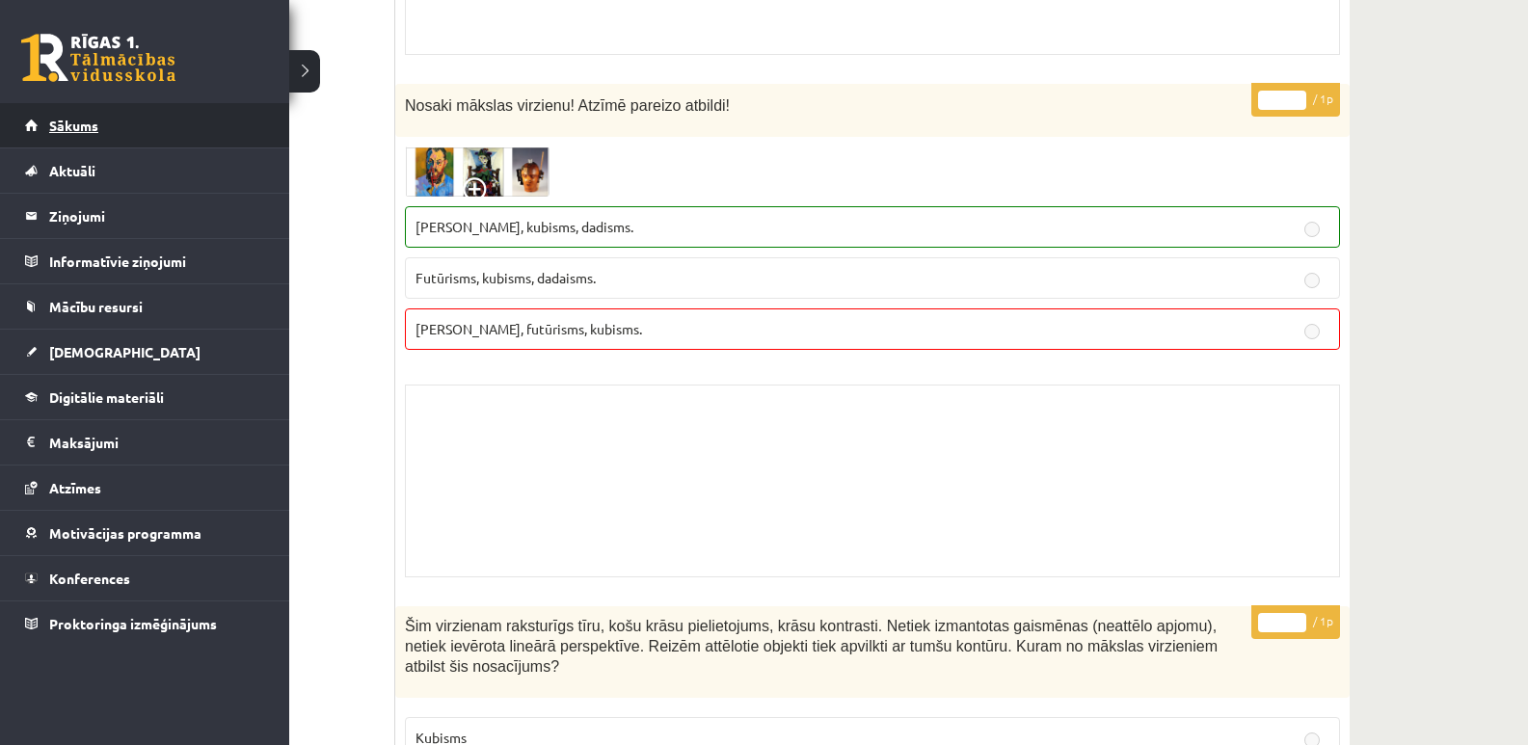
click at [69, 127] on span "Sākums" at bounding box center [73, 125] width 49 height 17
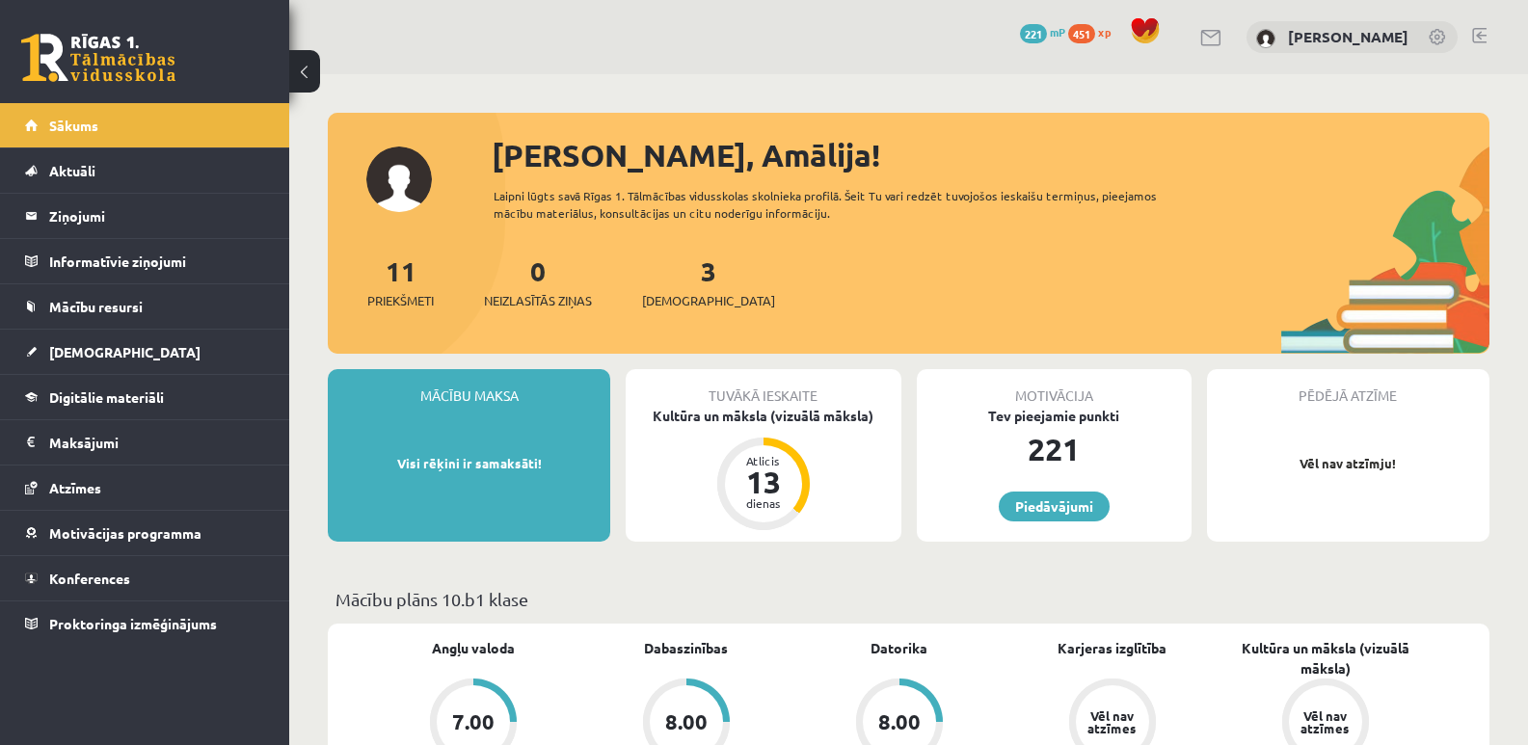
click at [69, 128] on span "Sākums" at bounding box center [73, 125] width 49 height 17
